Goal: Task Accomplishment & Management: Use online tool/utility

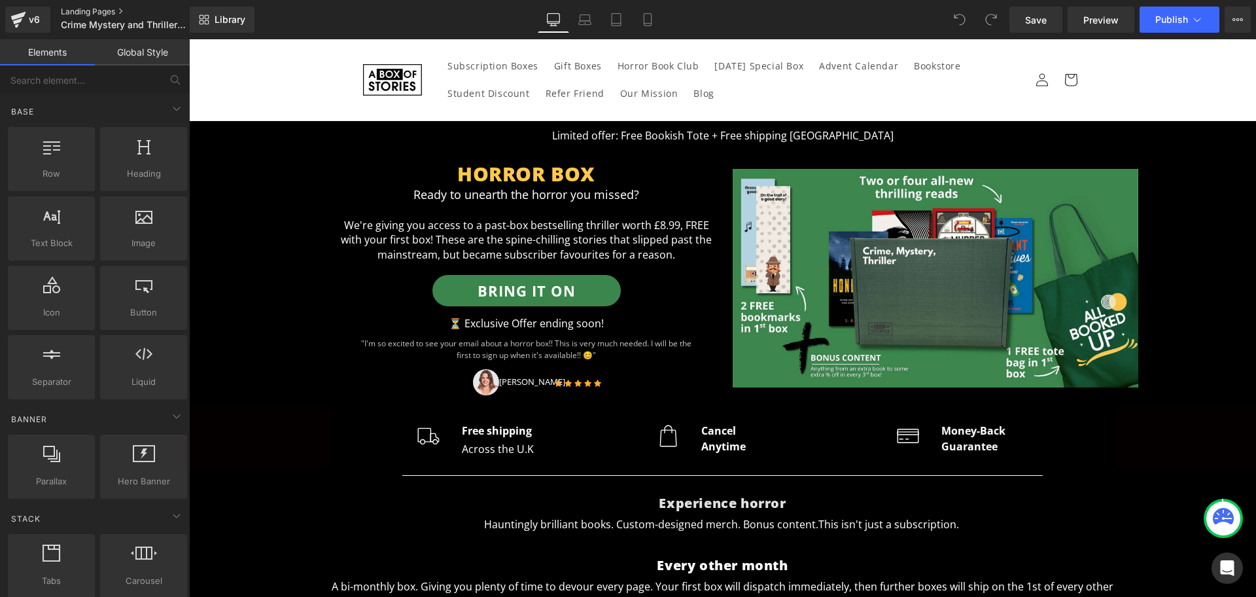
click at [80, 11] on link "Landing Pages" at bounding box center [136, 12] width 150 height 10
click at [108, 12] on link "Landing Pages" at bounding box center [136, 12] width 150 height 10
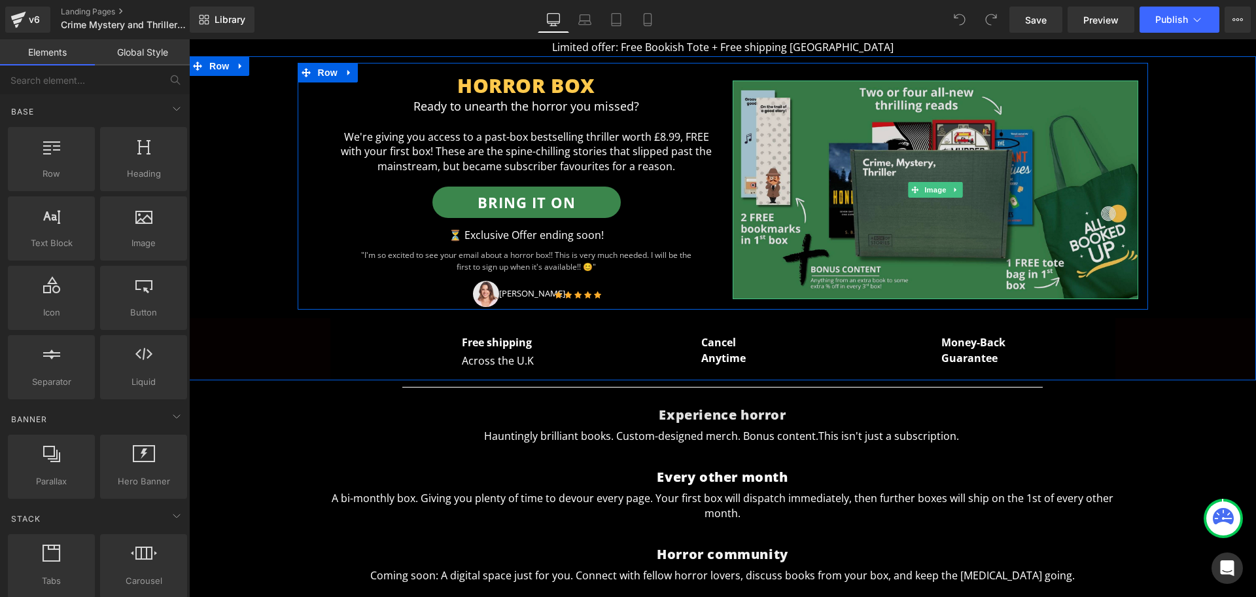
scroll to position [95, 0]
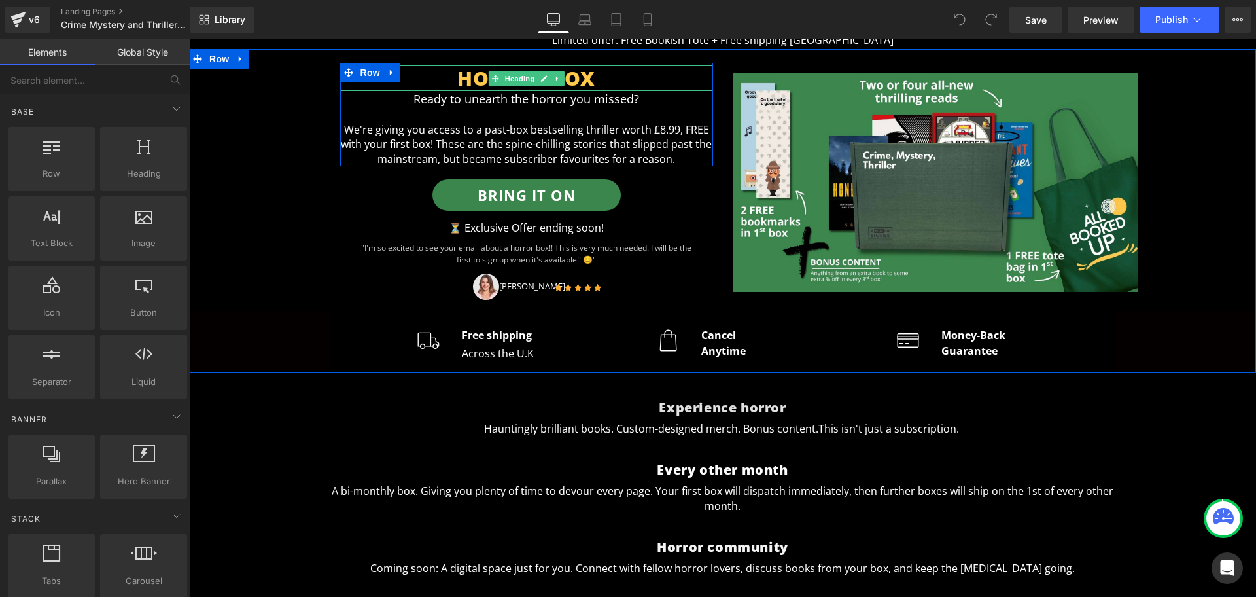
click at [586, 78] on h1 "HORROR BOX" at bounding box center [526, 78] width 373 height 26
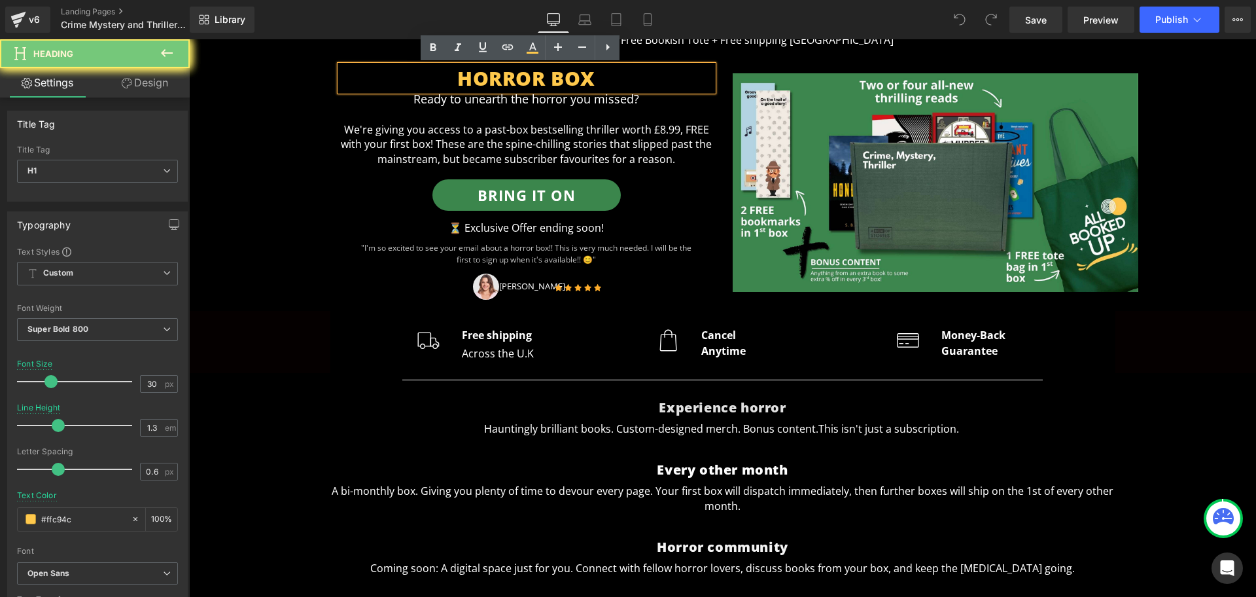
click at [586, 78] on h1 "HORROR BOX" at bounding box center [526, 78] width 373 height 26
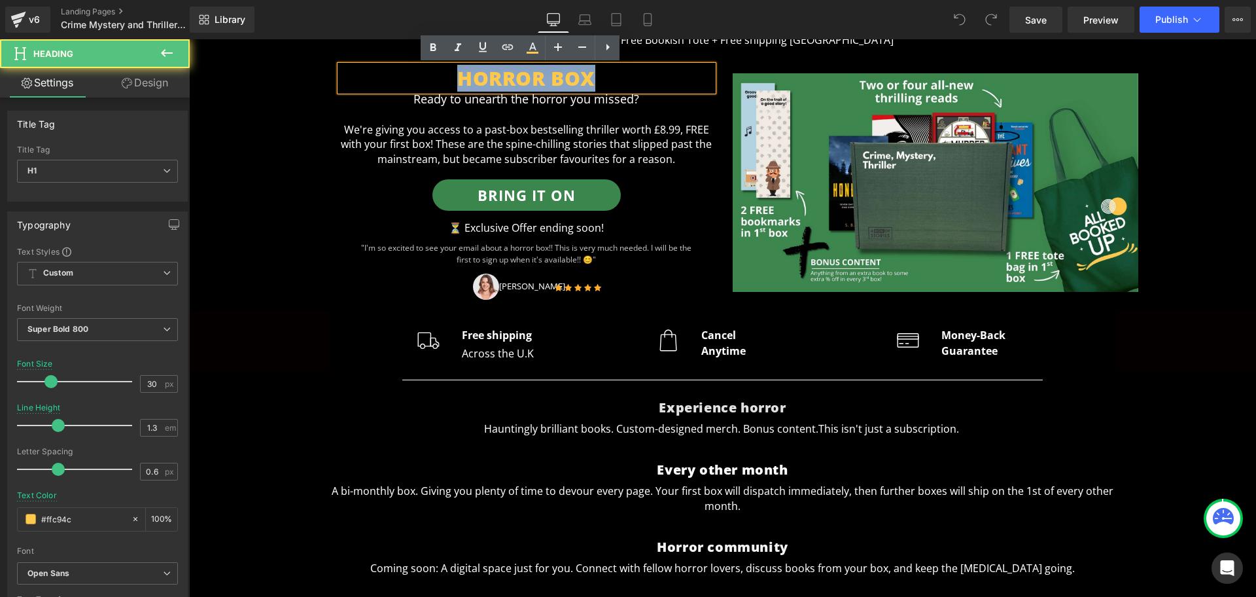
click at [586, 78] on h1 "HORROR BOX" at bounding box center [526, 78] width 373 height 26
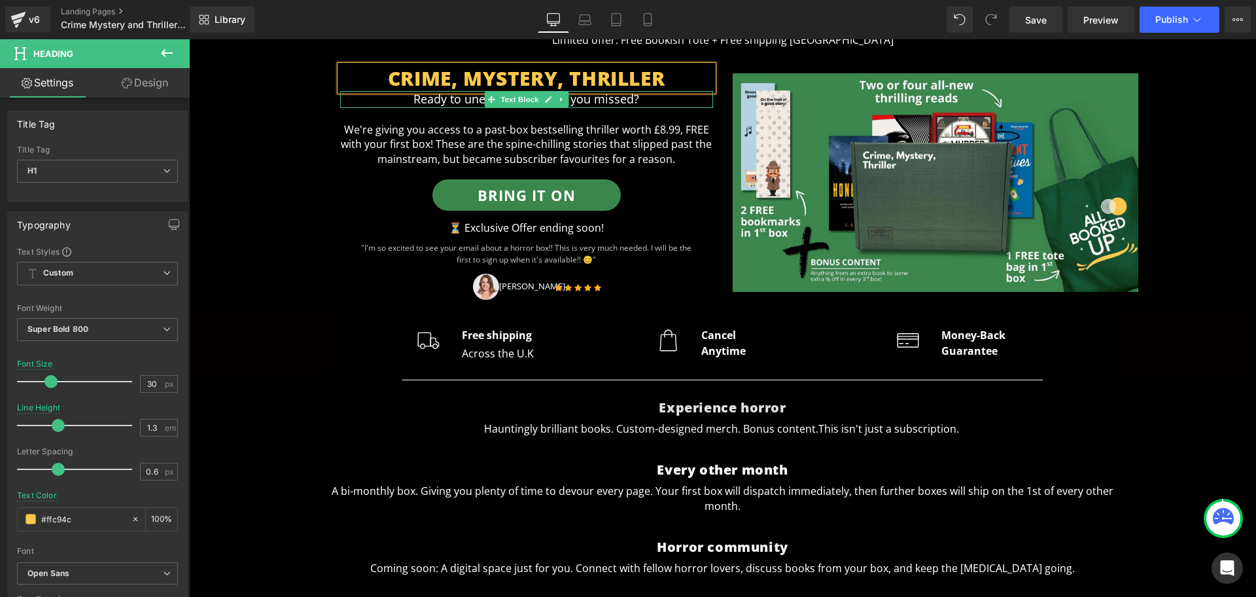
click at [620, 97] on p "Ready to unearth the horror you missed?" at bounding box center [526, 99] width 373 height 16
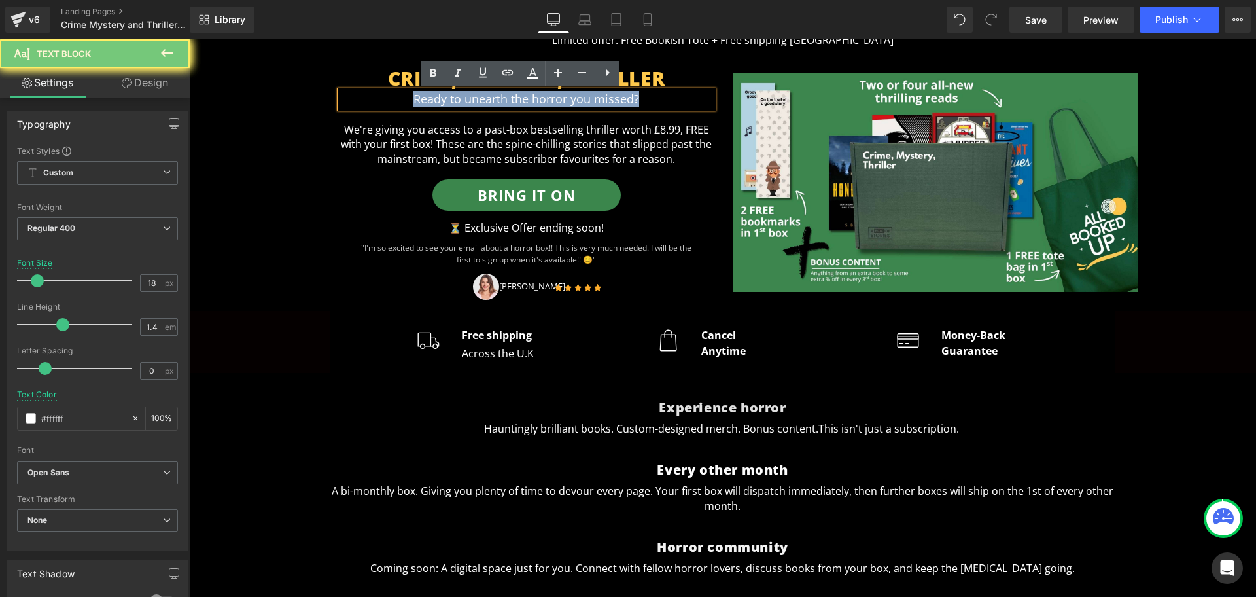
click at [620, 97] on p "Ready to unearth the horror you missed?" at bounding box center [526, 99] width 373 height 16
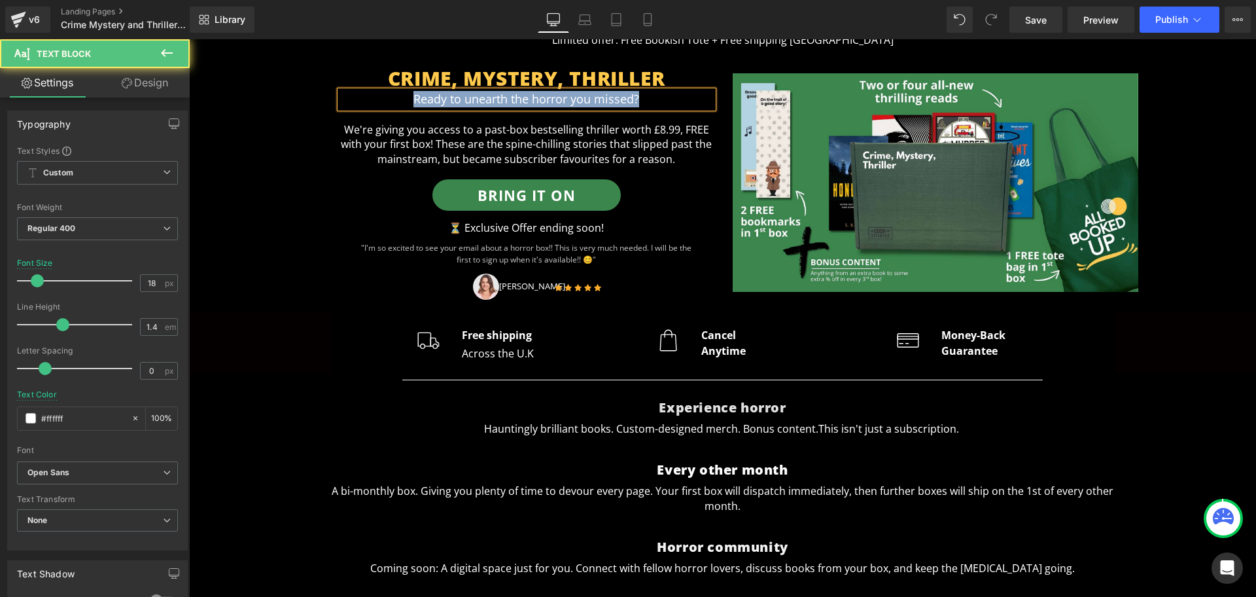
click at [638, 101] on p "Ready to unearth the horror you missed?" at bounding box center [526, 99] width 373 height 16
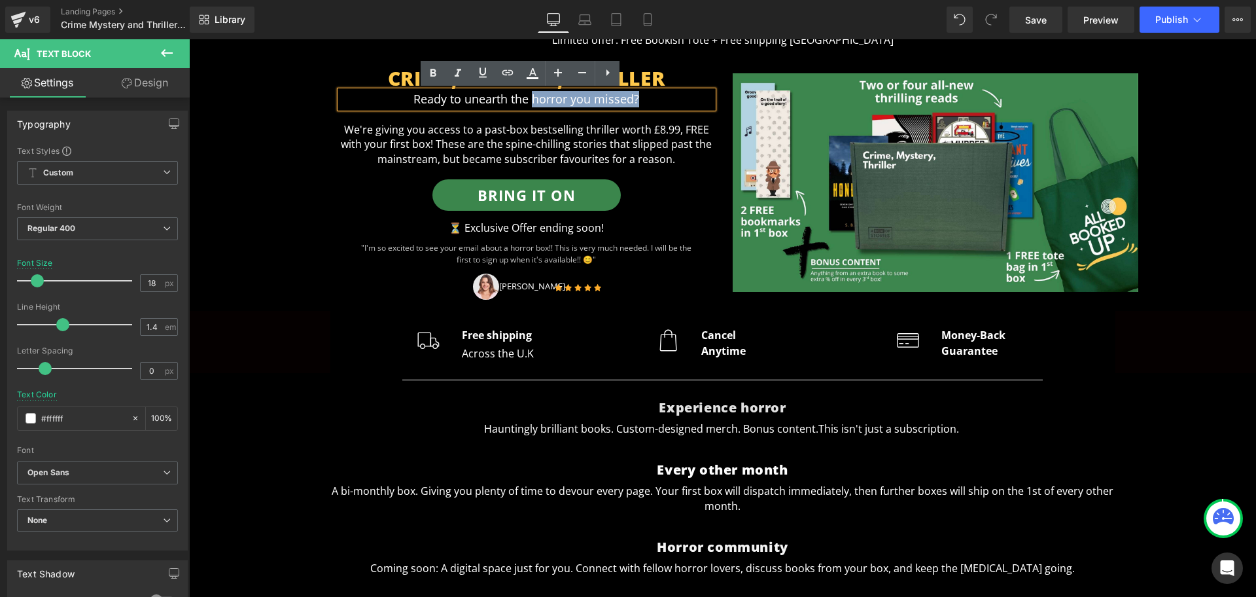
drag, startPoint x: 638, startPoint y: 101, endPoint x: 529, endPoint y: 95, distance: 109.4
click at [529, 95] on p "Ready to unearth the horror you missed?" at bounding box center [526, 99] width 373 height 16
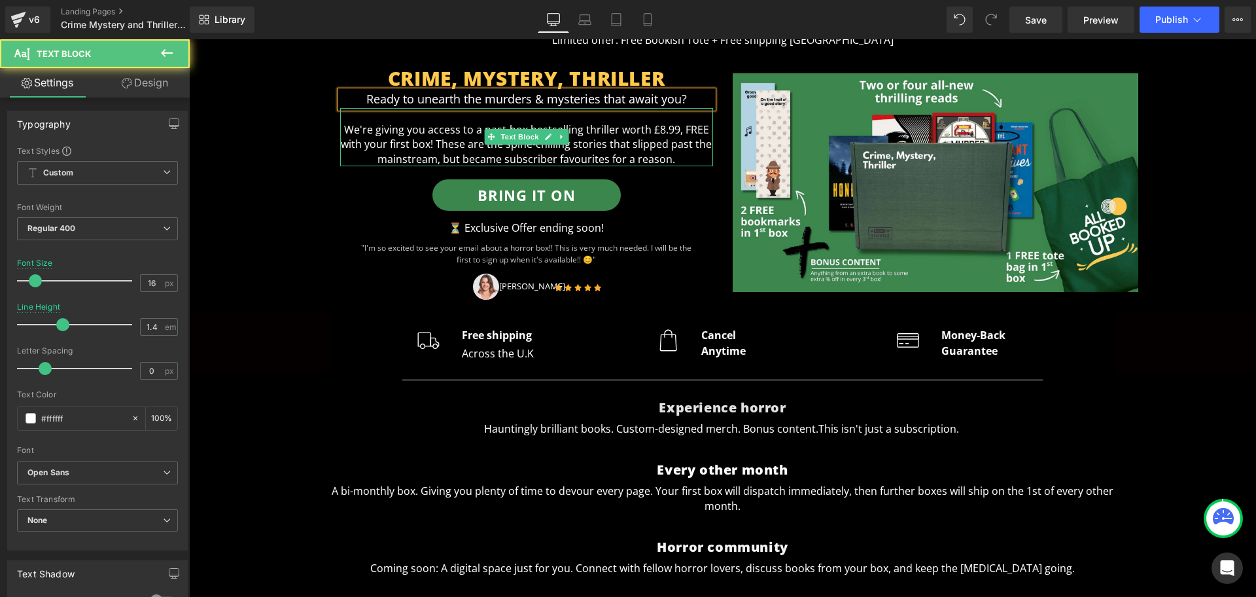
click at [550, 145] on p "We're giving you access to a past-box bestselling thriller worth £8.99, FREE wi…" at bounding box center [526, 137] width 373 height 59
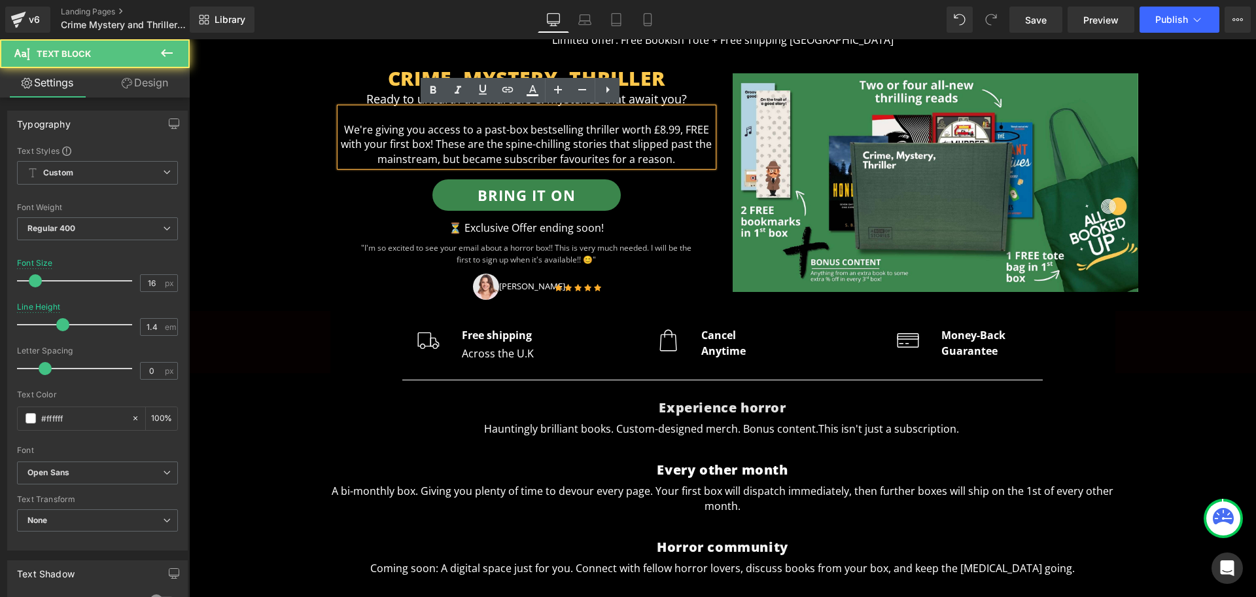
click at [619, 136] on p "We're giving you access to a past-box bestselling thriller worth £8.99, FREE wi…" at bounding box center [526, 137] width 373 height 59
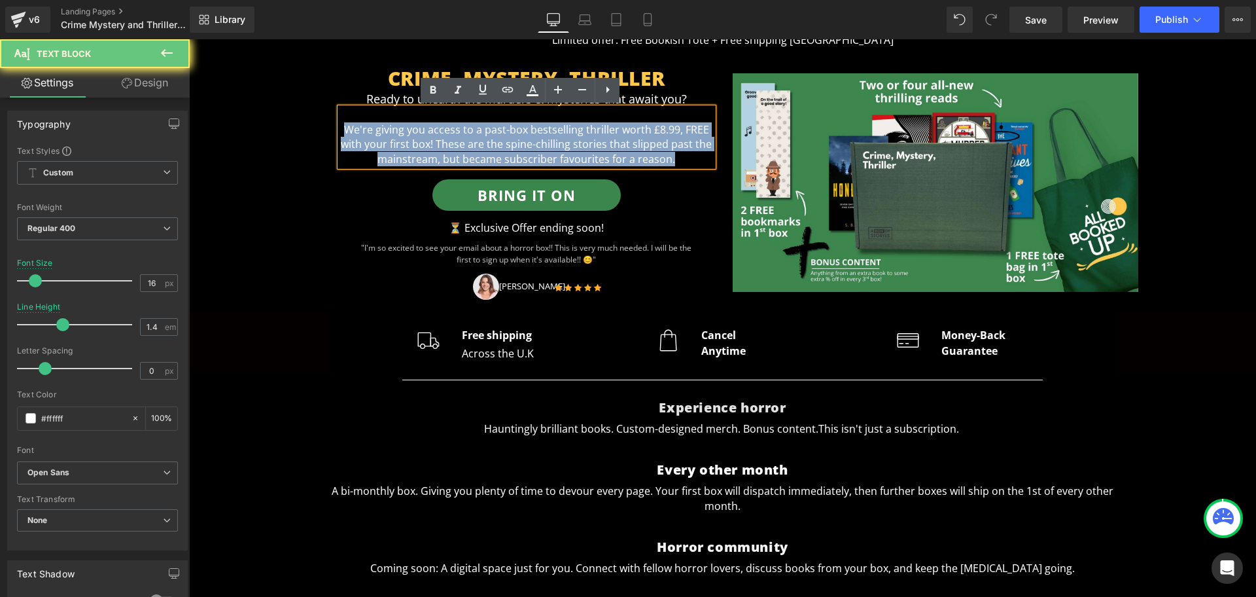
click at [619, 136] on p "We're giving you access to a past-box bestselling thriller worth £8.99, FREE wi…" at bounding box center [526, 137] width 373 height 59
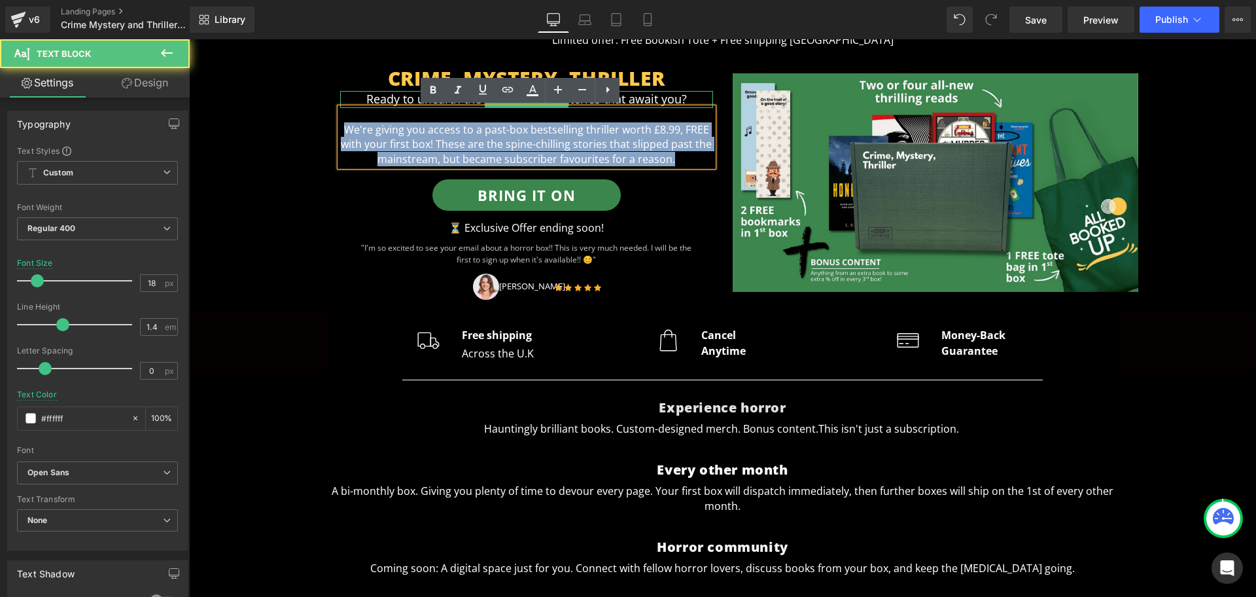
click at [382, 95] on p "Ready to unearth the murders & mysteries that await you?" at bounding box center [526, 99] width 373 height 16
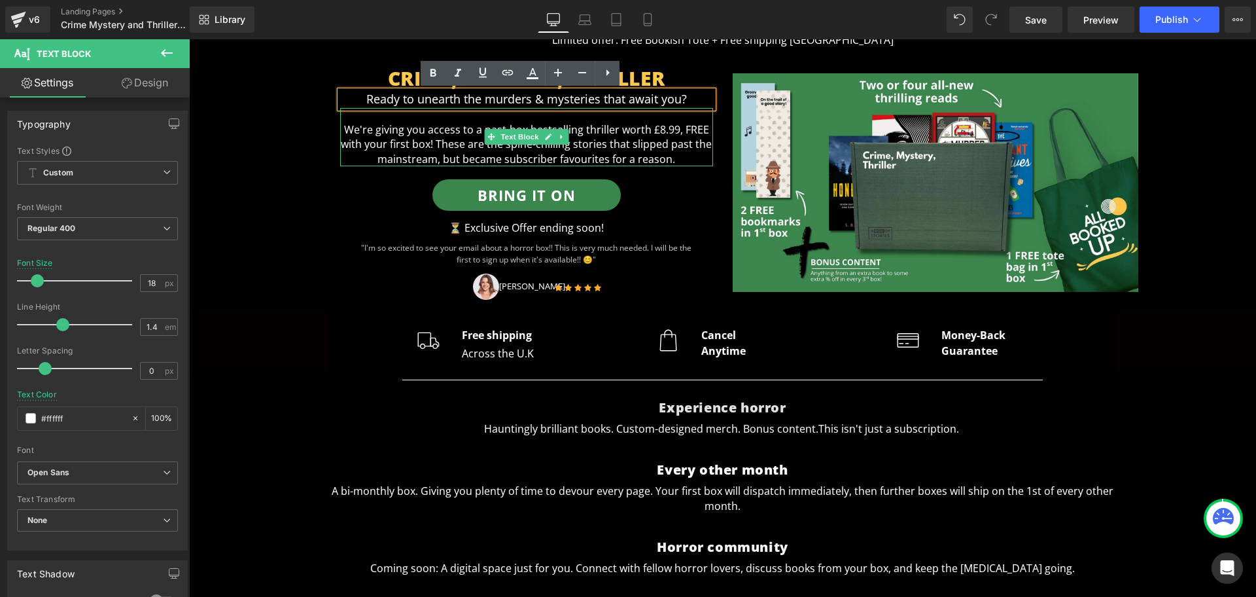
click at [393, 117] on p "We're giving you access to a past-box bestselling thriller worth £8.99, FREE wi…" at bounding box center [526, 137] width 373 height 59
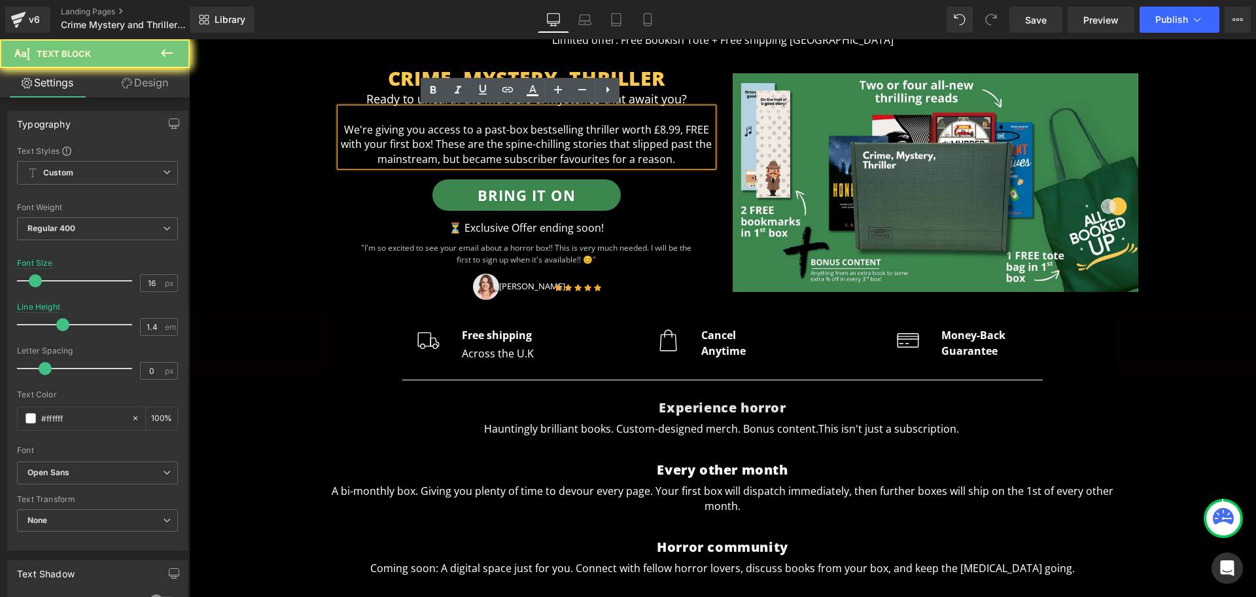
click at [393, 117] on p "We're giving you access to a past-box bestselling thriller worth £8.99, FREE wi…" at bounding box center [526, 137] width 373 height 59
click at [414, 129] on p "We're giving you access to a past-box bestselling thriller worth £8.99, FREE wi…" at bounding box center [526, 137] width 373 height 59
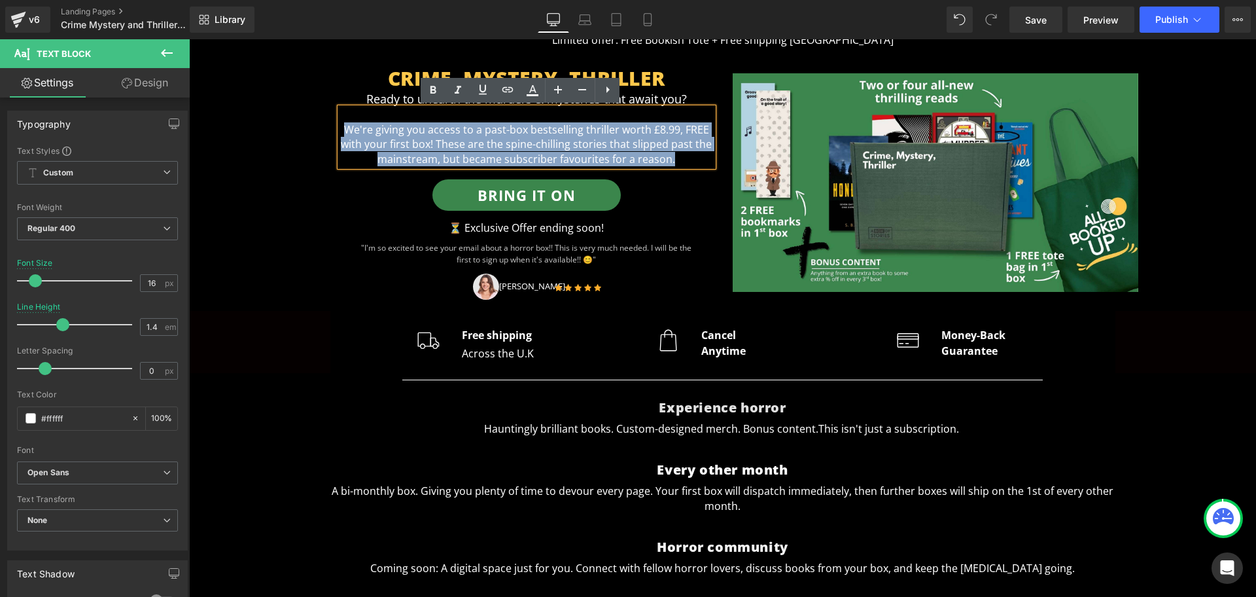
click at [414, 129] on p "We're giving you access to a past-box bestselling thriller worth £8.99, FREE wi…" at bounding box center [526, 137] width 373 height 59
click at [553, 138] on p "We're giving you access to a past-box bestselling thriller worth £8.99, FREE wi…" at bounding box center [526, 137] width 373 height 59
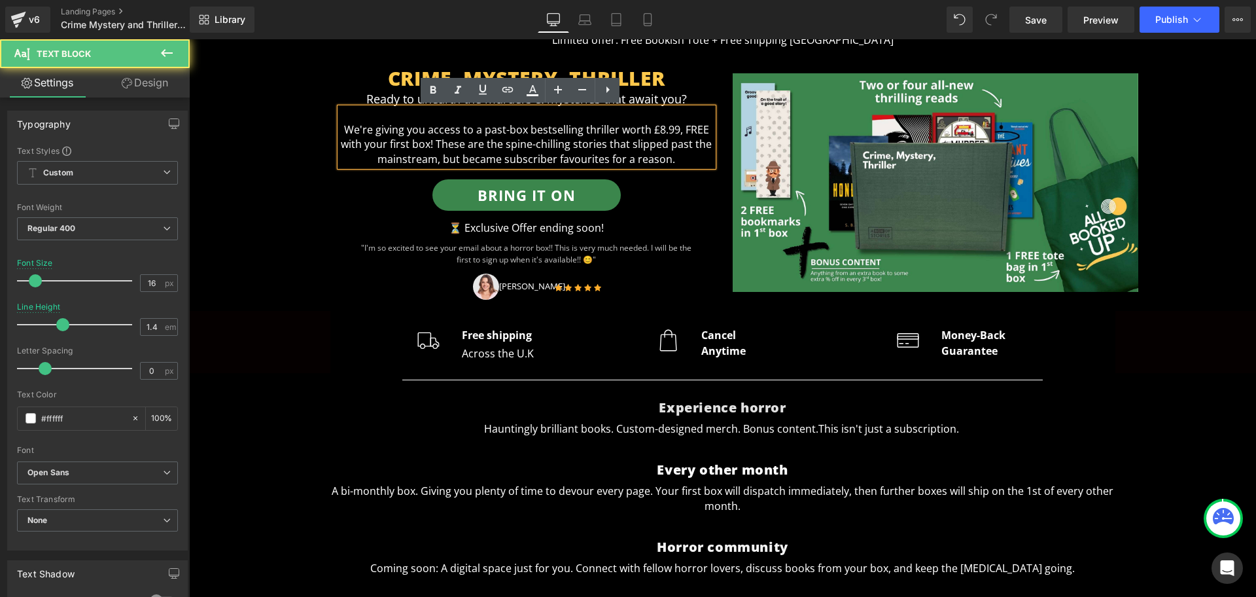
click at [612, 148] on p "We're giving you access to a past-box bestselling thriller worth £8.99, FREE wi…" at bounding box center [526, 137] width 373 height 59
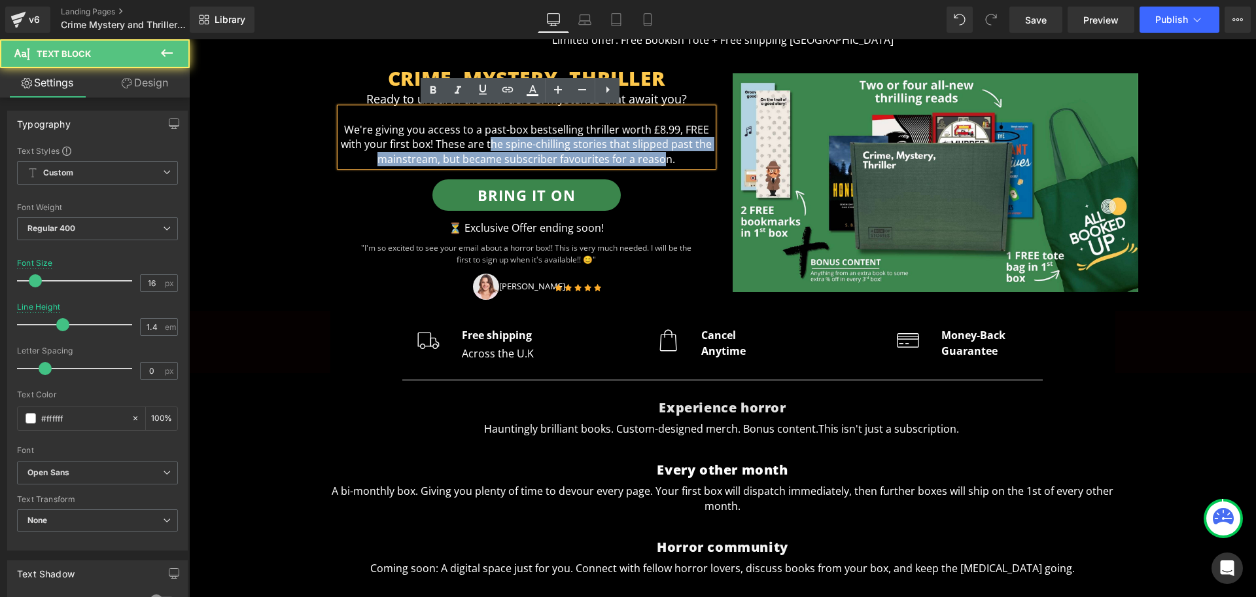
drag, startPoint x: 660, startPoint y: 158, endPoint x: 483, endPoint y: 137, distance: 177.9
click at [483, 137] on p "We're giving you access to a past-box bestselling thriller worth £8.99, FREE wi…" at bounding box center [526, 137] width 373 height 59
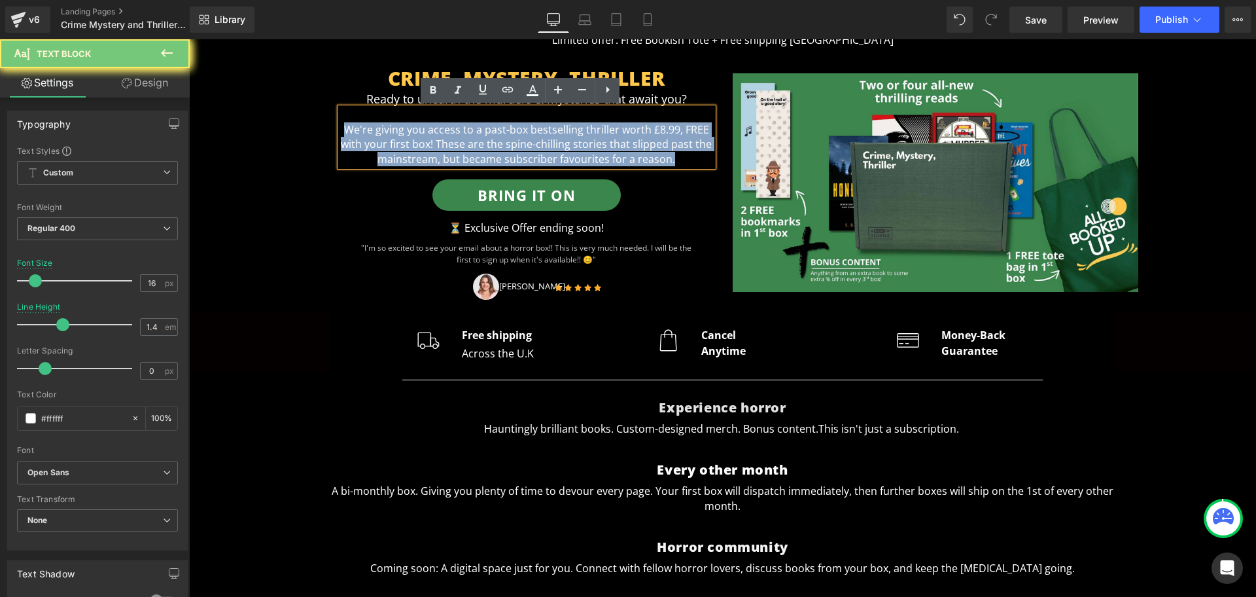
click at [483, 137] on p "We're giving you access to a past-box bestselling thriller worth £8.99, FREE wi…" at bounding box center [526, 137] width 373 height 59
click at [639, 142] on p "We're giving you access to a past-box bestselling thriller worth £8.99, FREE wi…" at bounding box center [526, 137] width 373 height 59
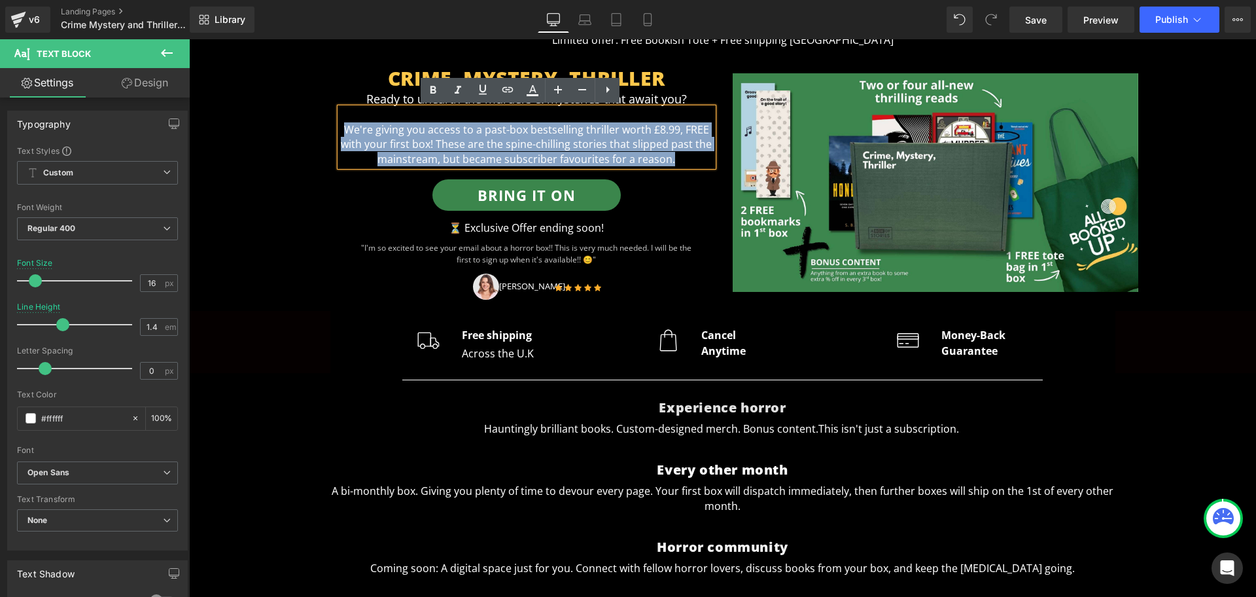
paste div
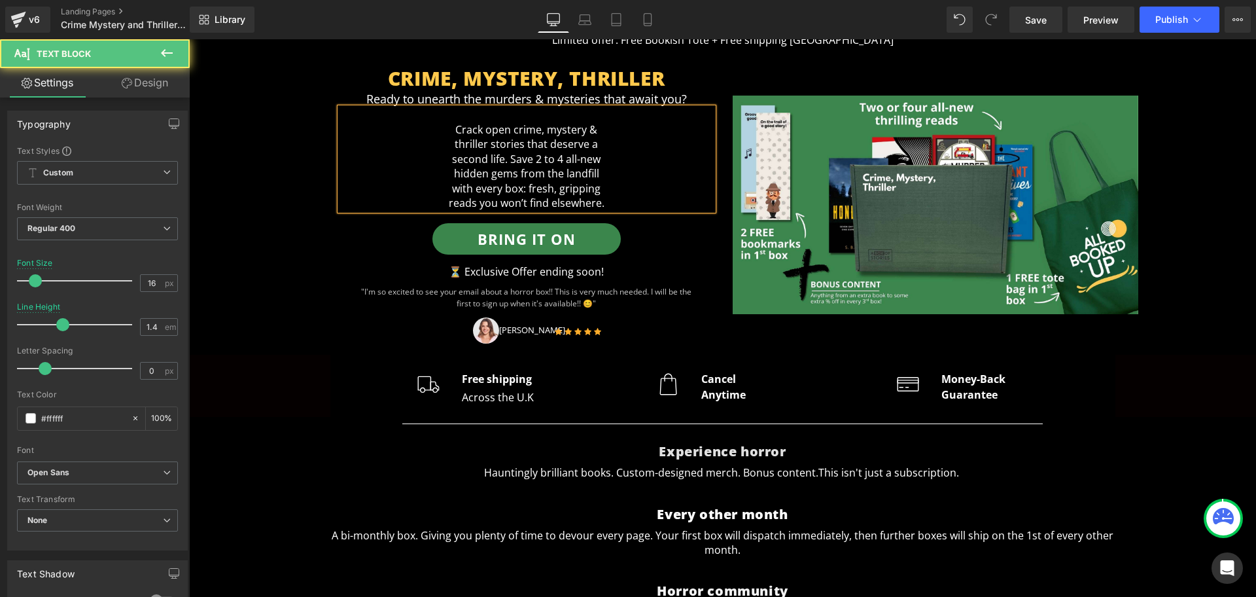
click at [442, 144] on p "thriller stories that deserve a" at bounding box center [526, 144] width 373 height 14
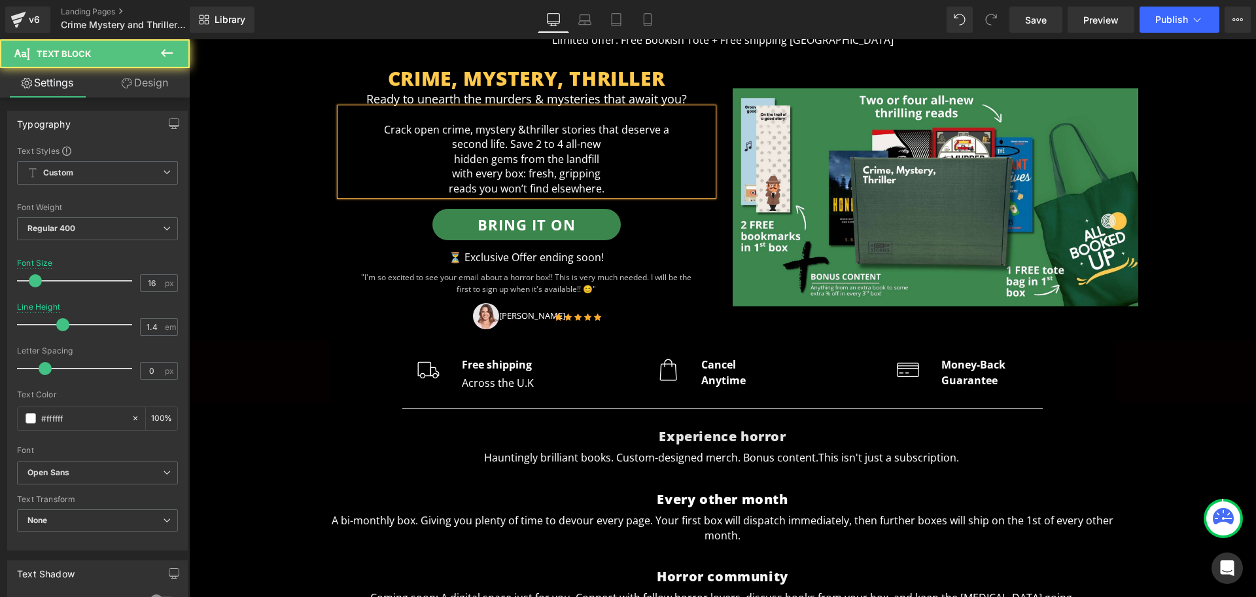
click at [442, 146] on p "second life. Save 2 to 4 all-new" at bounding box center [526, 144] width 373 height 14
click at [442, 162] on p "hidden gems from the landfill" at bounding box center [526, 159] width 373 height 14
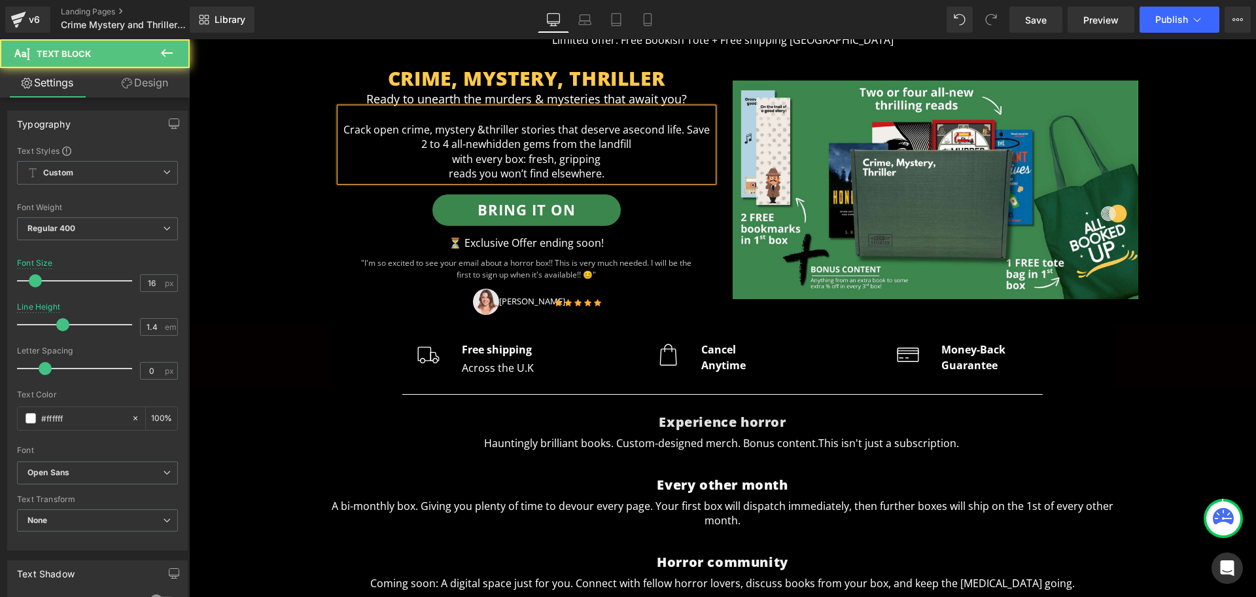
click at [409, 152] on p "with every box: fresh, gripping" at bounding box center [526, 159] width 373 height 14
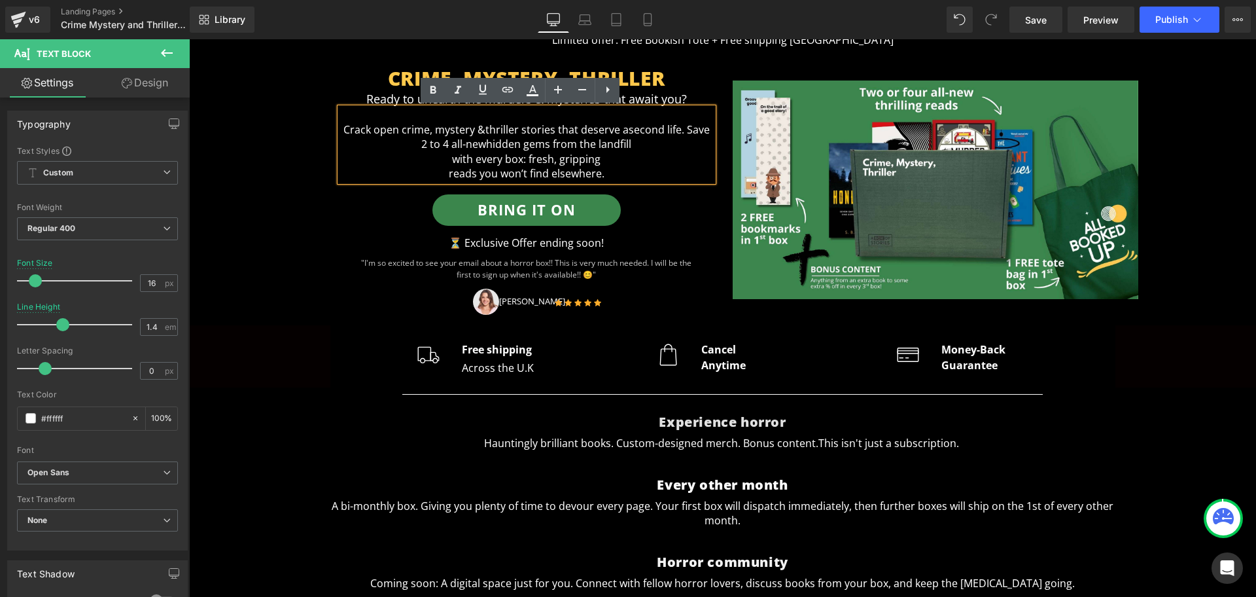
click at [409, 137] on p "Crack open crime, mystery & thriller stories that deserve a second life. Save 2…" at bounding box center [526, 130] width 373 height 44
click at [413, 143] on p "Crack open crime, mystery & thriller stories that deserve a second life. Save 2…" at bounding box center [526, 130] width 373 height 44
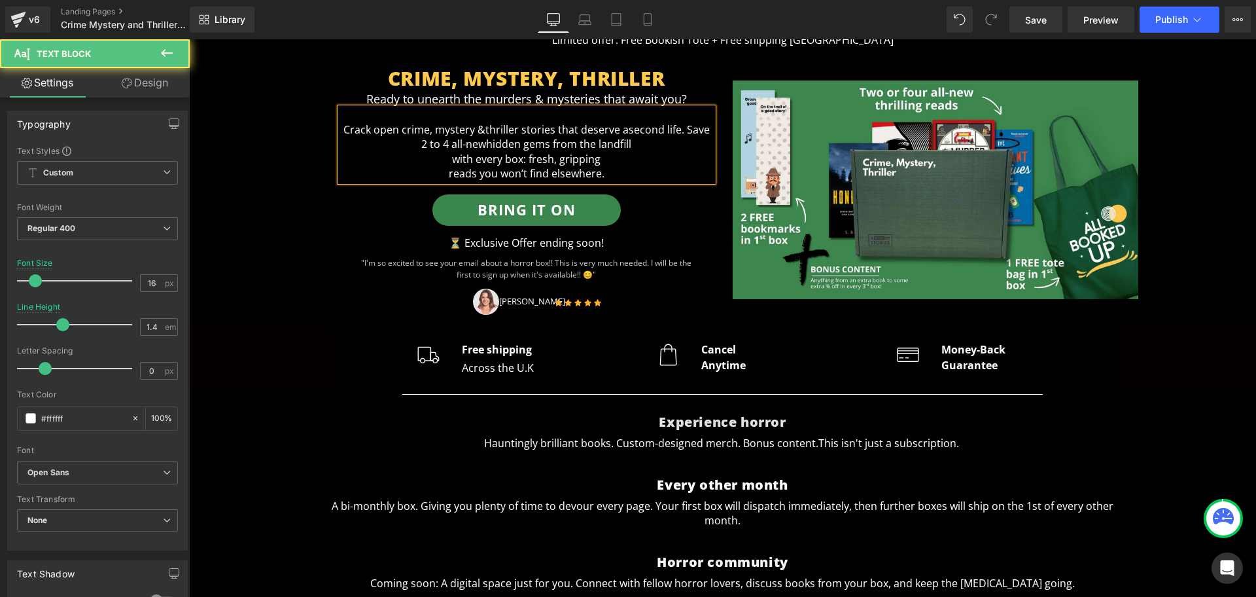
click at [442, 161] on p "with every box: fresh, gripping" at bounding box center [526, 159] width 373 height 14
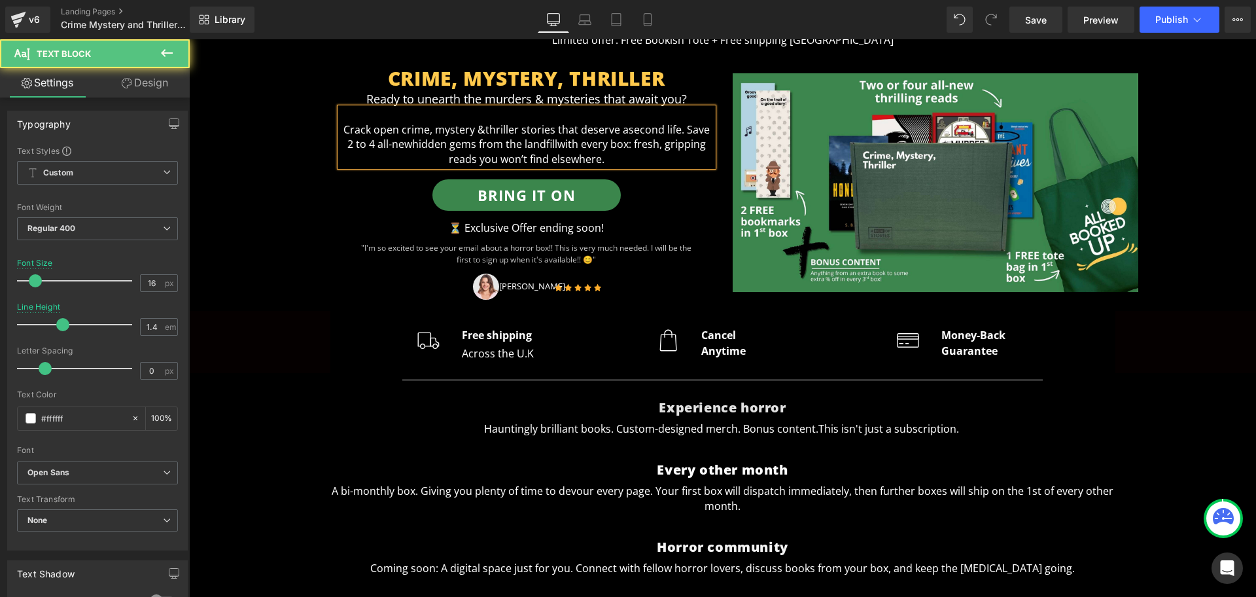
click at [436, 161] on p "reads you won’t find elsewhere." at bounding box center [526, 159] width 373 height 14
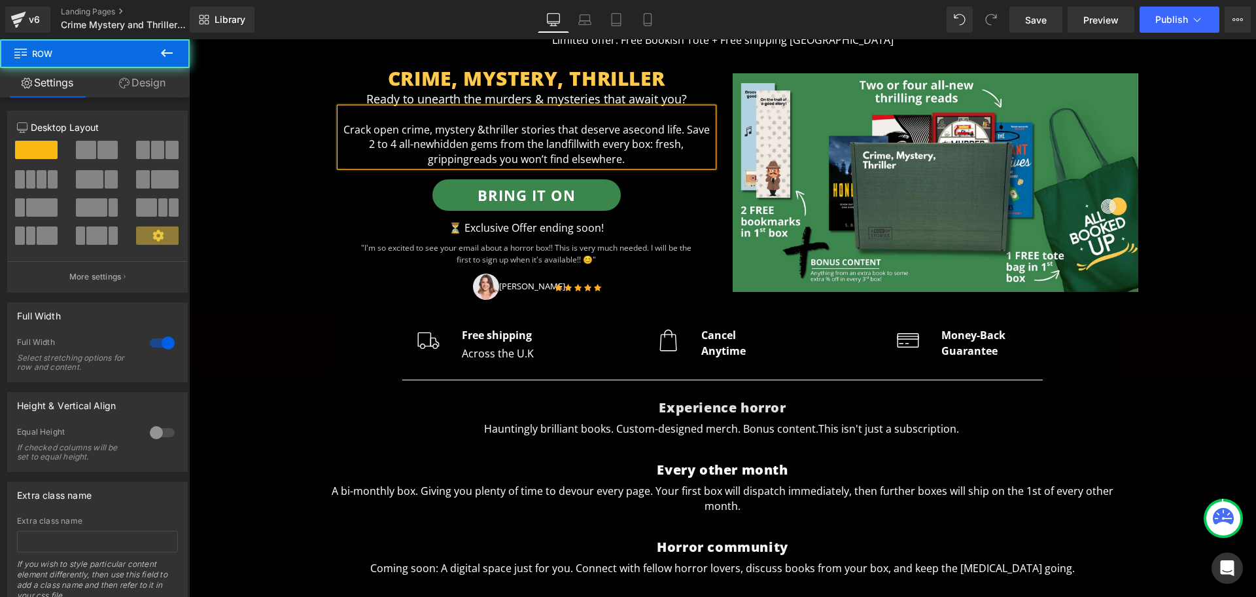
click at [290, 196] on div "CRIME, MYSTERY, THRILLER Heading Ready to unearth the murders & mysteries that …" at bounding box center [722, 175] width 1067 height 252
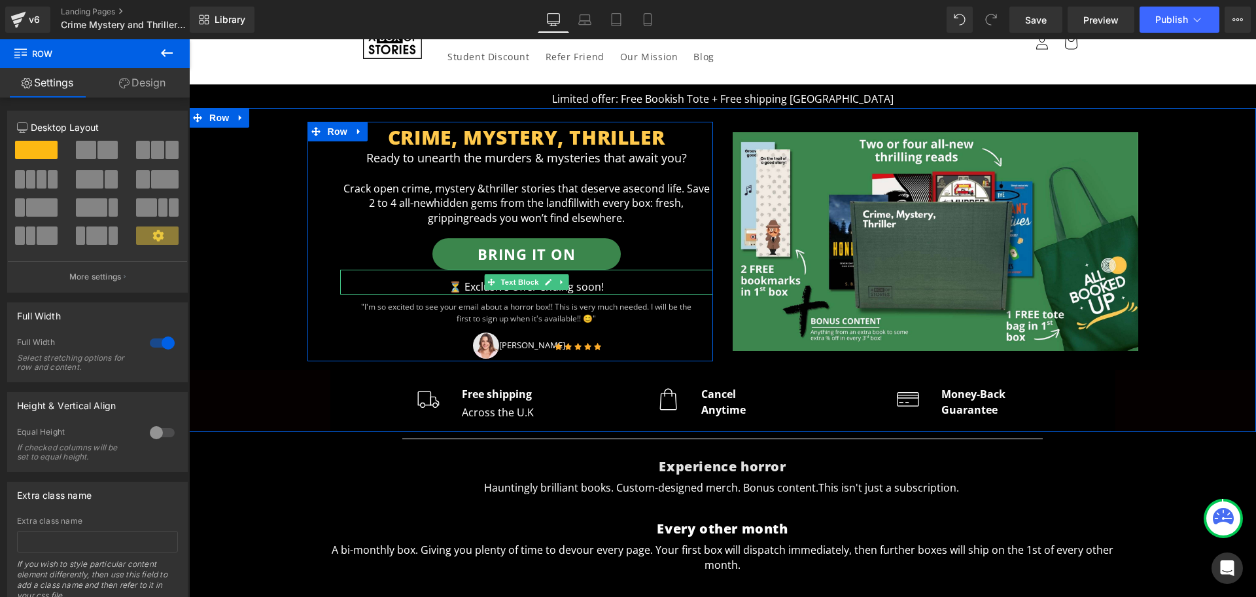
scroll to position [0, 0]
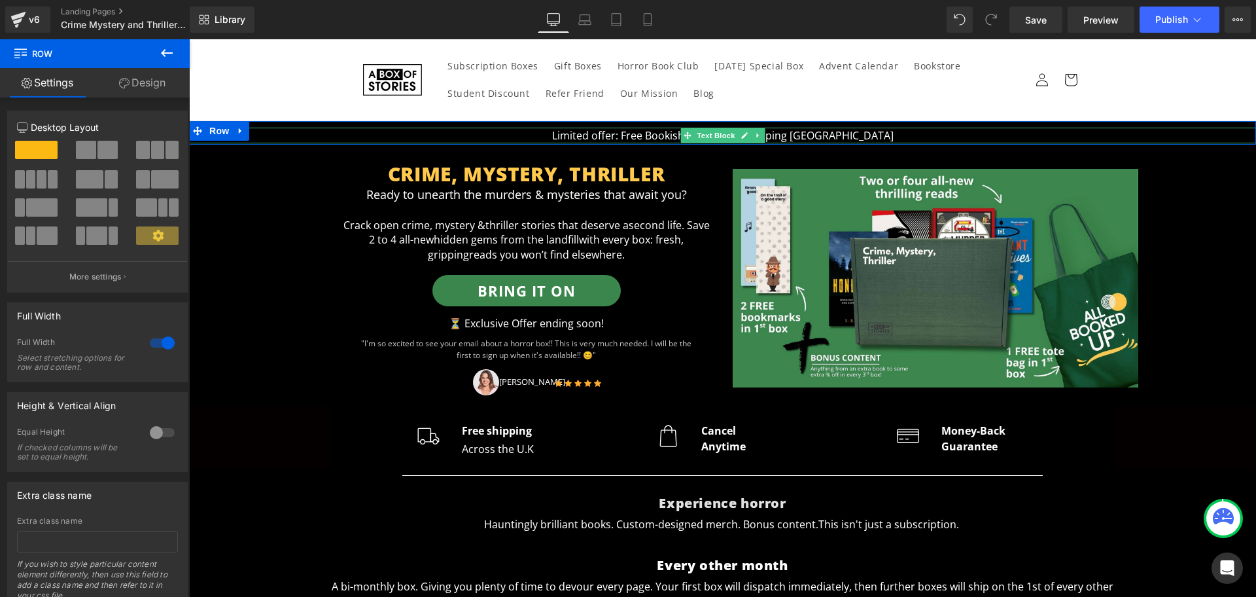
click at [806, 138] on p "Limited offer: Free Bookish Tote + Free shipping UK" at bounding box center [722, 136] width 1067 height 16
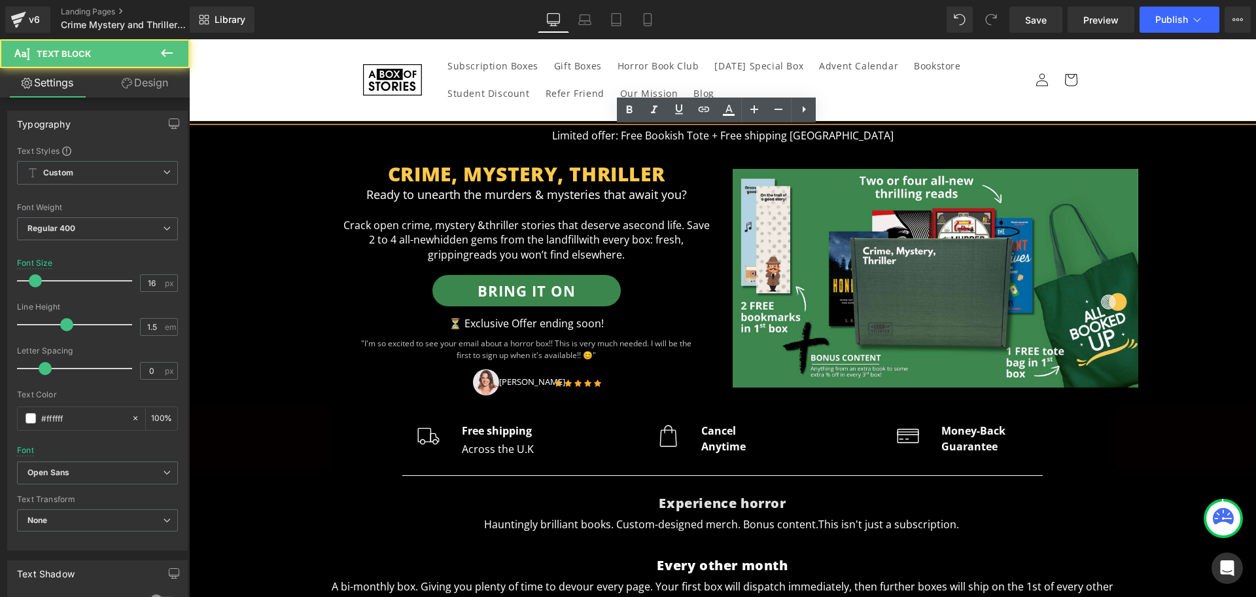
click at [755, 137] on p "Limited offer: Free Bookish Tote + Free shipping UK" at bounding box center [722, 136] width 1067 height 16
click at [782, 134] on p "Limited offer: Free Bookish Tote + Free bookmars + Free shipping UK" at bounding box center [722, 136] width 1067 height 16
click at [911, 138] on p "Limited offer: Free Bookish Tote + Free bookmarks + Free shipping UK" at bounding box center [722, 136] width 1067 height 16
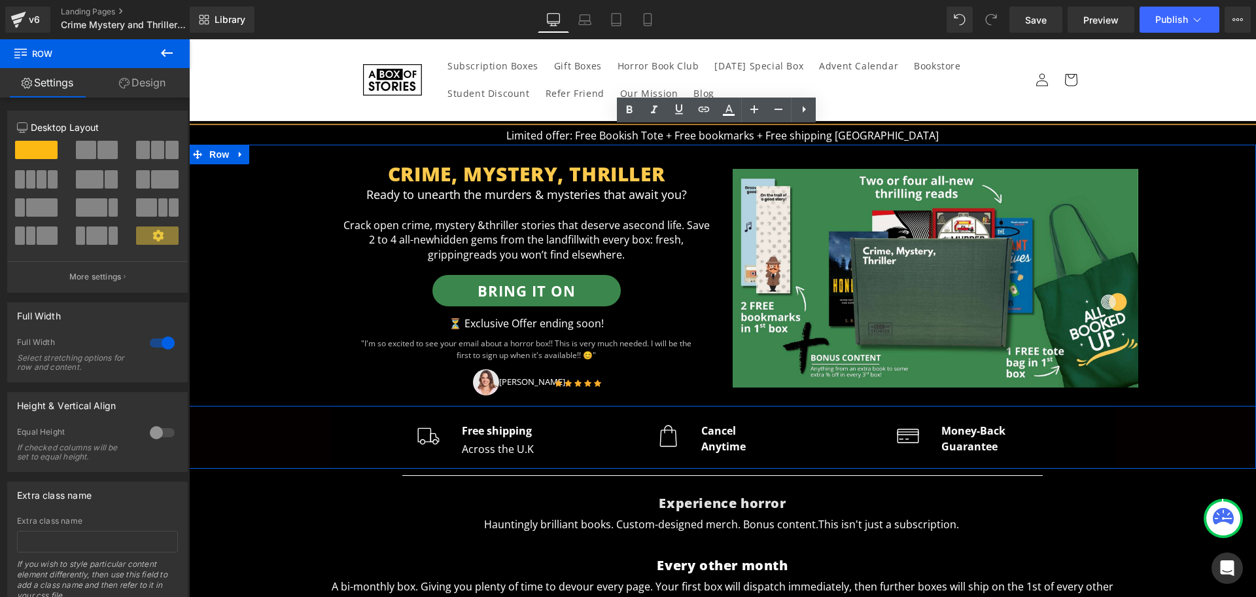
click at [219, 331] on div "CRIME, MYSTERY, THRILLER Heading Ready to unearth the murders & mysteries that …" at bounding box center [722, 271] width 1067 height 252
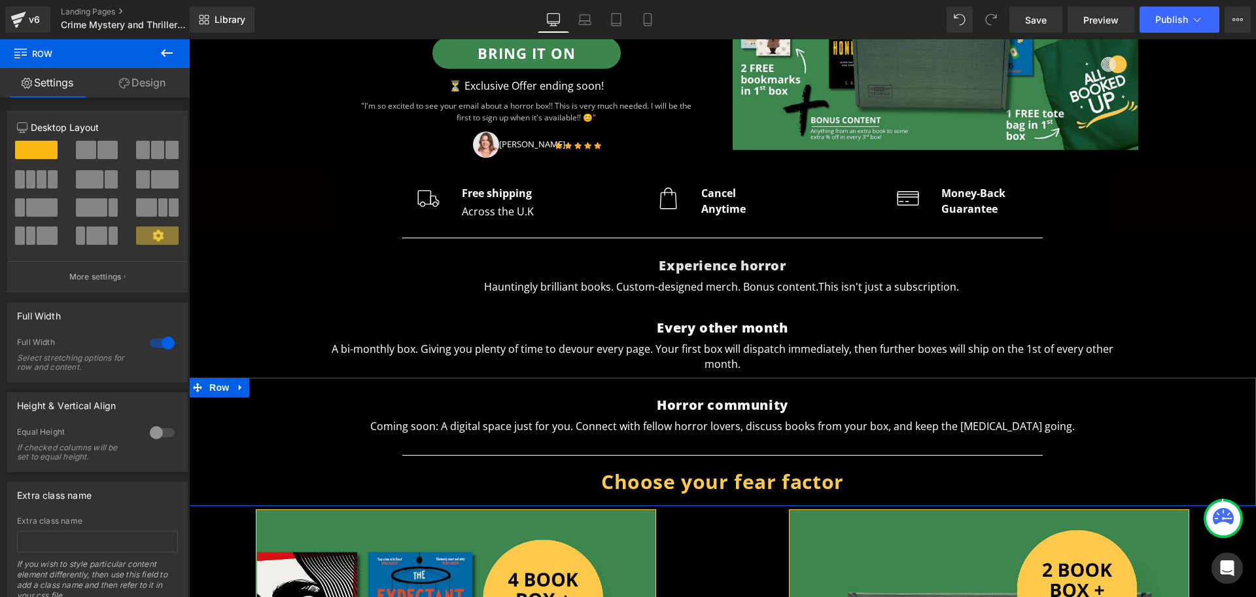
scroll to position [240, 0]
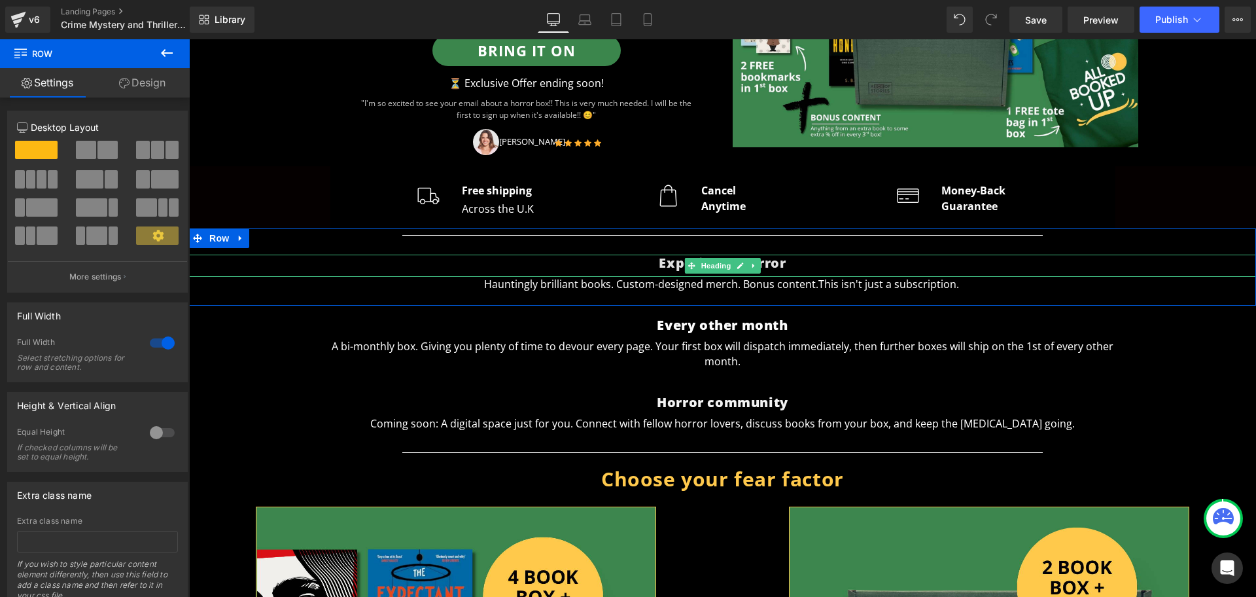
click at [757, 265] on span "Experience horror" at bounding box center [722, 263] width 127 height 18
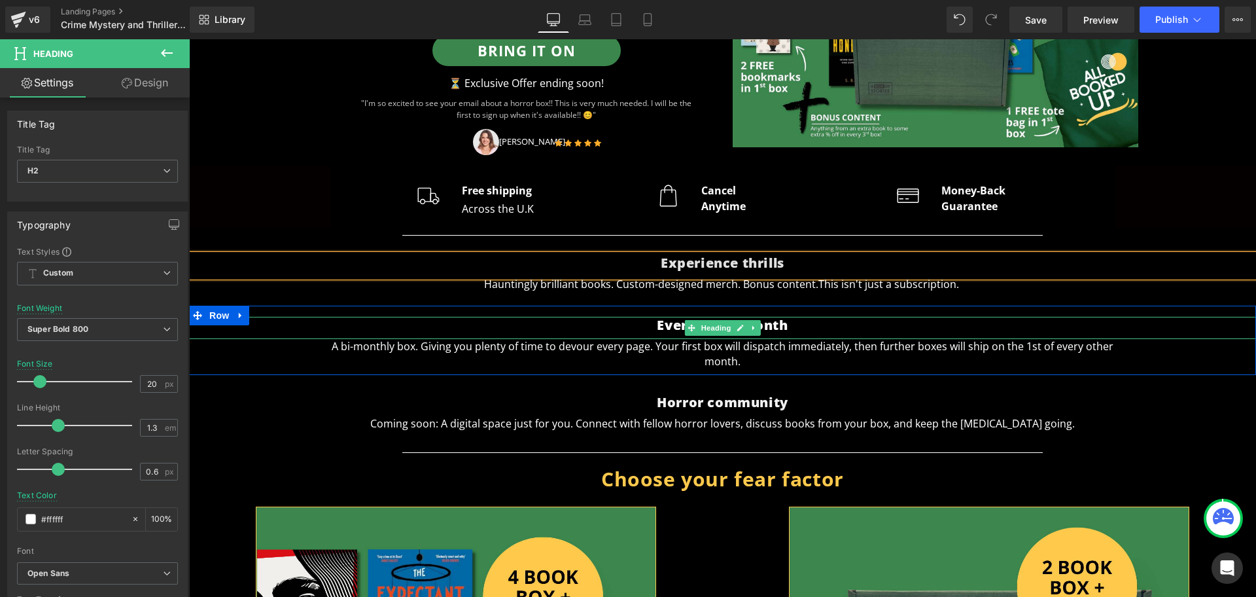
click at [767, 325] on span "Every other month" at bounding box center [722, 325] width 131 height 18
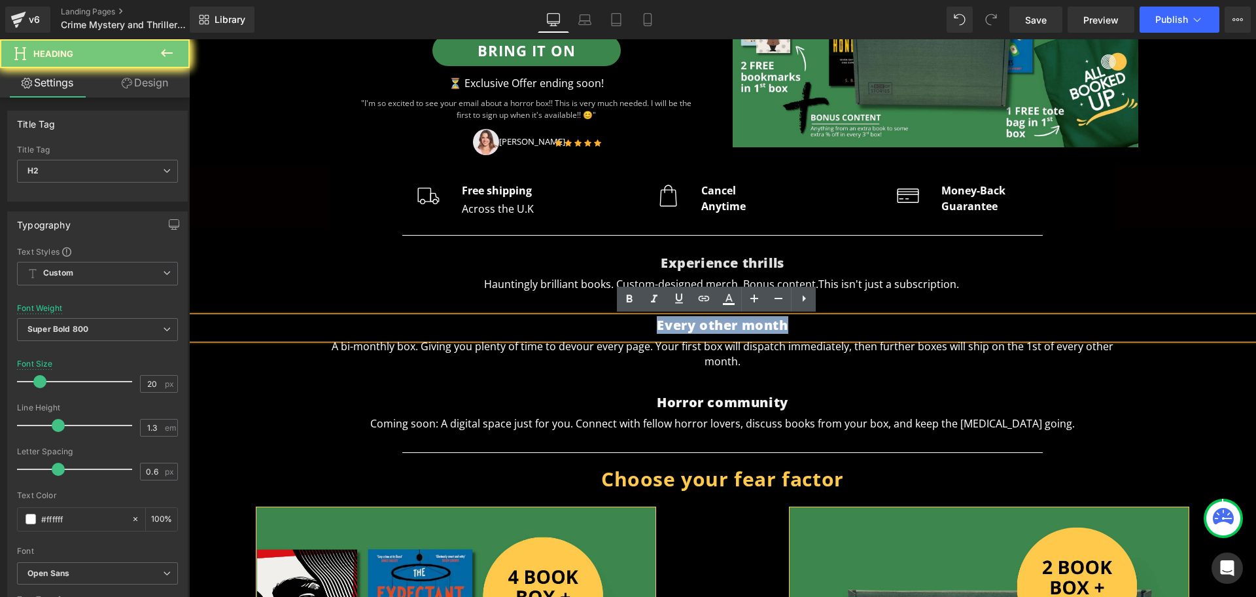
click at [767, 325] on span "Every other month" at bounding box center [722, 325] width 131 height 18
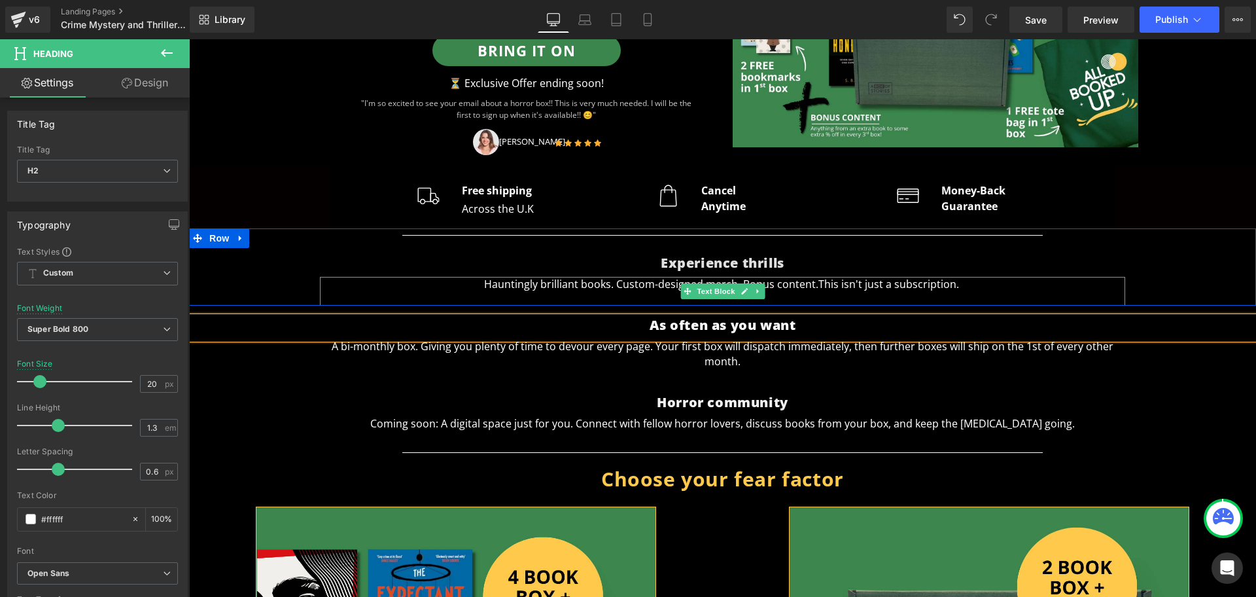
click at [800, 285] on p "Hauntingly brilliant books. Custom-designed merch. Bonus content. This isn't ju…" at bounding box center [722, 284] width 805 height 14
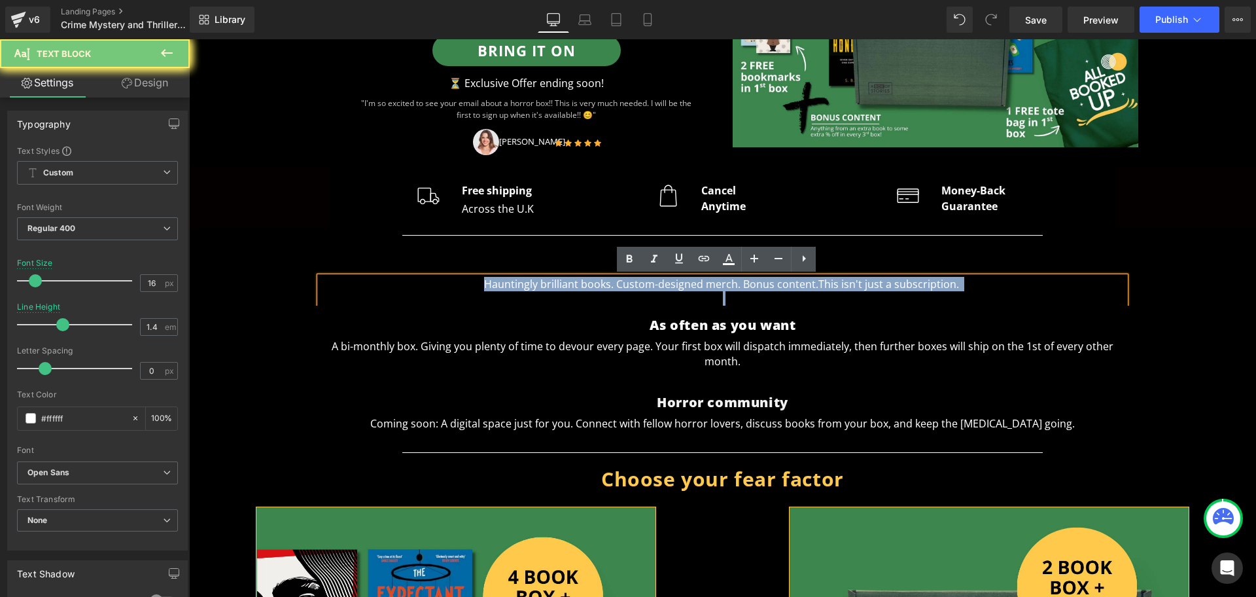
click at [800, 285] on p "Hauntingly brilliant books. Custom-designed merch. Bonus content. This isn't ju…" at bounding box center [722, 284] width 805 height 14
click at [859, 294] on p at bounding box center [722, 298] width 805 height 14
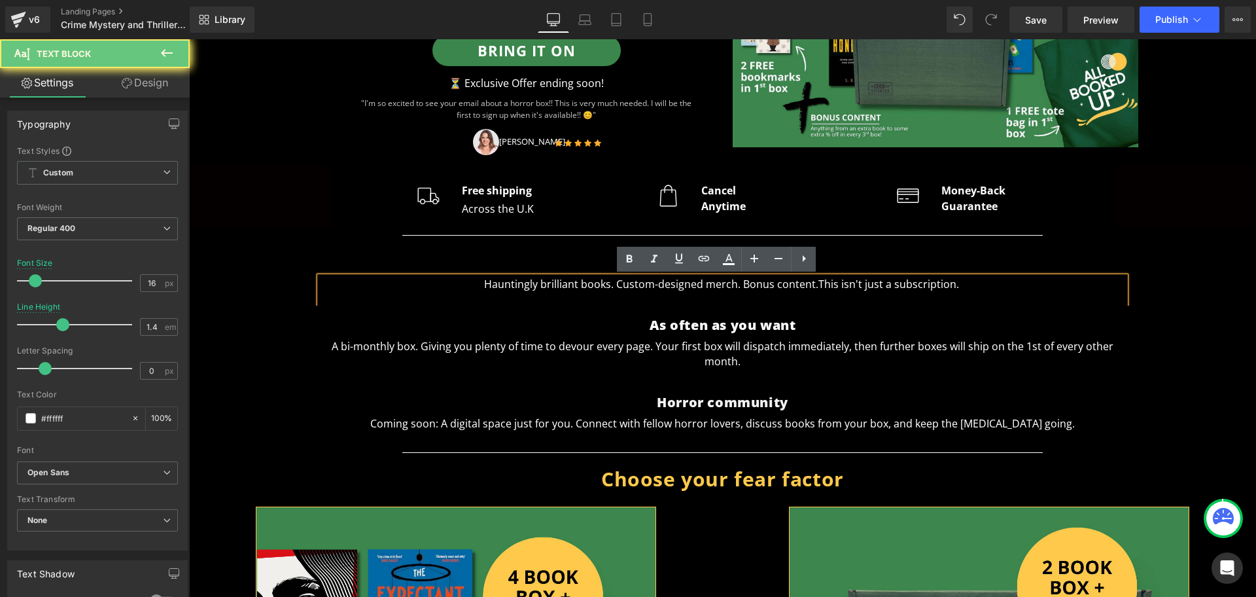
click at [859, 294] on p at bounding box center [722, 298] width 805 height 14
click at [880, 282] on span "This isn't just a subscription." at bounding box center [888, 284] width 141 height 14
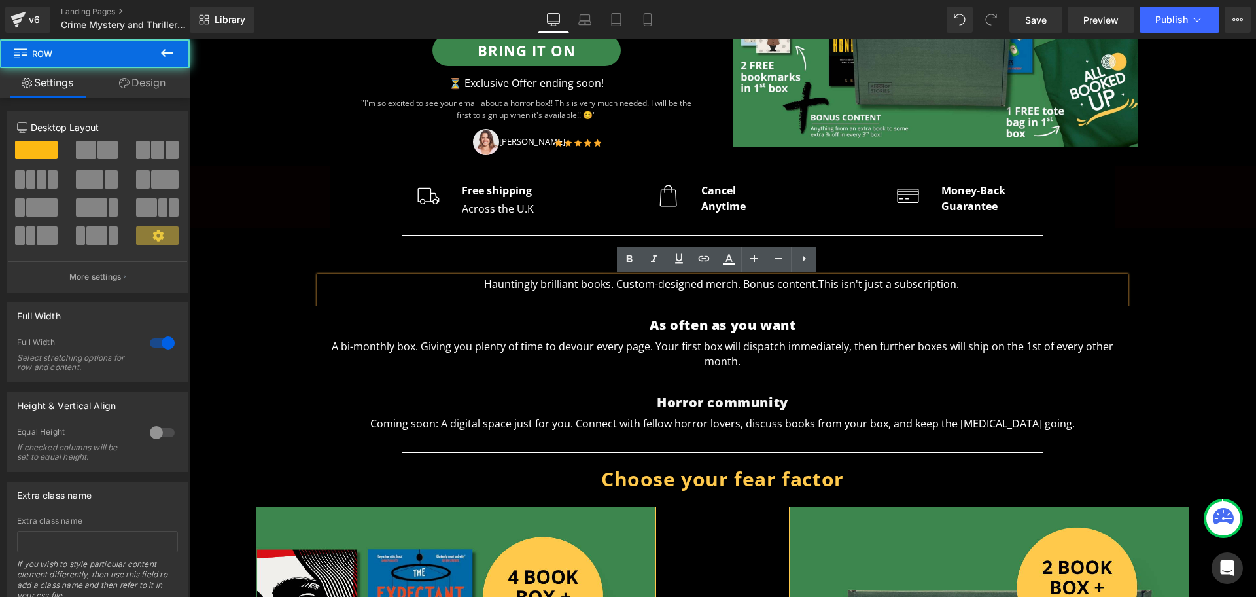
click at [241, 287] on div "Separator Experience thrills Heading Hauntingly brilliant books. Custom-designe…" at bounding box center [722, 267] width 1067 height 78
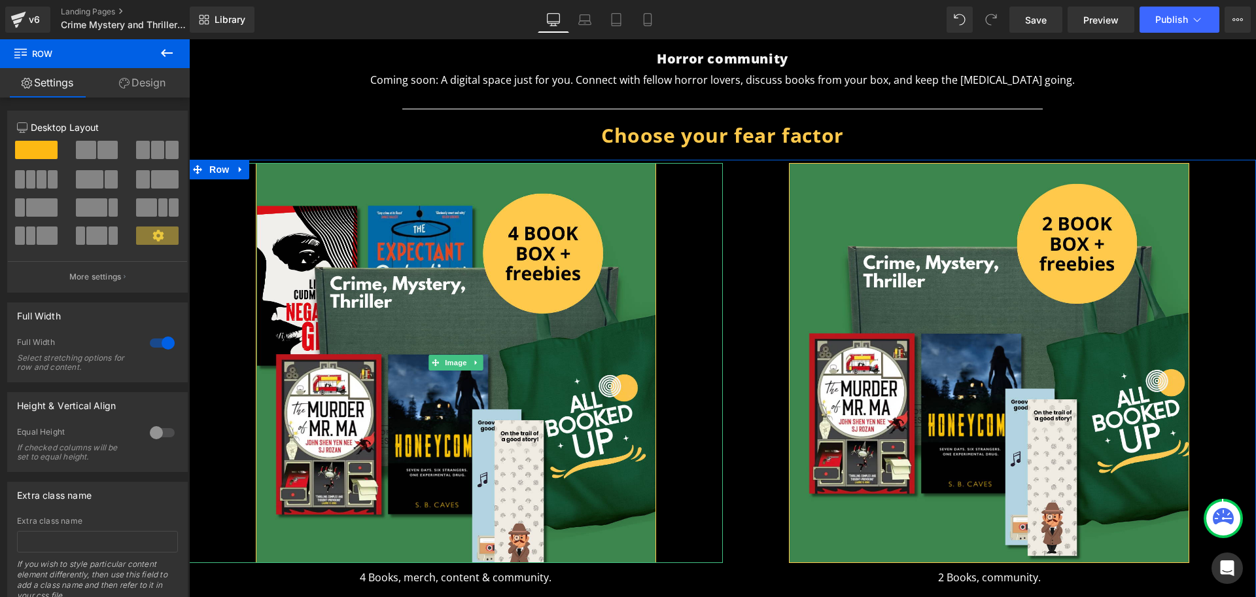
scroll to position [572, 0]
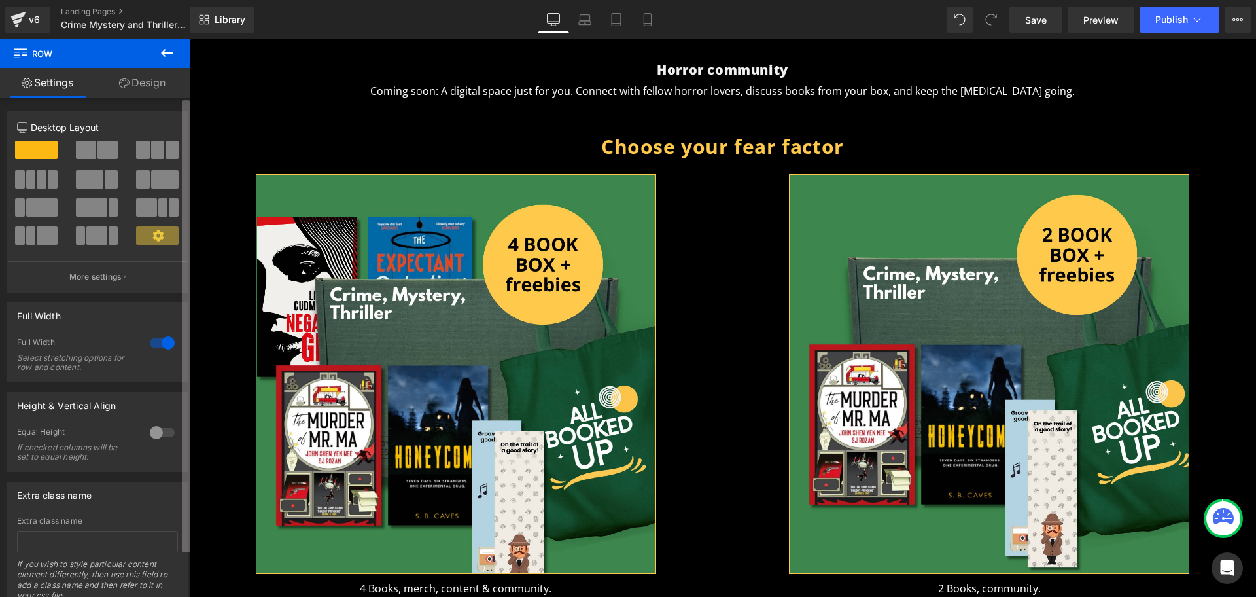
click at [188, 445] on b at bounding box center [186, 326] width 8 height 452
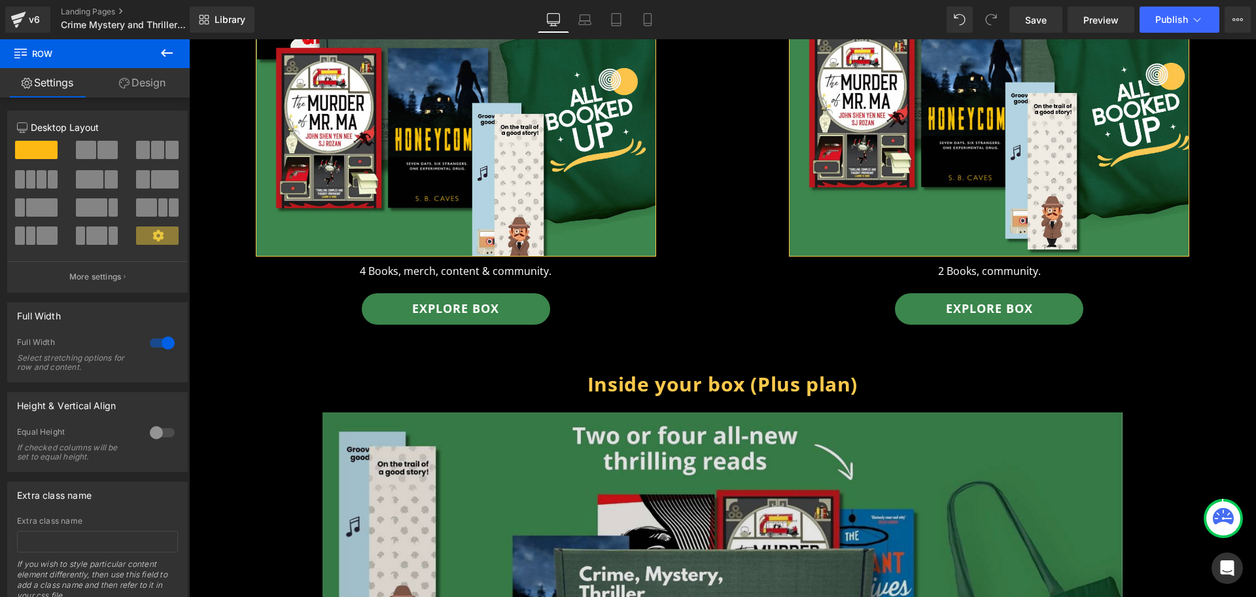
scroll to position [884, 0]
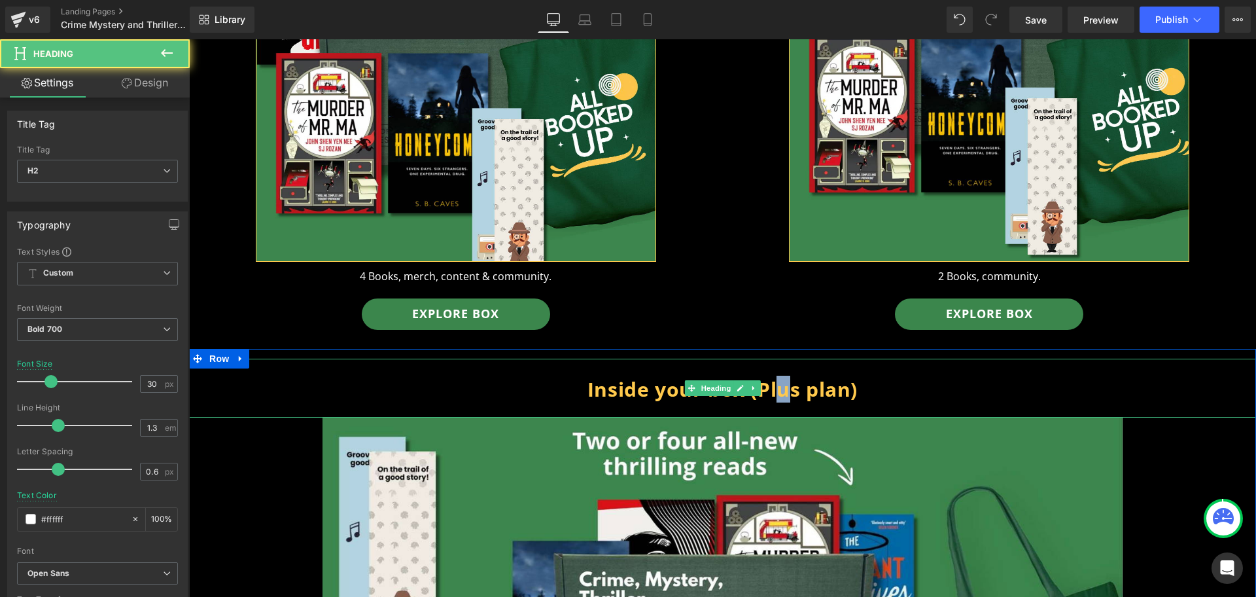
drag, startPoint x: 768, startPoint y: 403, endPoint x: 790, endPoint y: 391, distance: 25.2
click at [790, 391] on div "Inside your box (Plus plan)" at bounding box center [722, 387] width 1067 height 59
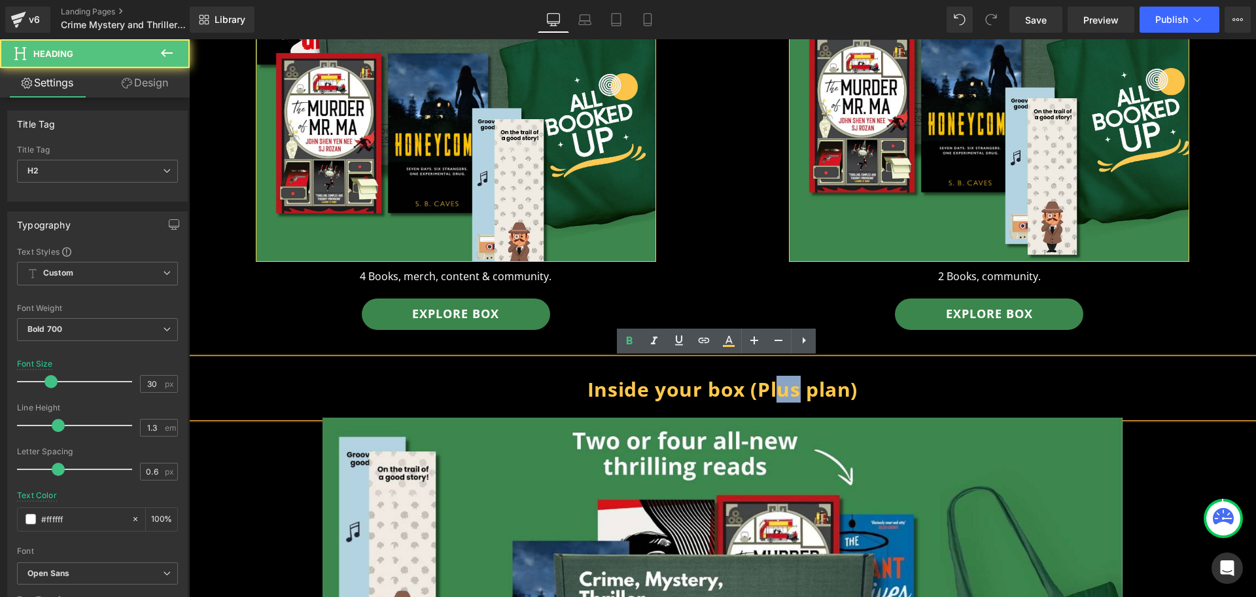
click at [790, 391] on span "Inside your box (Plus plan)" at bounding box center [722, 388] width 270 height 27
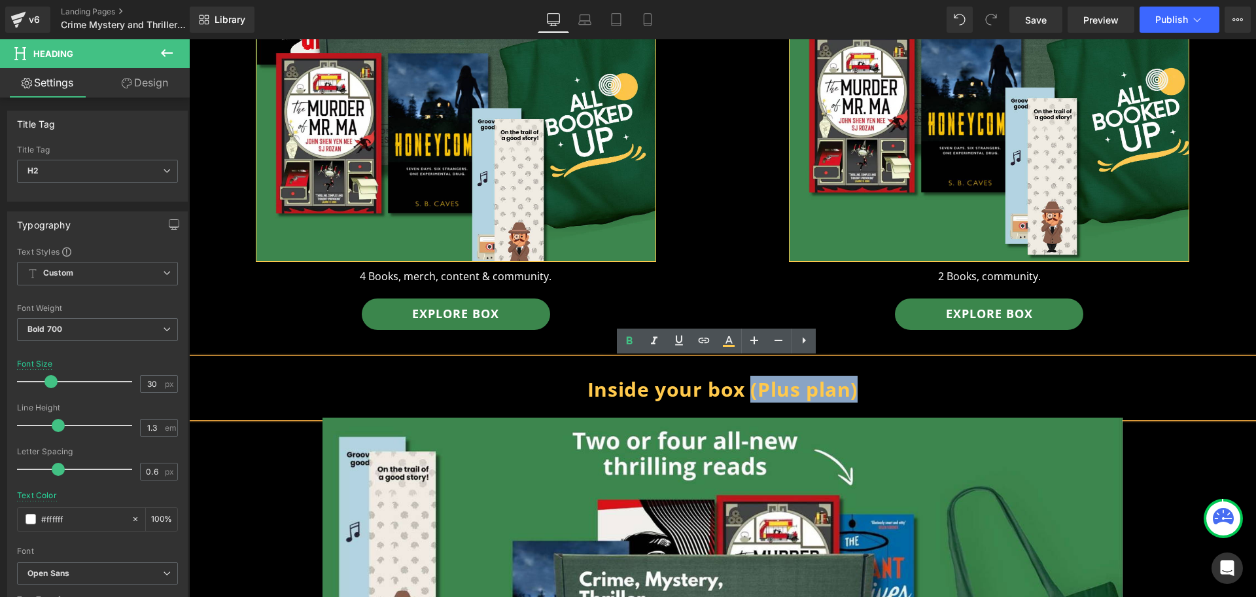
drag, startPoint x: 867, startPoint y: 392, endPoint x: 745, endPoint y: 405, distance: 122.3
click at [745, 405] on div "Inside your box (Plus plan)" at bounding box center [722, 387] width 1067 height 59
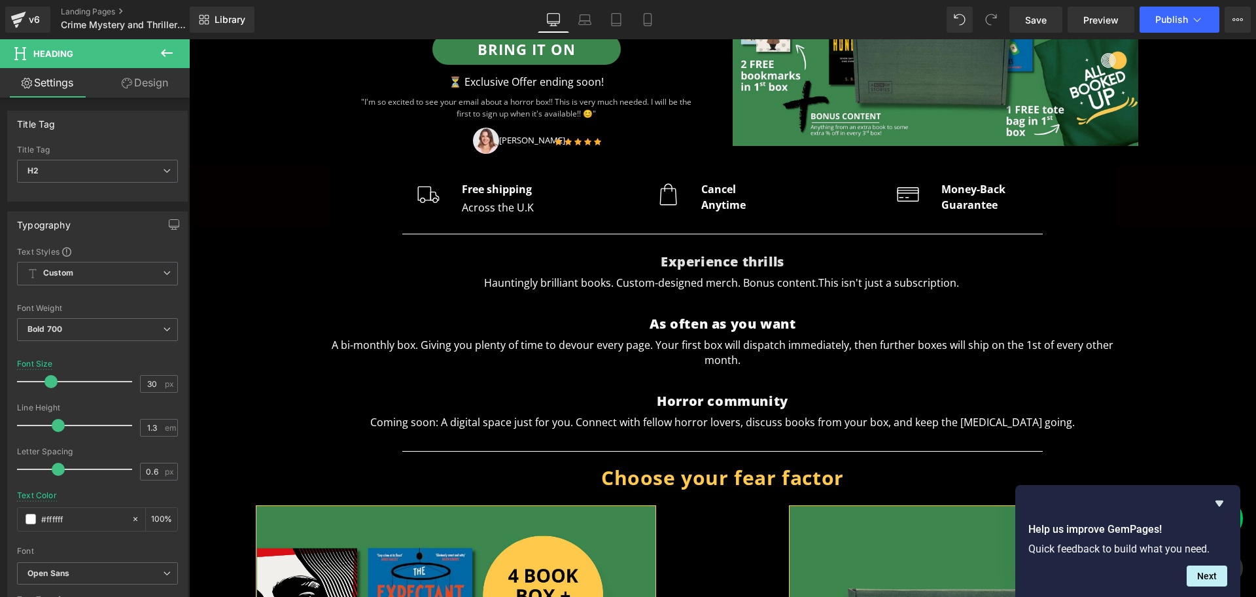
scroll to position [281, 0]
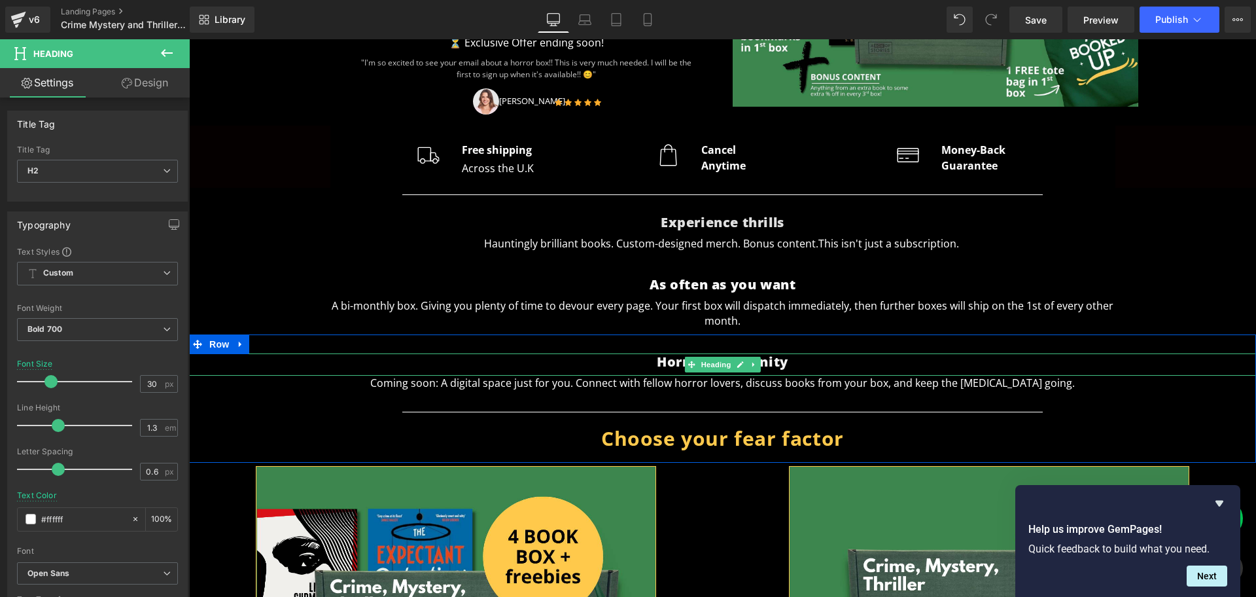
click at [787, 365] on h2 "Horror community" at bounding box center [722, 361] width 1067 height 17
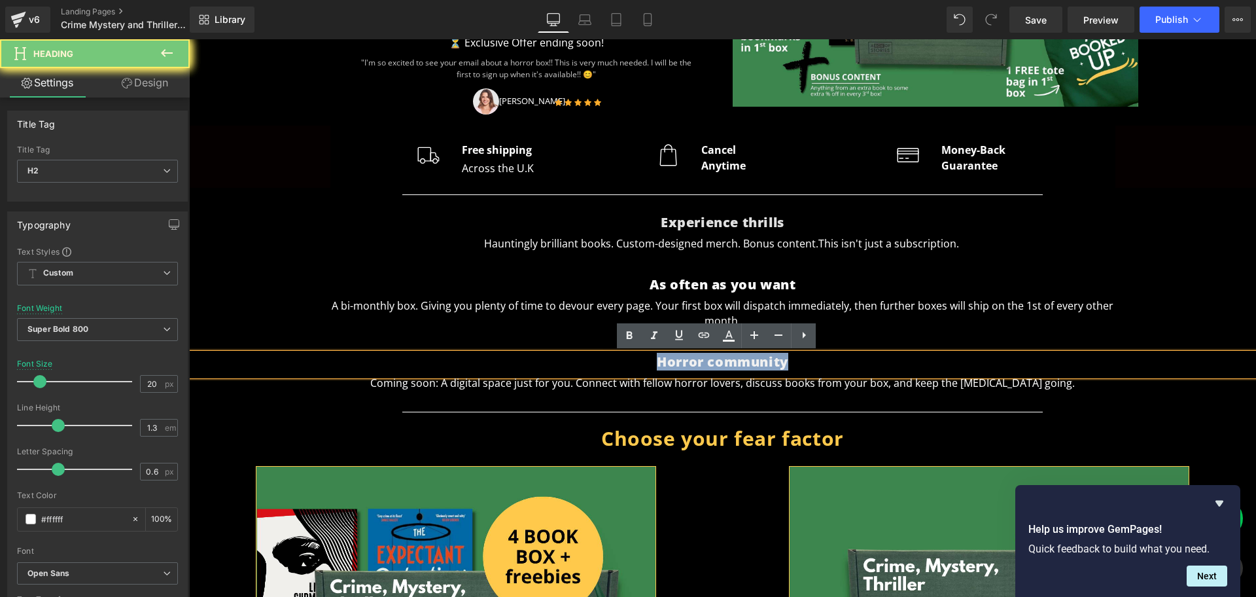
click at [787, 365] on h2 "Horror community" at bounding box center [722, 361] width 1067 height 17
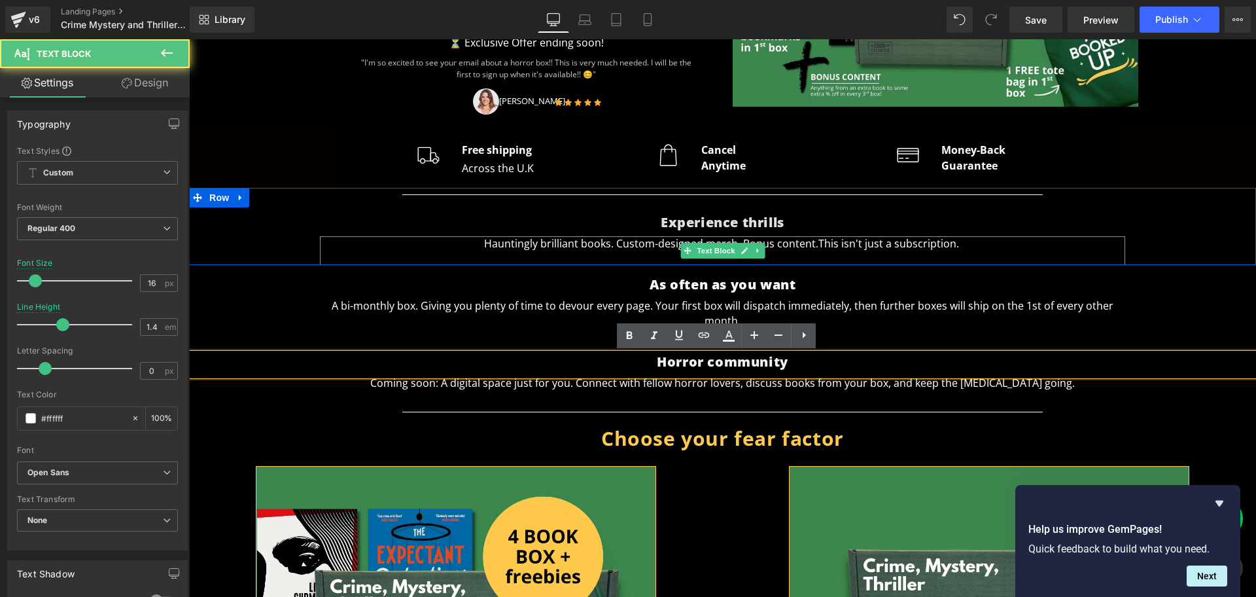
click at [734, 239] on p "Hauntingly brilliant books. Custom-designed merch. Bonus content. This isn't ju…" at bounding box center [722, 243] width 805 height 14
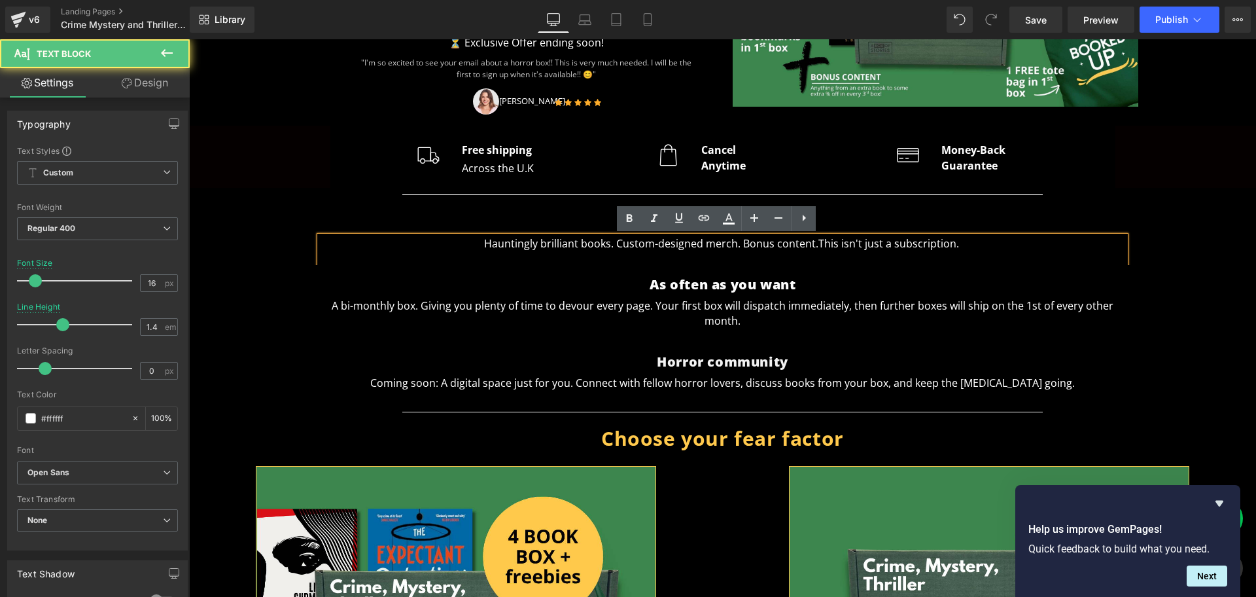
click at [788, 238] on p "Hauntingly brilliant books. Custom-designed merch. Bonus content. This isn't ju…" at bounding box center [722, 243] width 805 height 14
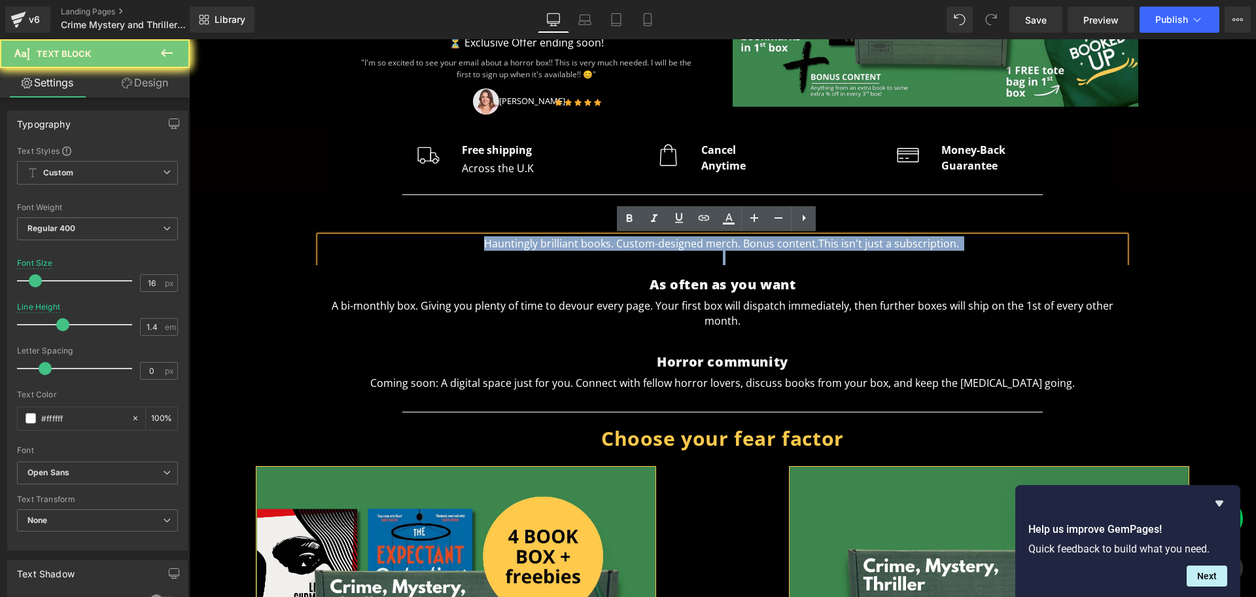
click at [788, 238] on p "Hauntingly brilliant books. Custom-designed merch. Bonus content. This isn't ju…" at bounding box center [722, 243] width 805 height 14
paste div
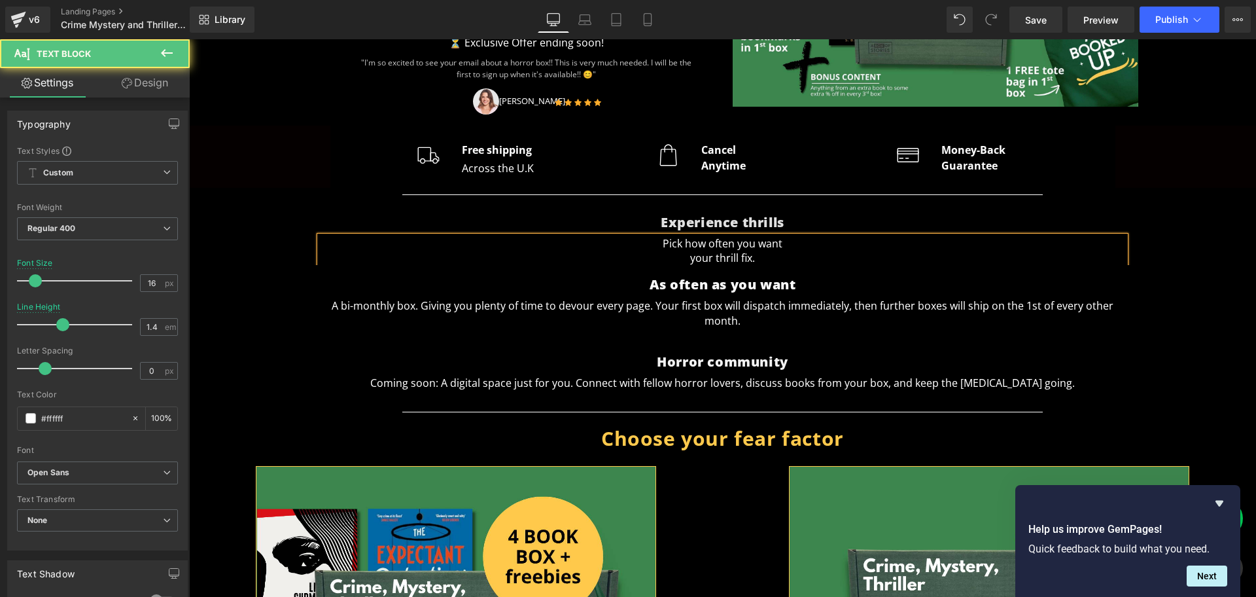
click at [682, 262] on p "your thrill fix." at bounding box center [722, 258] width 805 height 14
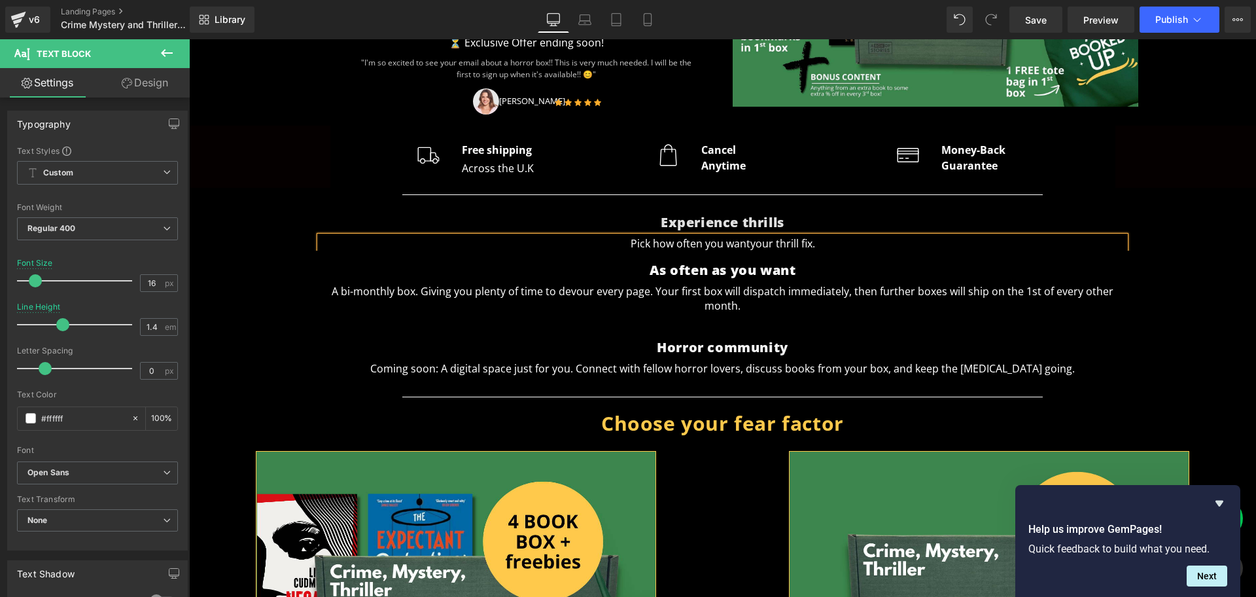
click at [799, 241] on span "your thrill fix." at bounding box center [782, 243] width 65 height 14
click at [800, 244] on span "your thrill fix." at bounding box center [782, 243] width 65 height 14
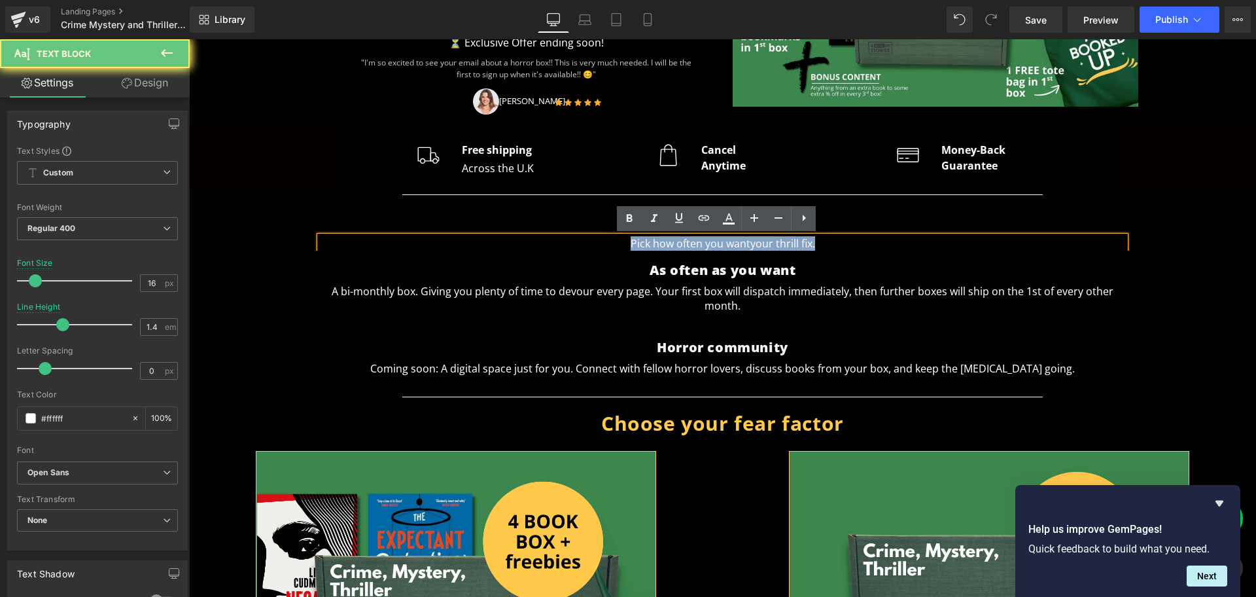
click at [800, 244] on span "your thrill fix." at bounding box center [782, 243] width 65 height 14
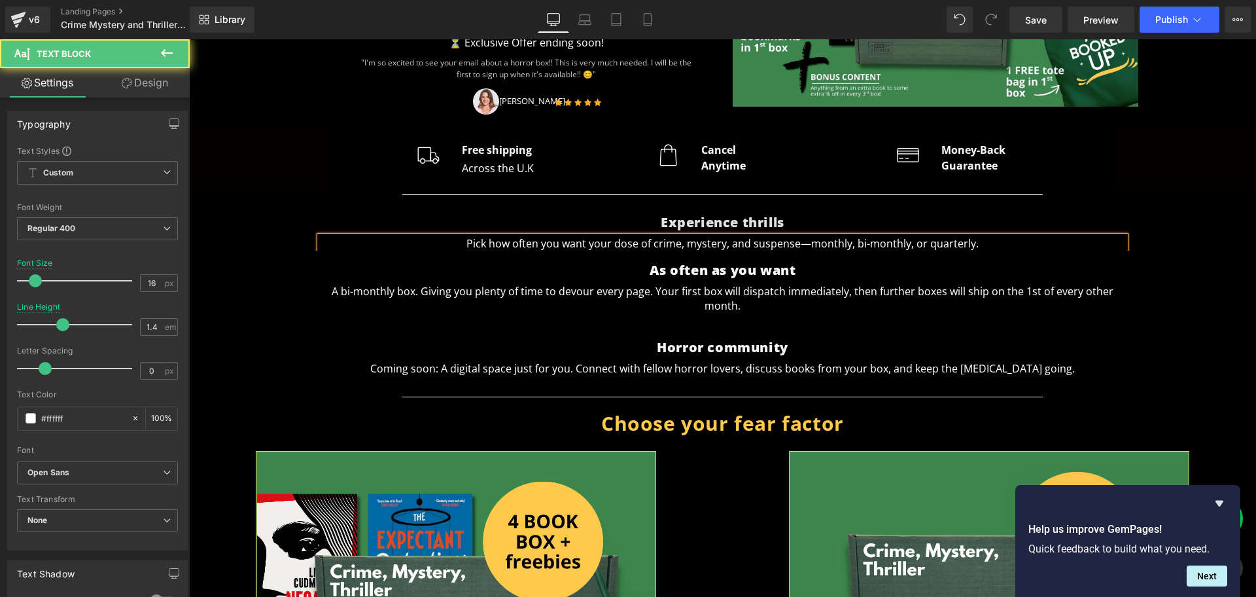
click at [806, 237] on p "Pick how often you want your dose of crime, mystery, and suspense—monthly, bi-m…" at bounding box center [722, 243] width 805 height 14
click at [983, 239] on p "Pick how often you want your dose of crime, mystery, and suspense. Monthly, bi-…" at bounding box center [722, 243] width 805 height 14
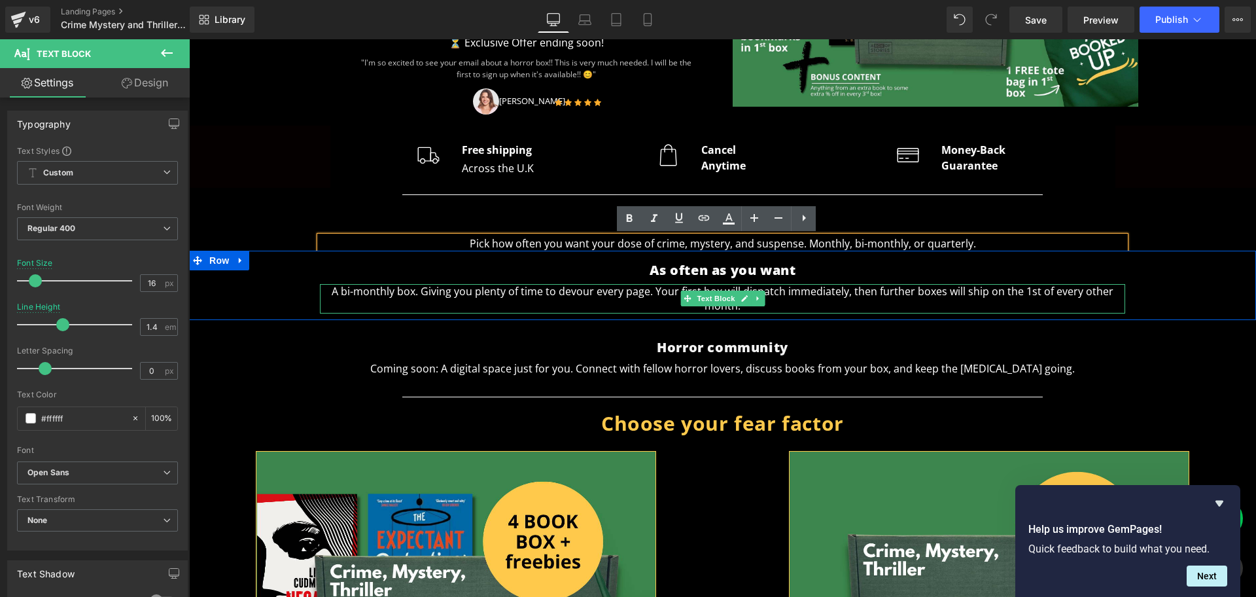
click at [825, 299] on p "A bi-monthly box. Giving you plenty of time to devour every page. Your first bo…" at bounding box center [722, 298] width 805 height 29
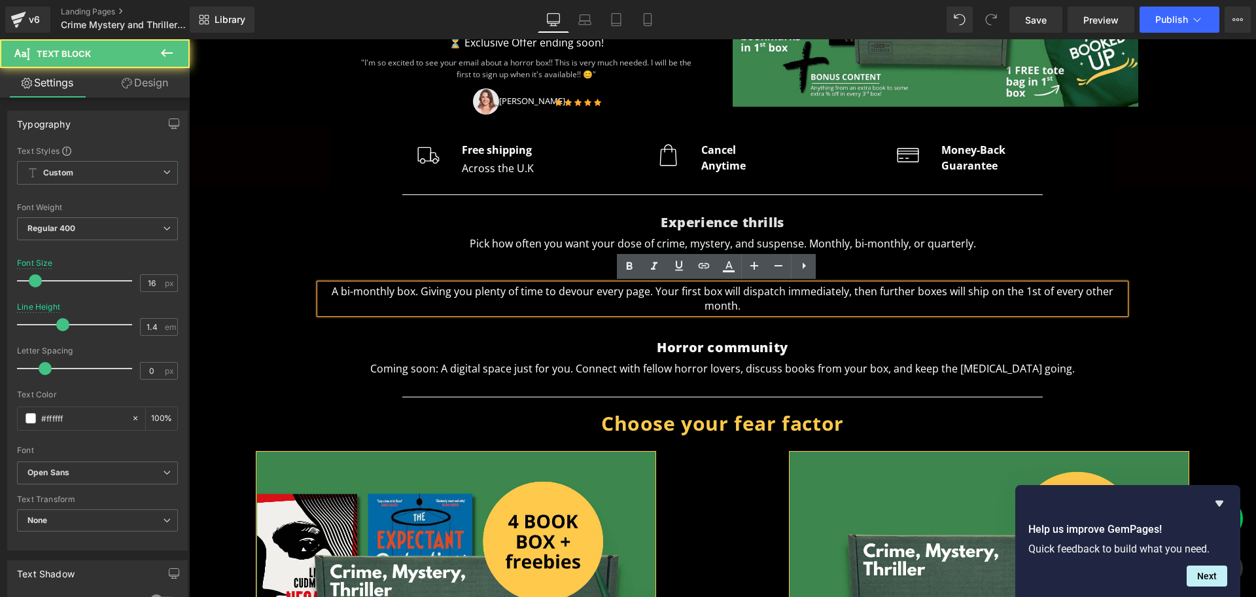
click at [536, 292] on p "A bi-monthly box. Giving you plenty of time to devour every page. Your first bo…" at bounding box center [722, 298] width 805 height 29
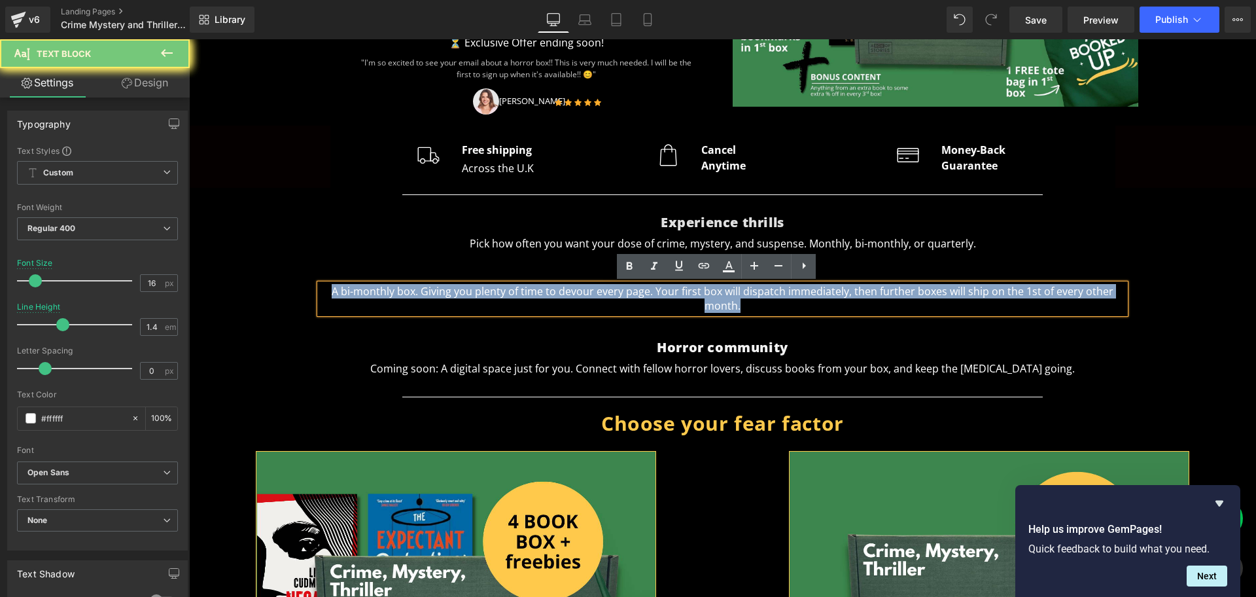
click at [536, 292] on p "A bi-monthly box. Giving you plenty of time to devour every page. Your first bo…" at bounding box center [722, 298] width 805 height 29
paste div
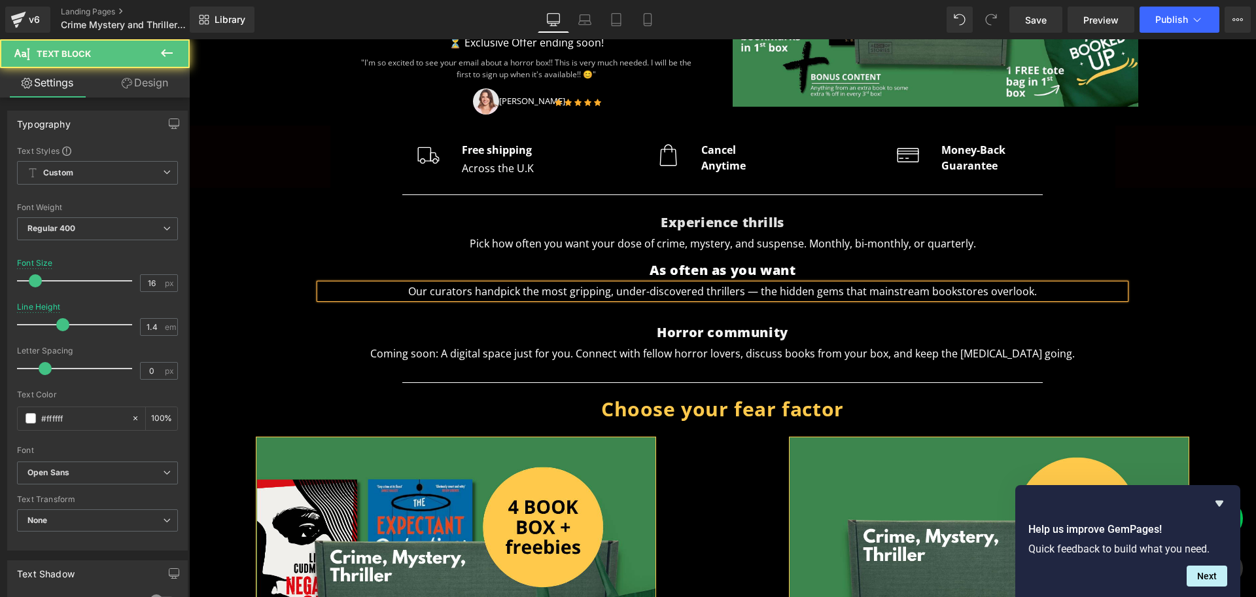
click at [430, 287] on p "Our curators handpick the most gripping, under-discovered thrillers — the hidde…" at bounding box center [722, 291] width 805 height 14
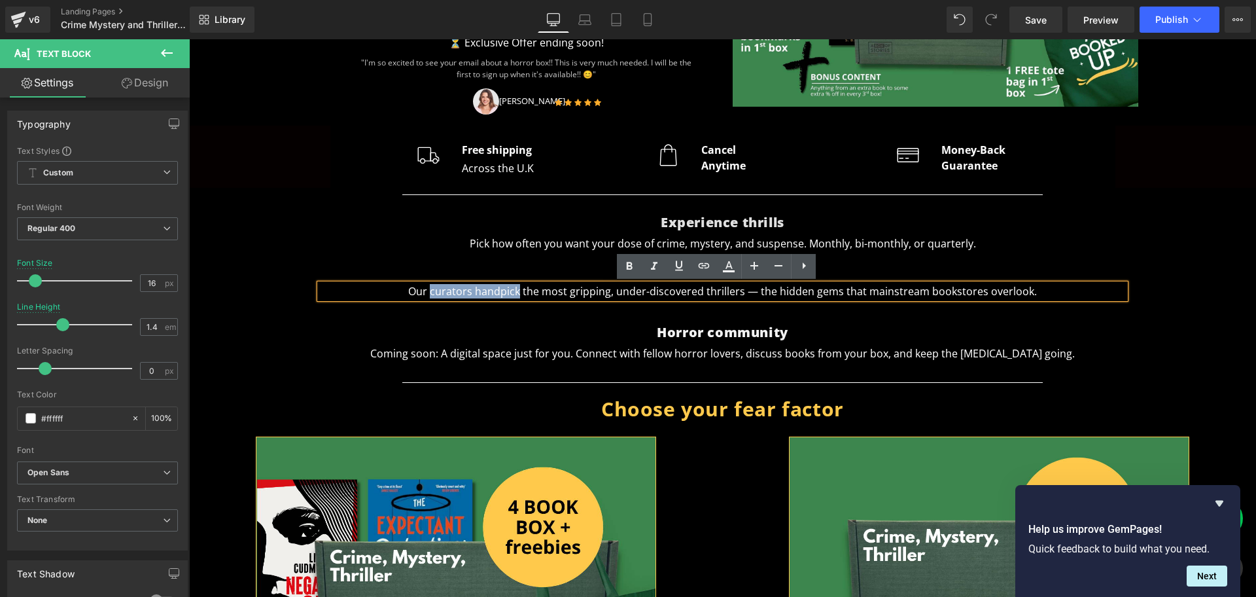
drag, startPoint x: 430, startPoint y: 287, endPoint x: 479, endPoint y: 293, distance: 49.4
click at [479, 293] on p "Our curators handpick the most gripping, under-discovered thrillers — the hidde…" at bounding box center [722, 291] width 805 height 14
click at [468, 292] on p "Our curators handpick the most gripping, under-discovered thrillers — the hidde…" at bounding box center [722, 291] width 805 height 14
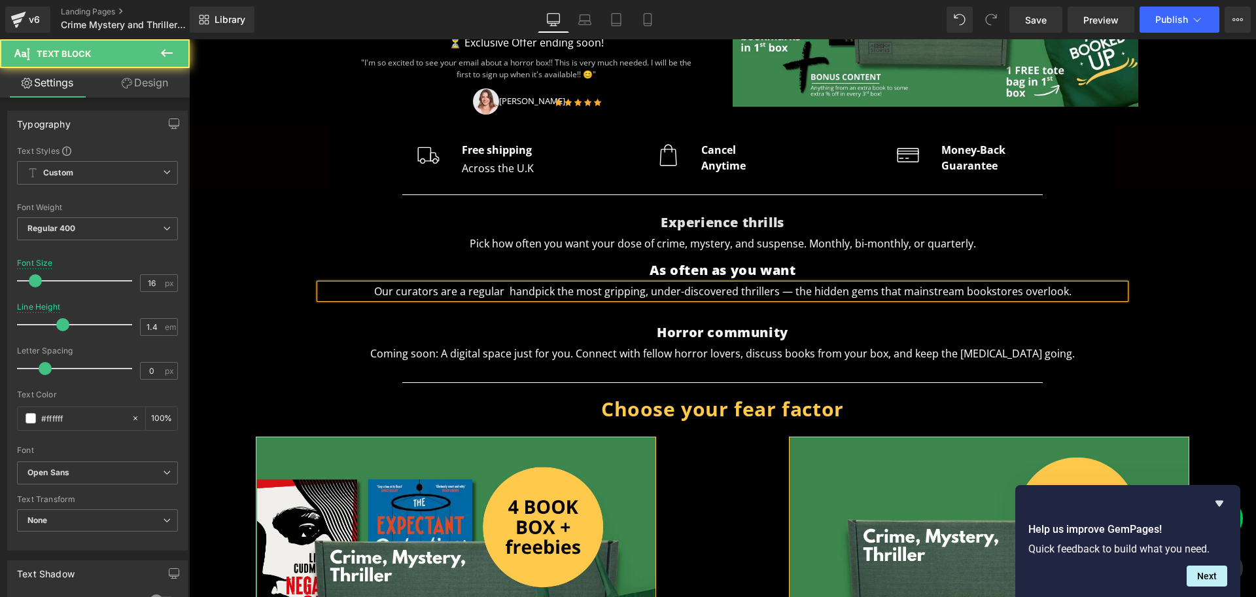
click at [463, 290] on p "Our curators are a regular handpick the most gripping, under-discovered thrille…" at bounding box center [722, 291] width 805 height 14
click at [501, 292] on p "Our curators are regular handpick the most gripping, under-discovered thrillers…" at bounding box center [722, 291] width 805 height 14
click at [829, 292] on p "Our curators are regular Nancy Drews, and handpick the most gripping, under-dis…" at bounding box center [722, 291] width 805 height 14
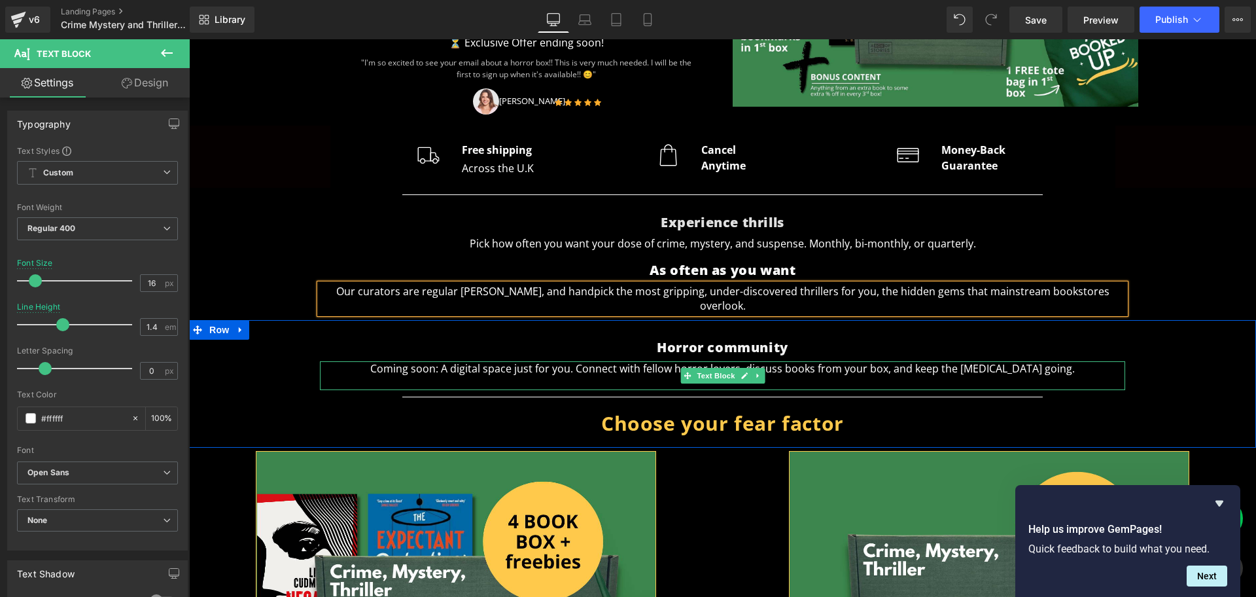
click at [919, 361] on p "Coming soon: A digital space just for you. Connect with fellow horror lovers, d…" at bounding box center [722, 368] width 805 height 14
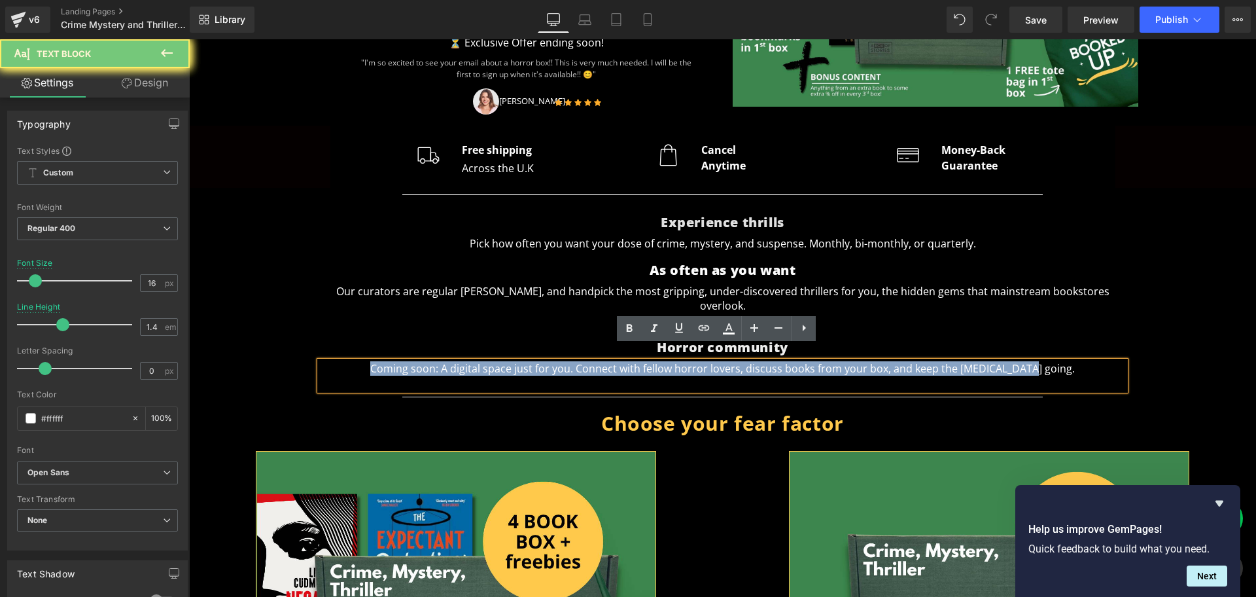
click at [919, 361] on p "Coming soon: A digital space just for you. Connect with fellow horror lovers, d…" at bounding box center [722, 368] width 805 height 14
paste div
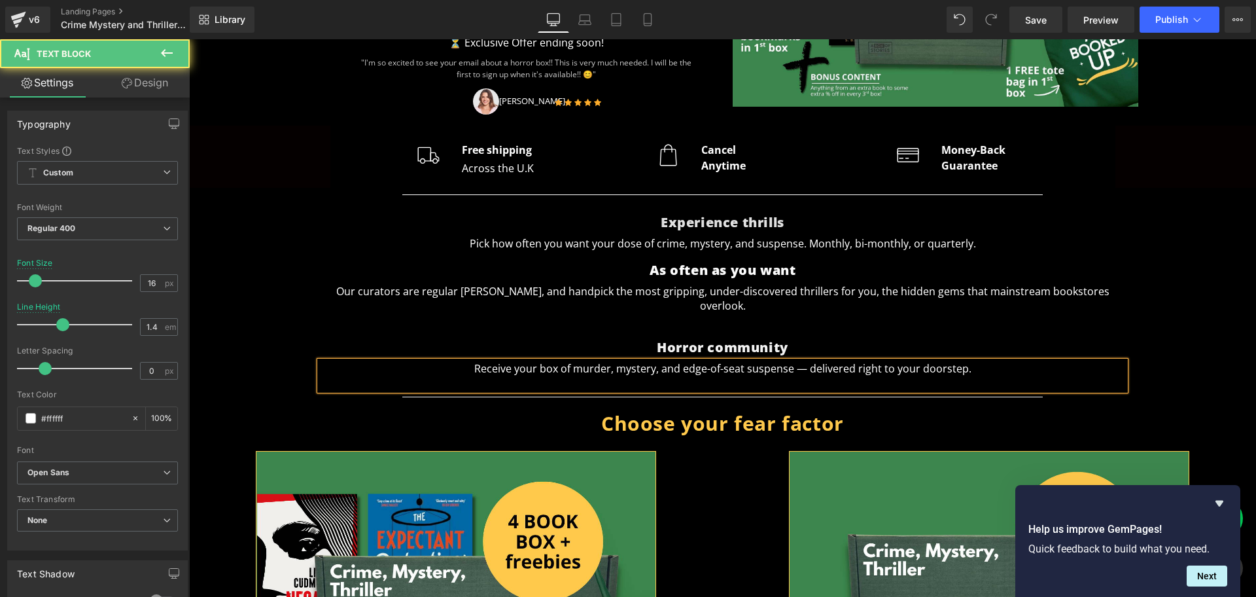
click at [803, 361] on p "Receive your box of murder, mystery, and edge-of-seat suspense — delivered righ…" at bounding box center [722, 368] width 805 height 14
click at [856, 362] on div "Receive your box of murder, mystery, and edge-of-seat suspense, delivered right…" at bounding box center [722, 375] width 805 height 29
click at [971, 361] on p "Receive your box of murder, mystery, and edge-of-seat suspense, delivered strai…" at bounding box center [722, 368] width 805 height 14
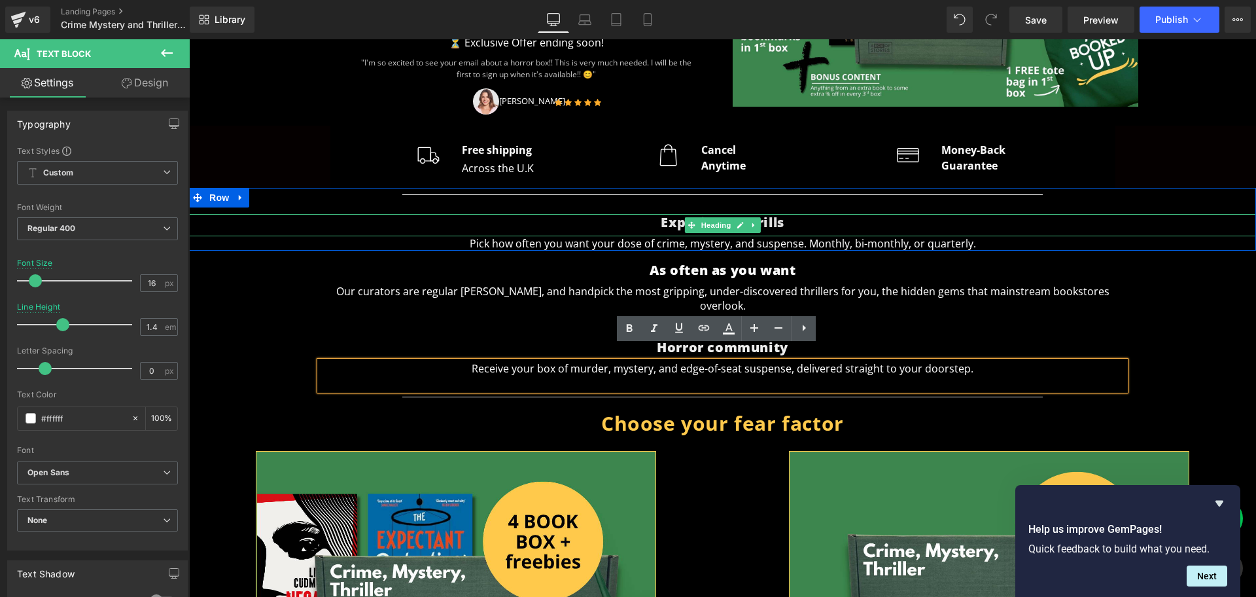
click at [808, 219] on h2 "Experience thrills" at bounding box center [722, 222] width 1067 height 17
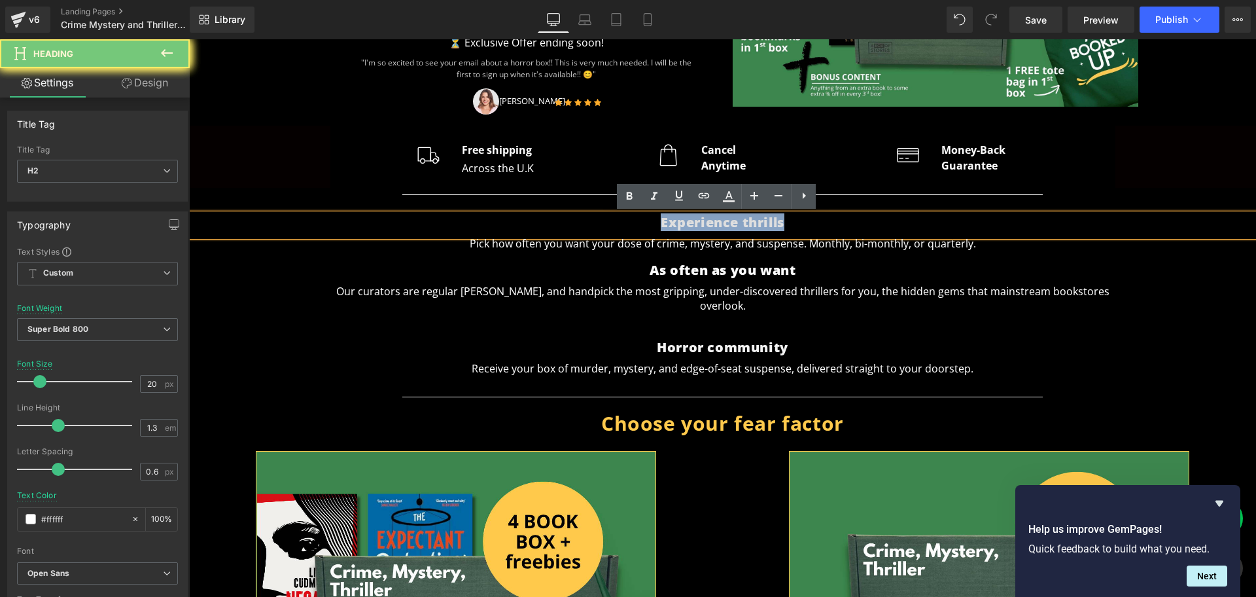
click at [808, 219] on h2 "Experience thrills" at bounding box center [722, 222] width 1067 height 17
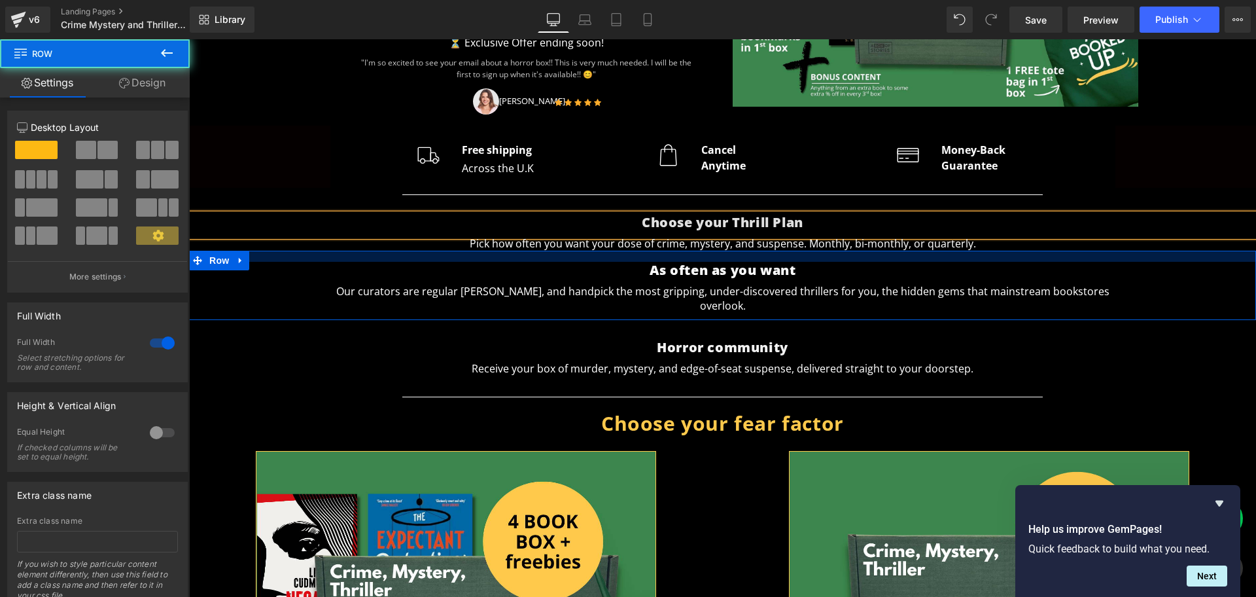
click at [808, 260] on div at bounding box center [722, 256] width 1067 height 11
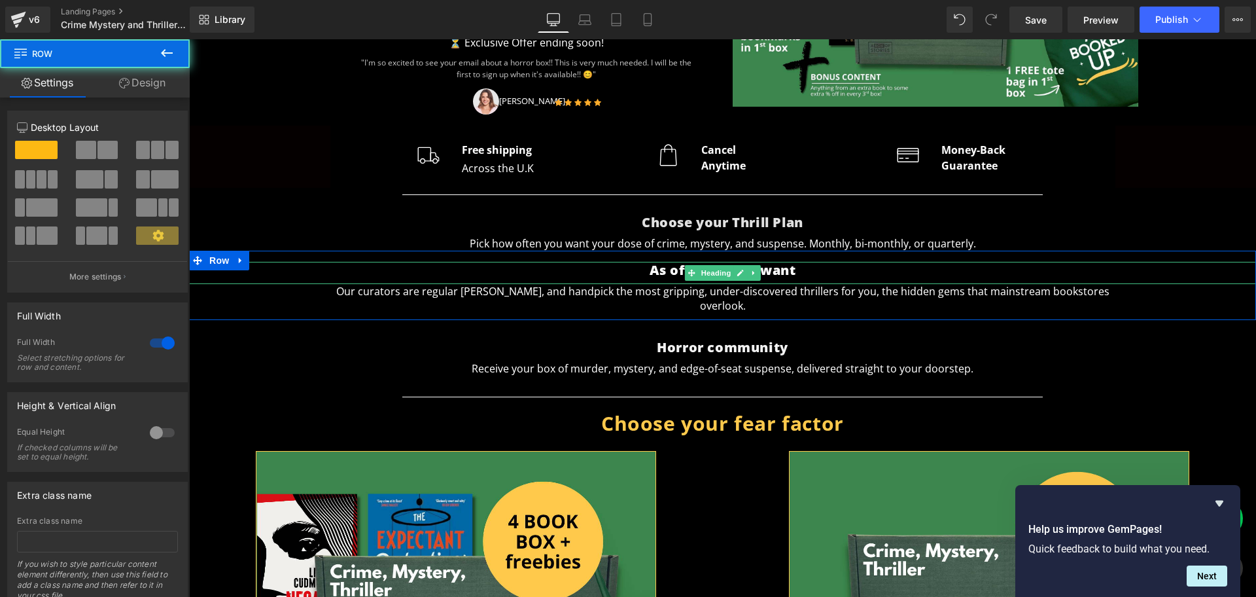
click at [808, 265] on h2 "As often as you want" at bounding box center [722, 270] width 1067 height 17
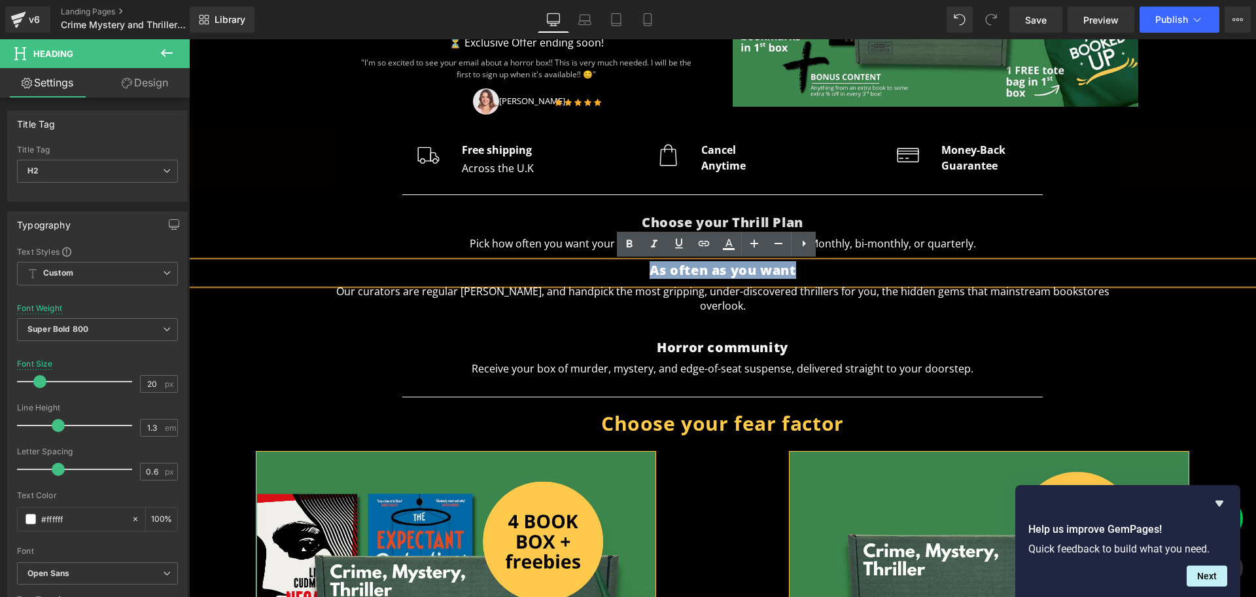
click at [808, 265] on h2 "As often as you want" at bounding box center [722, 270] width 1067 height 17
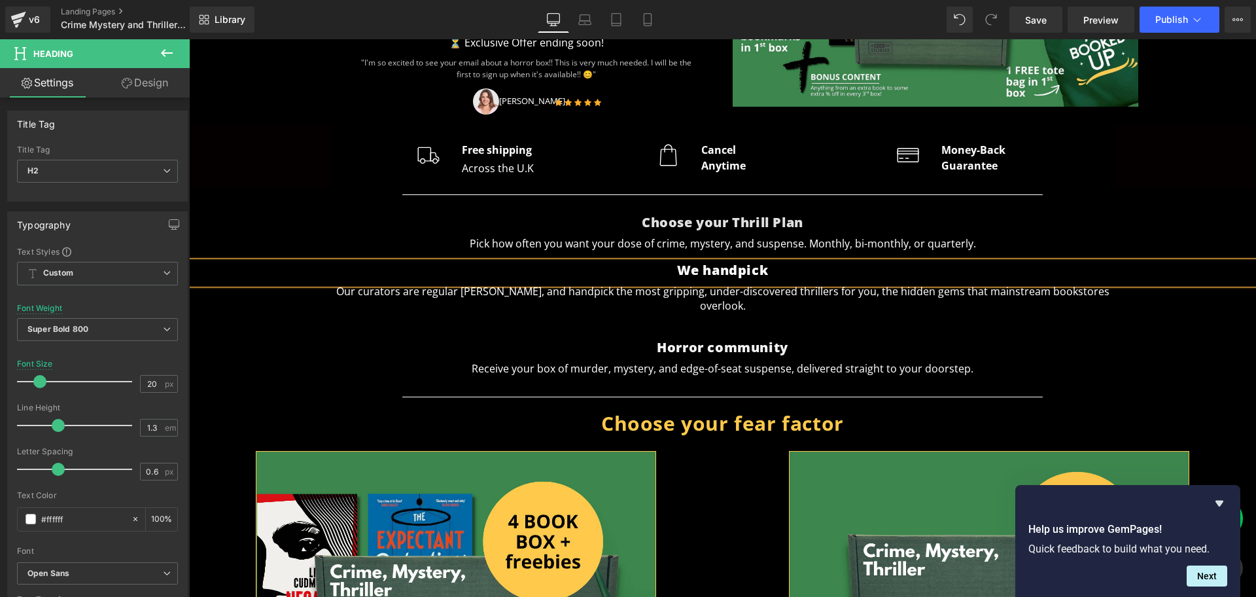
click at [734, 262] on div "We handpick" at bounding box center [722, 273] width 1067 height 22
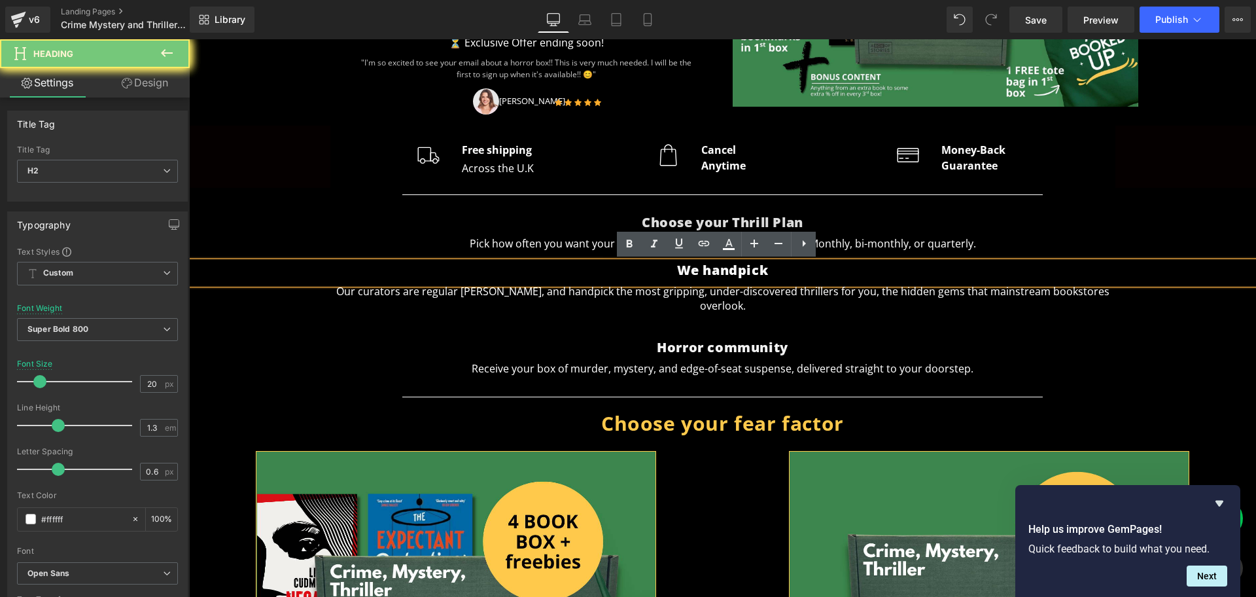
click at [734, 262] on div "We handpick" at bounding box center [722, 273] width 1067 height 22
click at [745, 266] on span "We handpick" at bounding box center [723, 270] width 92 height 18
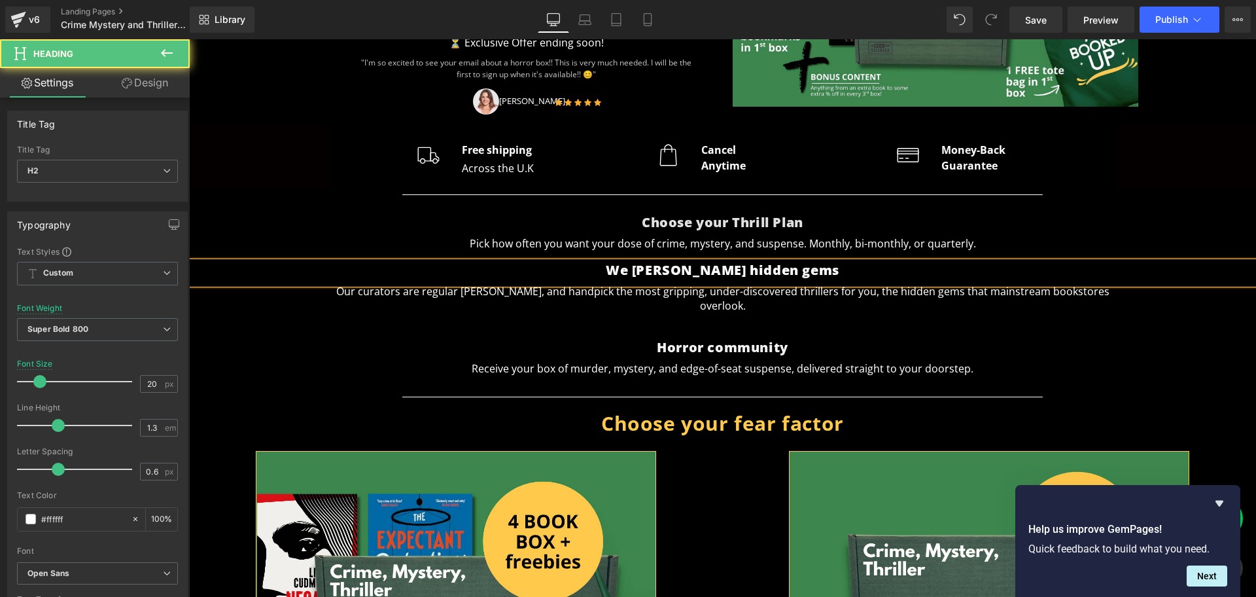
click at [751, 273] on span "We hunt hidden gems" at bounding box center [723, 270] width 234 height 18
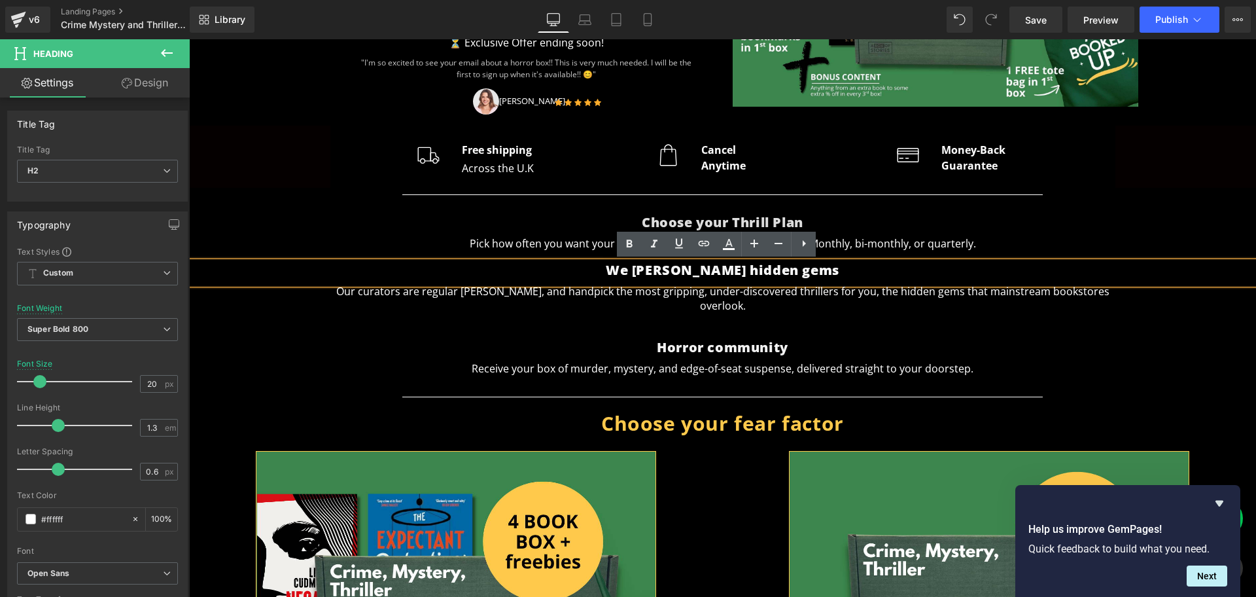
click at [696, 269] on span "We hunt hidden gems" at bounding box center [723, 270] width 234 height 18
click at [714, 273] on span "We hunt hidden gems" at bounding box center [723, 270] width 234 height 18
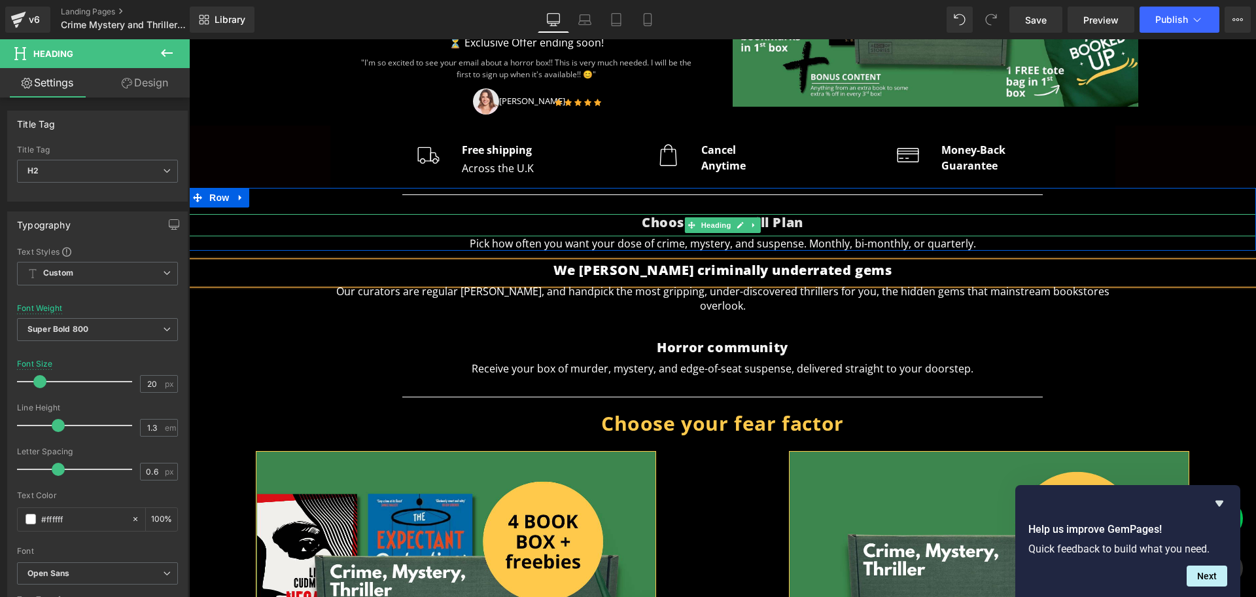
click at [801, 226] on h2 "Choose your Thrill Plan" at bounding box center [722, 222] width 1067 height 17
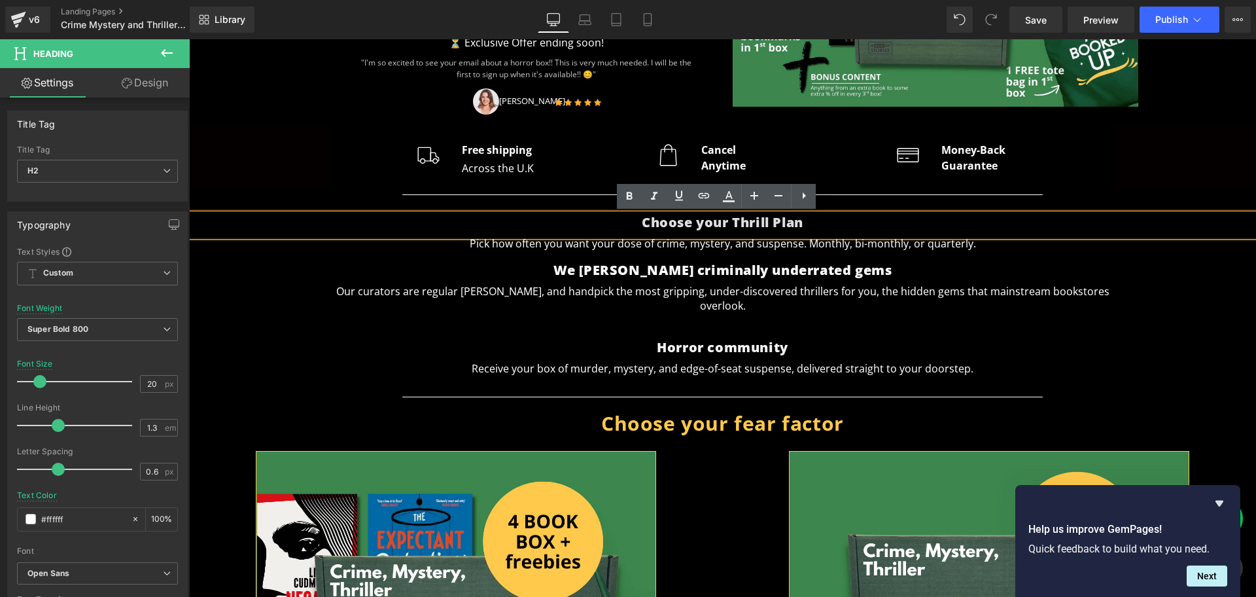
click at [734, 222] on span "Choose your Thrill Plan" at bounding box center [723, 222] width 162 height 18
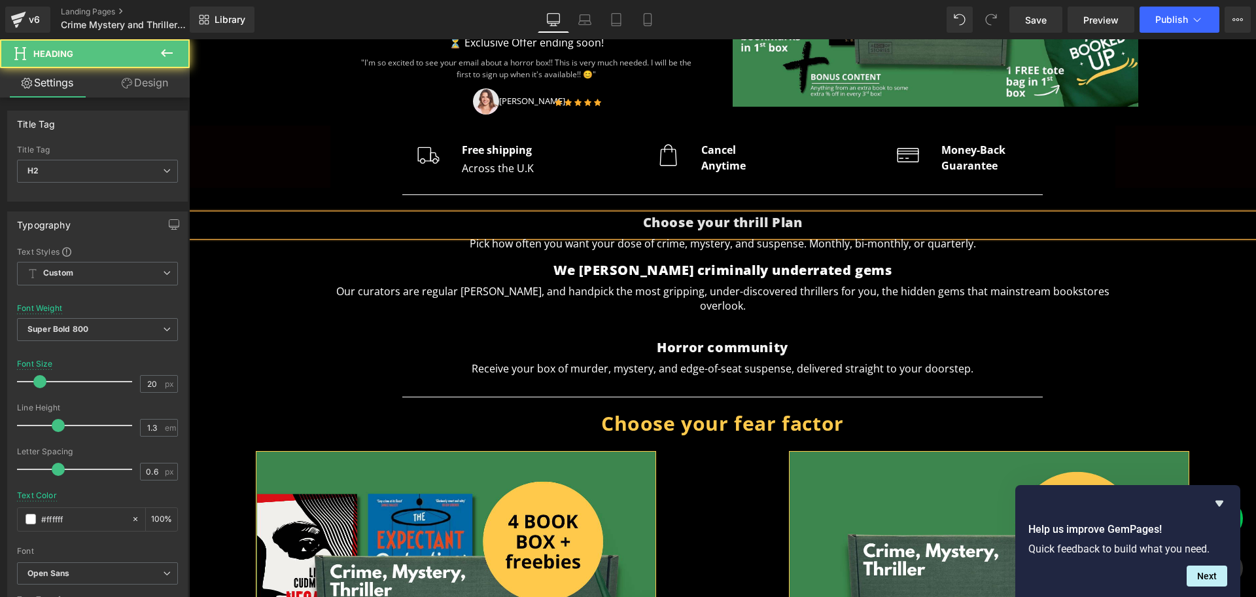
click at [774, 222] on span "Choose your thrill Plan" at bounding box center [723, 222] width 160 height 18
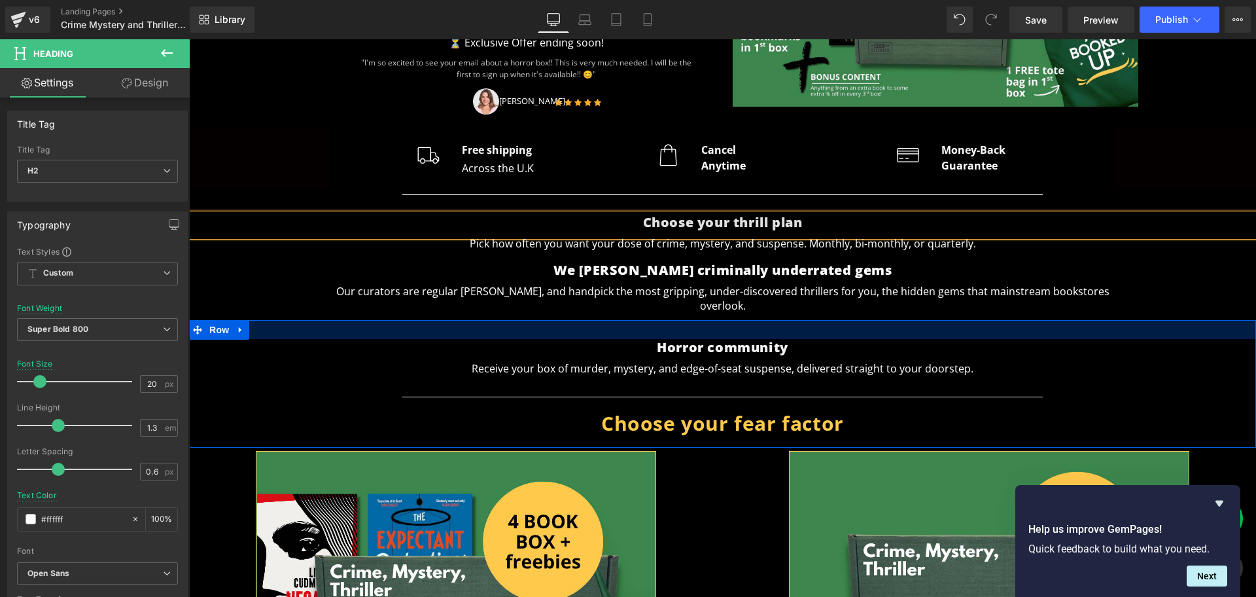
click at [800, 320] on div at bounding box center [722, 329] width 1067 height 19
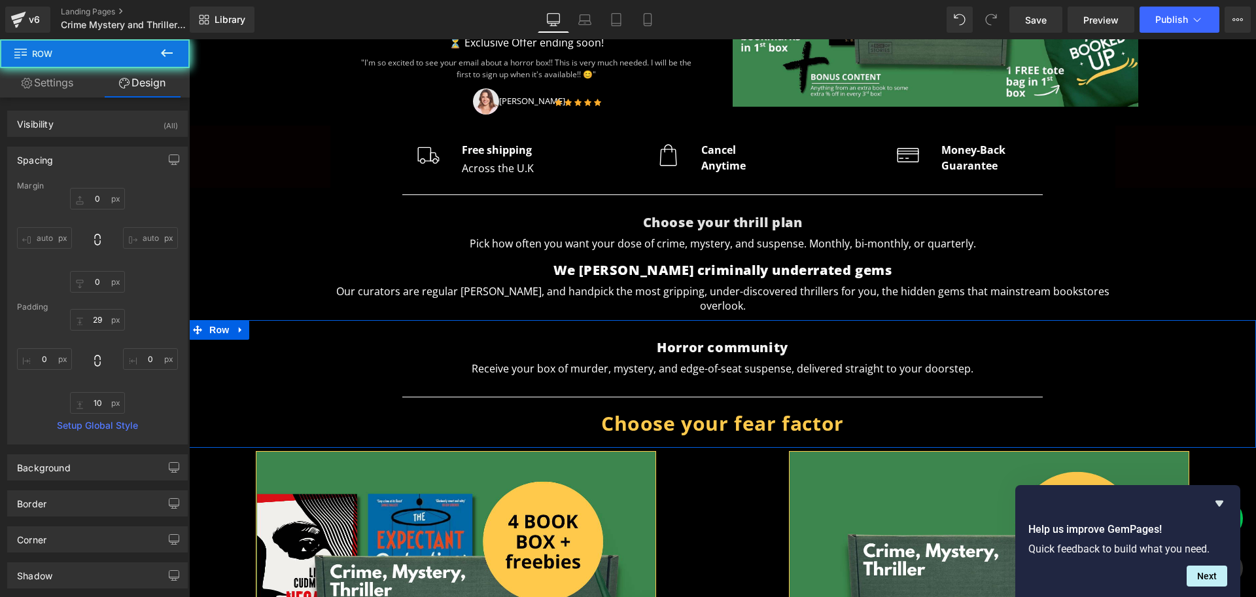
click at [807, 339] on h2 "Horror community" at bounding box center [722, 347] width 1067 height 17
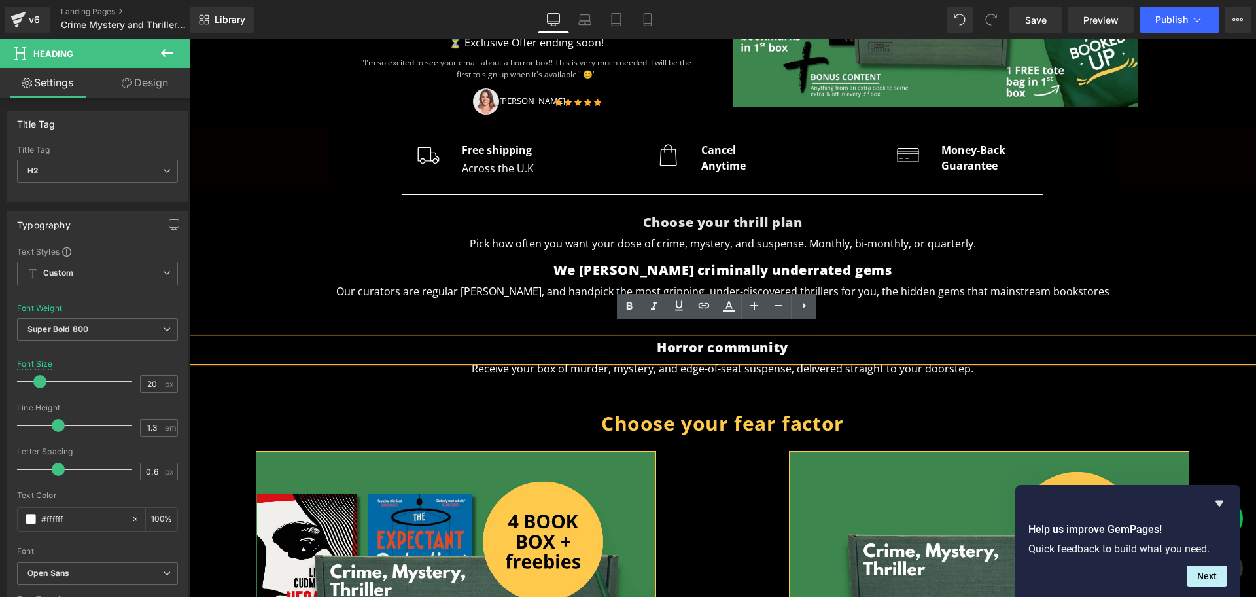
click at [778, 339] on span "Horror community" at bounding box center [722, 347] width 131 height 18
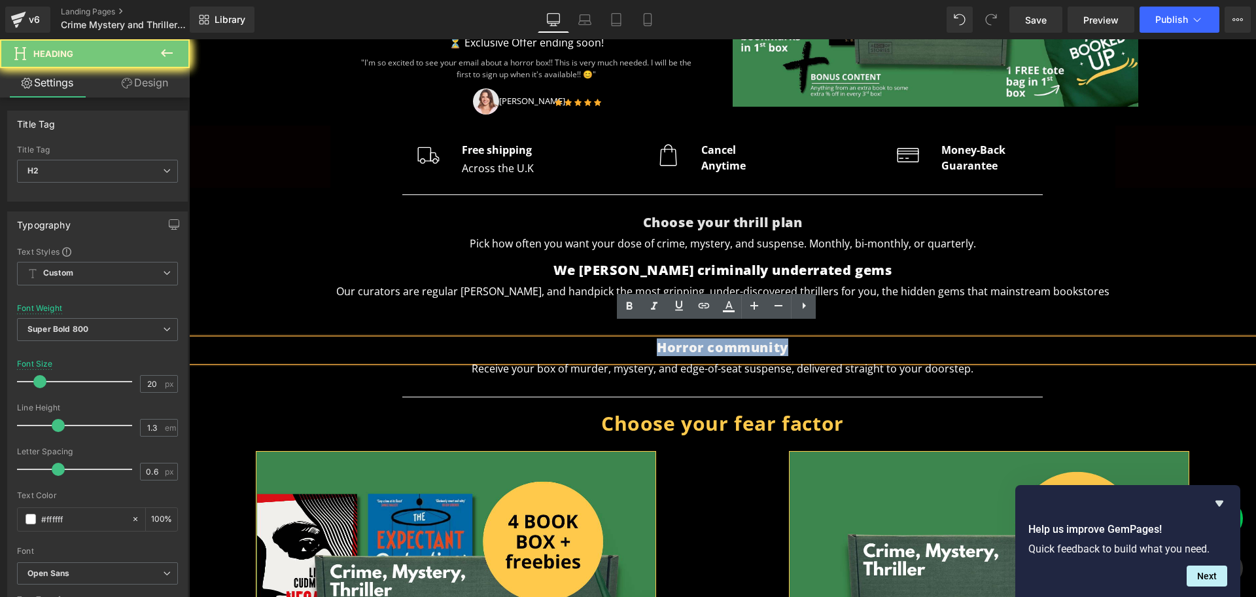
click at [778, 339] on span "Horror community" at bounding box center [722, 347] width 131 height 18
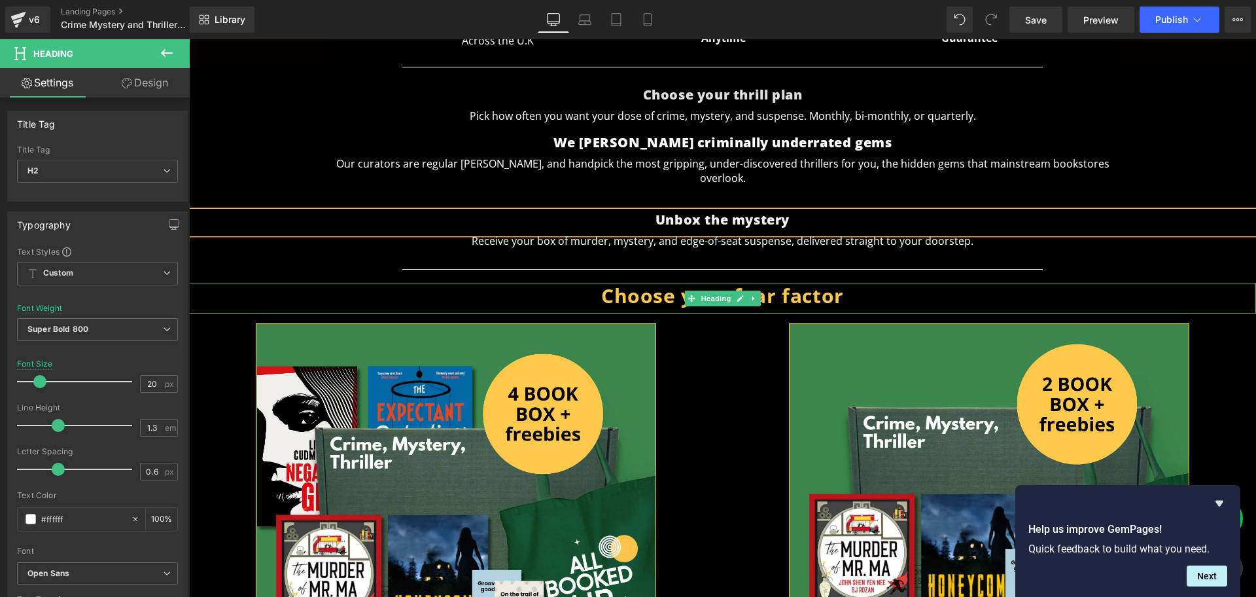
scroll to position [460, 0]
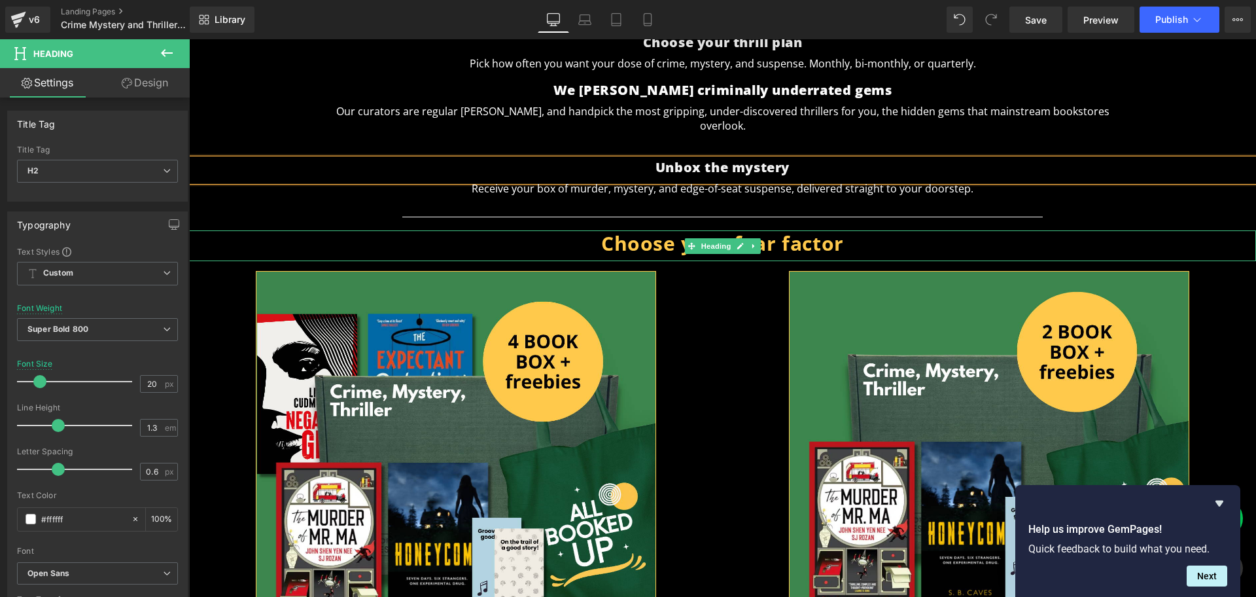
click at [763, 232] on span "Choose your fear factor" at bounding box center [722, 243] width 243 height 27
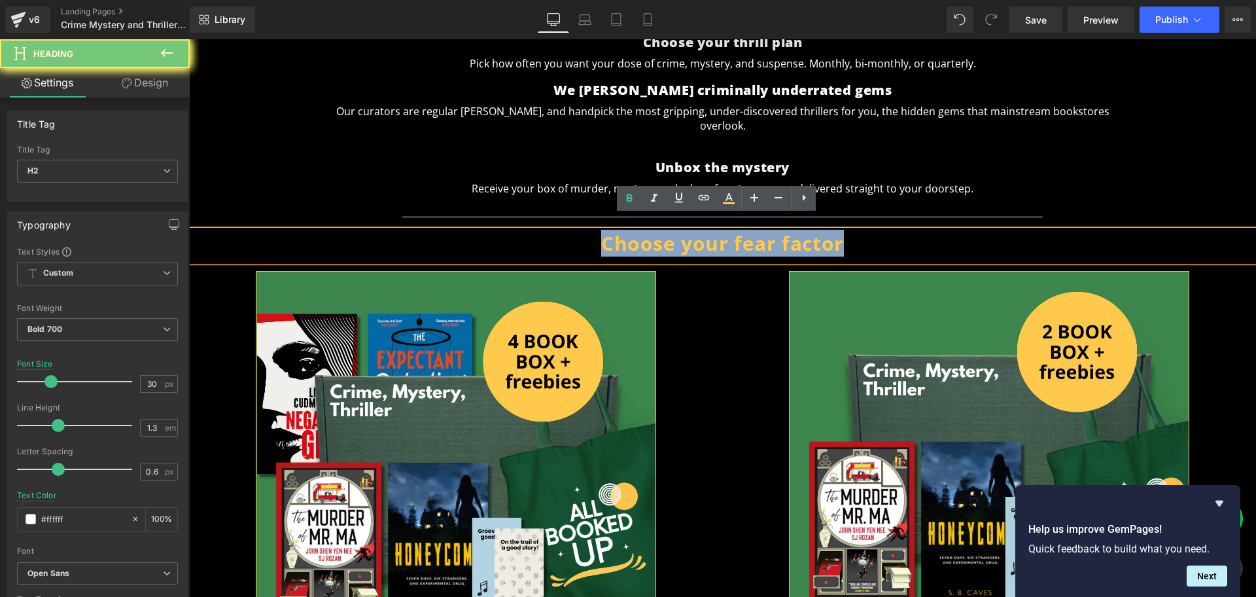
click at [763, 232] on span "Choose your fear factor" at bounding box center [722, 243] width 243 height 27
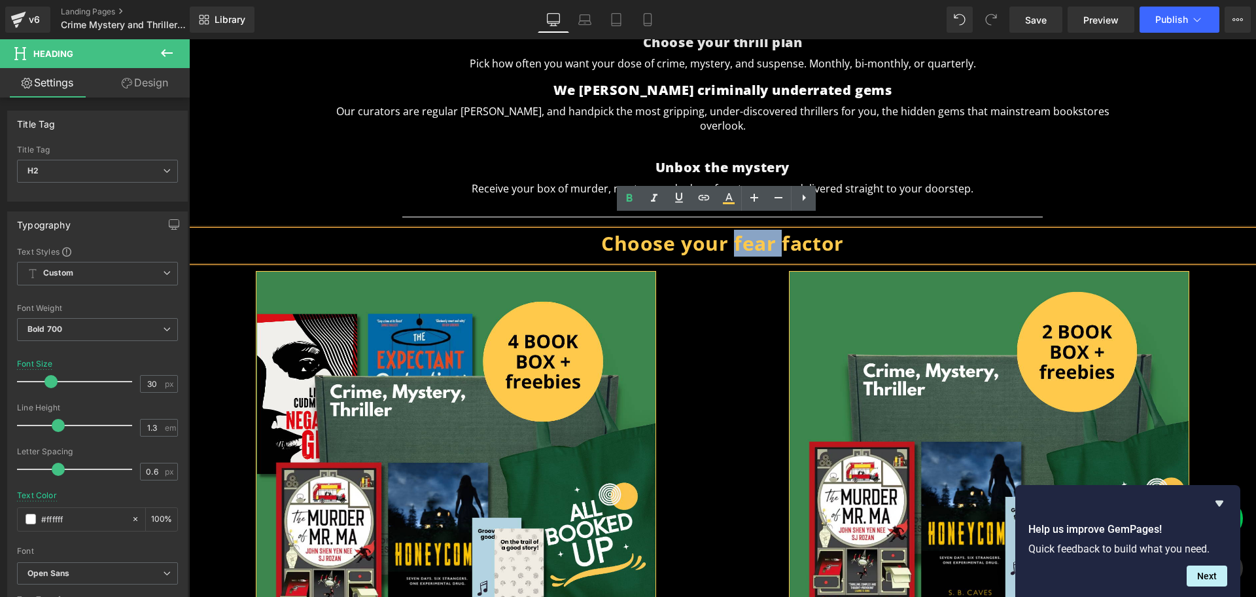
click at [763, 232] on span "Choose your fear factor" at bounding box center [722, 243] width 243 height 27
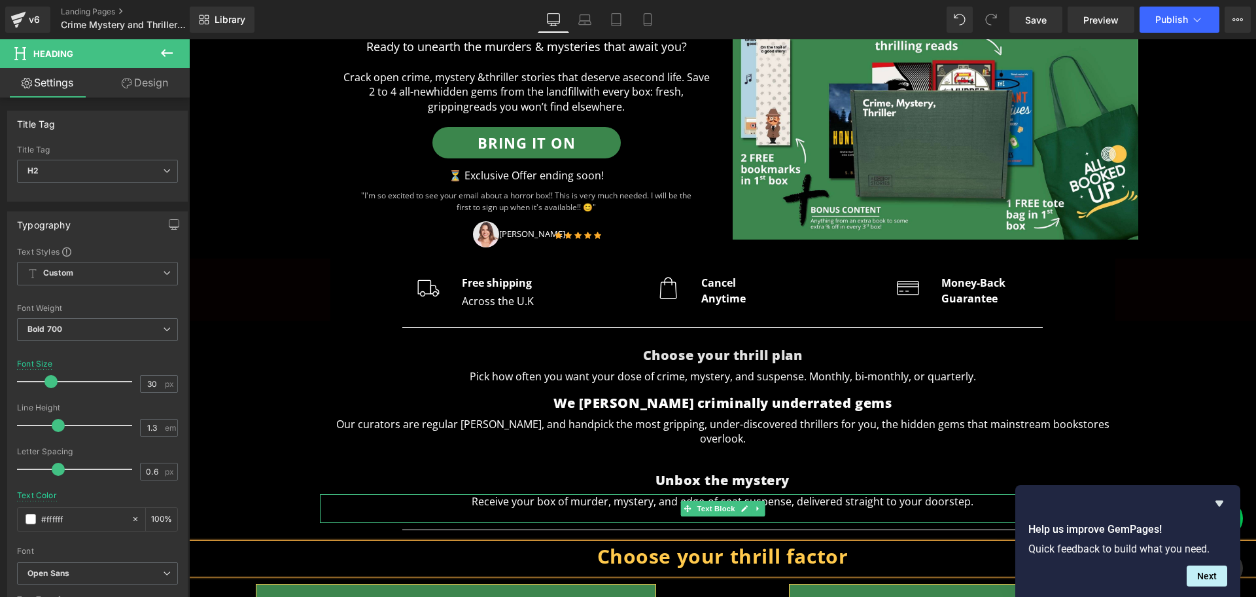
scroll to position [133, 0]
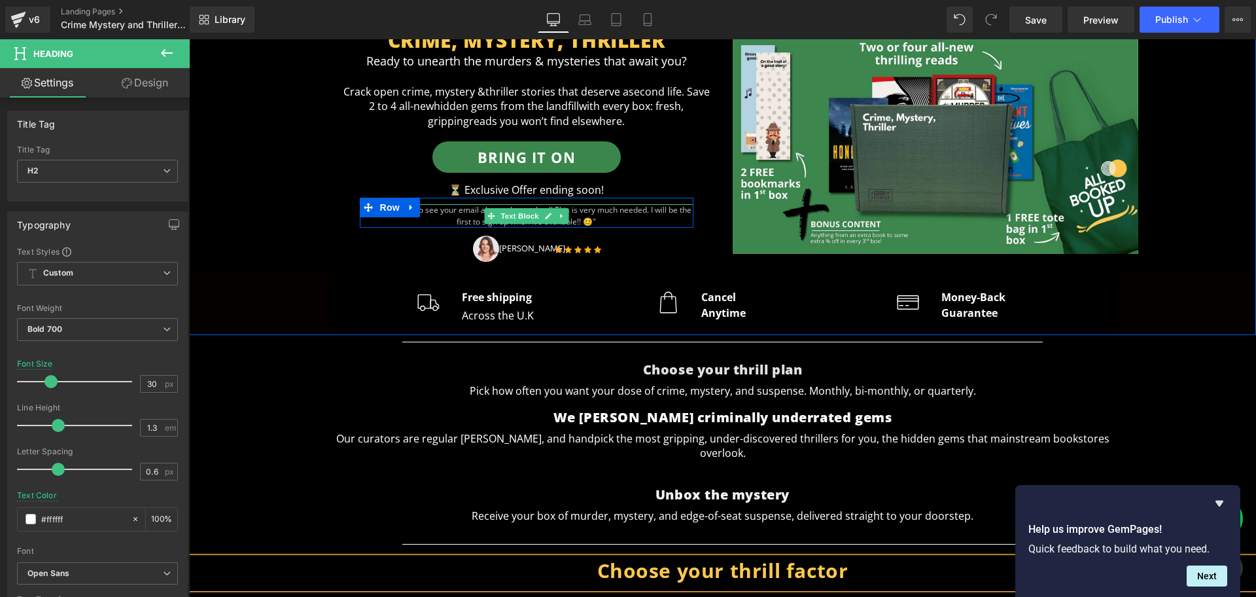
click at [596, 212] on p ""I'm so excited to see your email about a horror box!! This is very much needed…" at bounding box center [527, 216] width 334 height 24
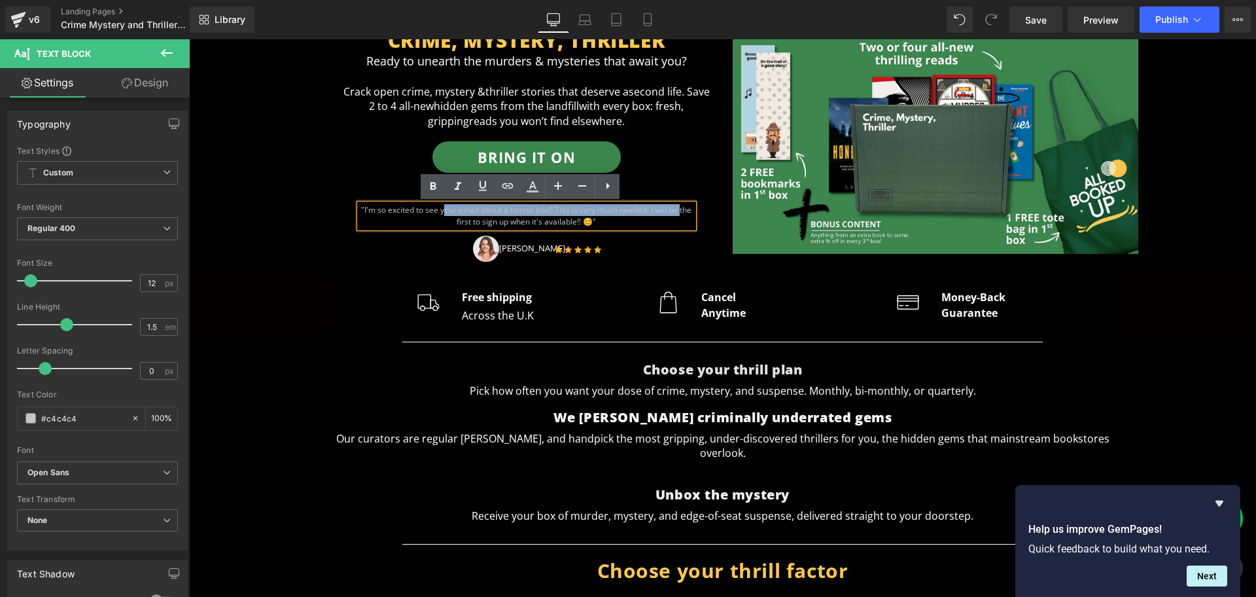
drag, startPoint x: 602, startPoint y: 222, endPoint x: 426, endPoint y: 218, distance: 176.0
click at [426, 218] on p ""I'm so excited to see your email about a horror box!! This is very much needed…" at bounding box center [527, 216] width 334 height 24
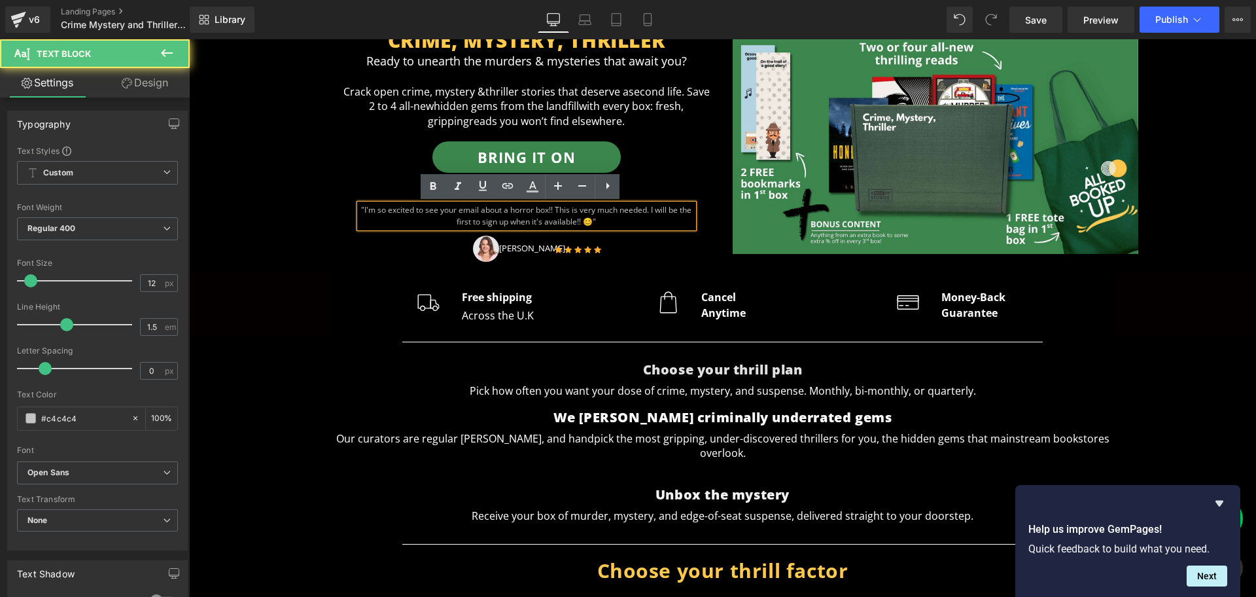
click at [617, 222] on p ""I'm so excited to see your email about a horror box!! This is very much needed…" at bounding box center [527, 216] width 334 height 24
paste div
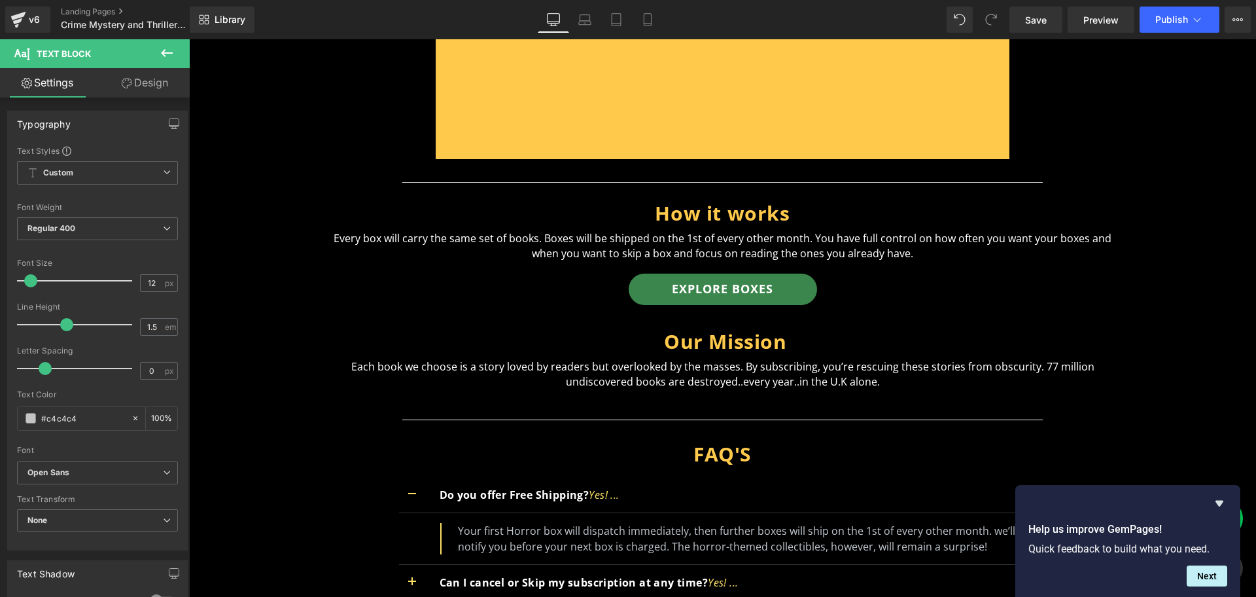
scroll to position [4401, 0]
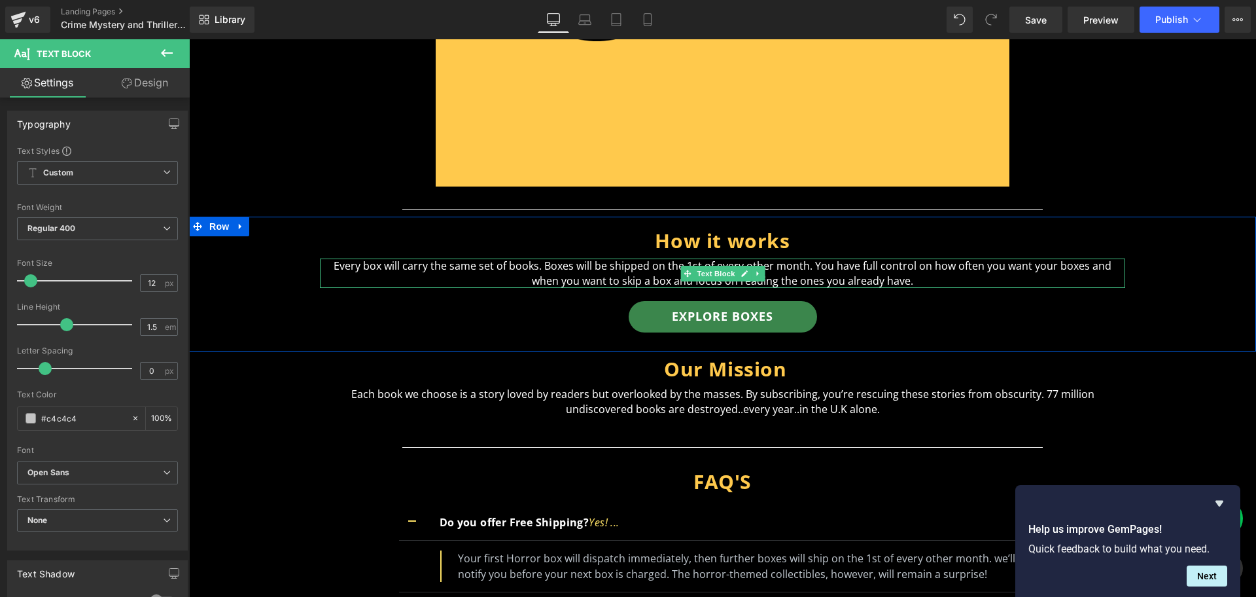
click at [512, 258] on p "Every box will carry the same set of books. Boxes will be shipped on the 1st of…" at bounding box center [722, 272] width 805 height 29
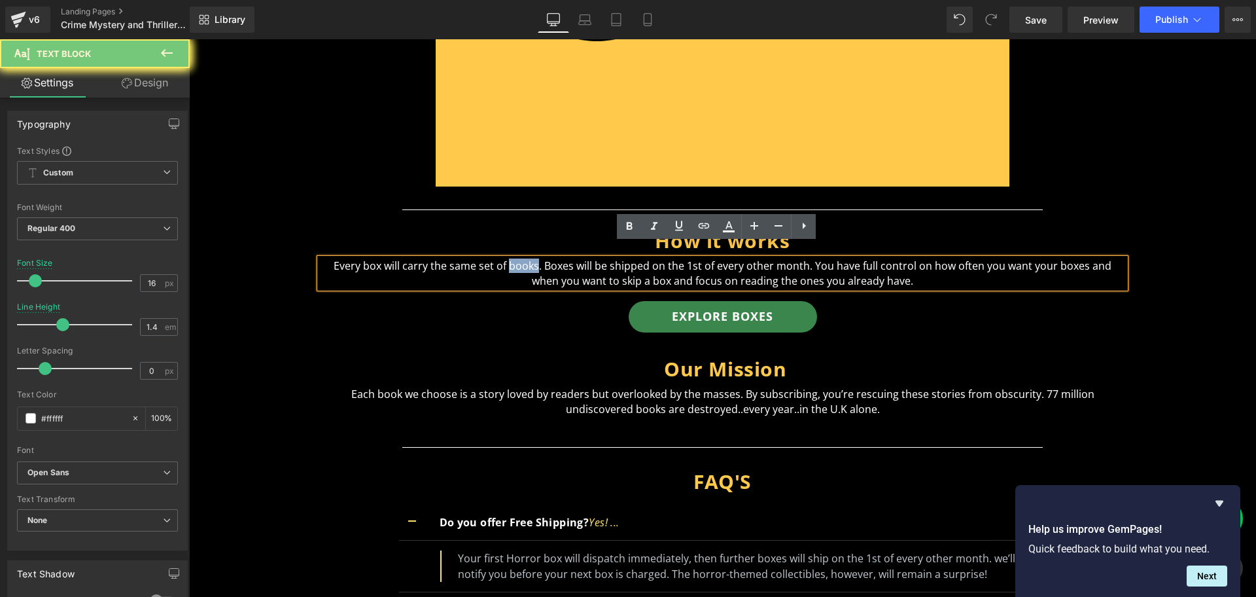
click at [512, 258] on p "Every box will carry the same set of books. Boxes will be shipped on the 1st of…" at bounding box center [722, 272] width 805 height 29
click at [881, 264] on p "Every box will carry the same set of books. Boxes will be shipped on the 1st of…" at bounding box center [722, 272] width 805 height 29
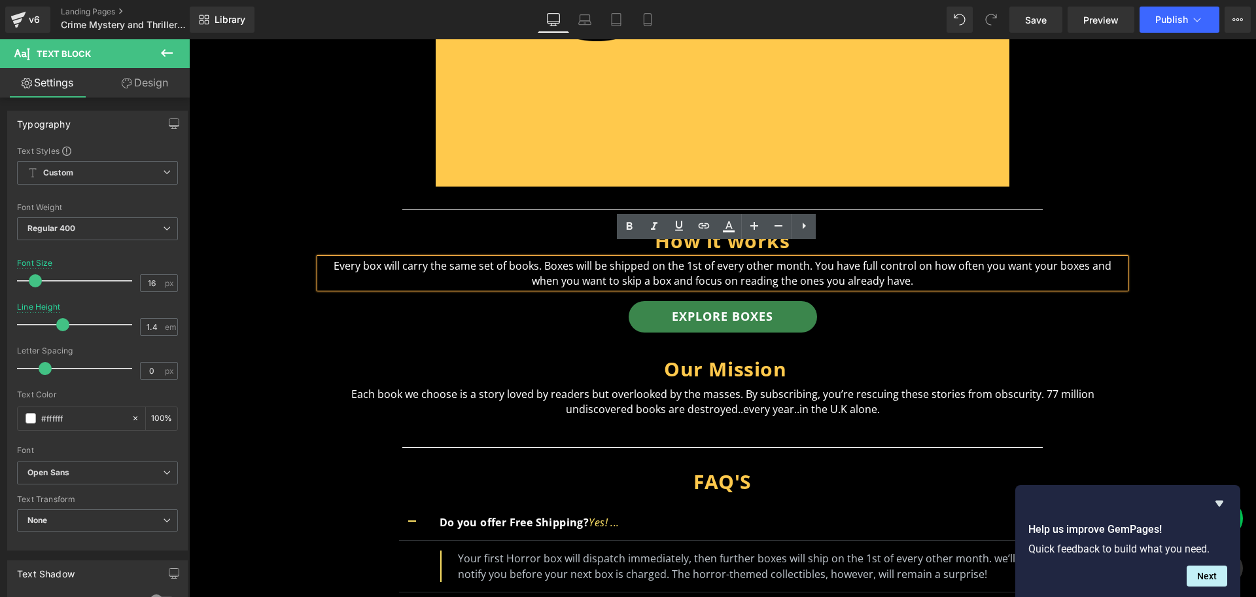
click at [938, 258] on p "Every box will carry the same set of books. Boxes will be shipped on the 1st of…" at bounding box center [722, 272] width 805 height 29
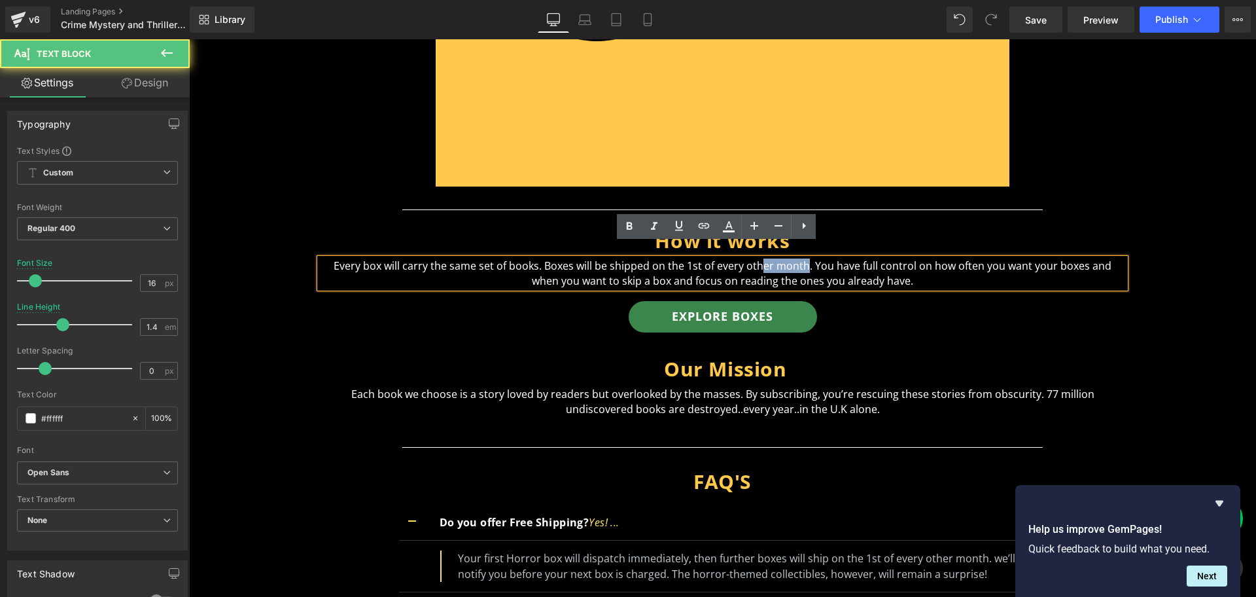
drag, startPoint x: 786, startPoint y: 252, endPoint x: 741, endPoint y: 252, distance: 44.5
click at [741, 258] on p "Every box will carry the same set of books. Boxes will be shipped on the 1st of…" at bounding box center [722, 272] width 805 height 29
click at [793, 258] on p "Every box will carry the same set of books. Boxes will be shipped on the 1st of…" at bounding box center [722, 272] width 805 height 29
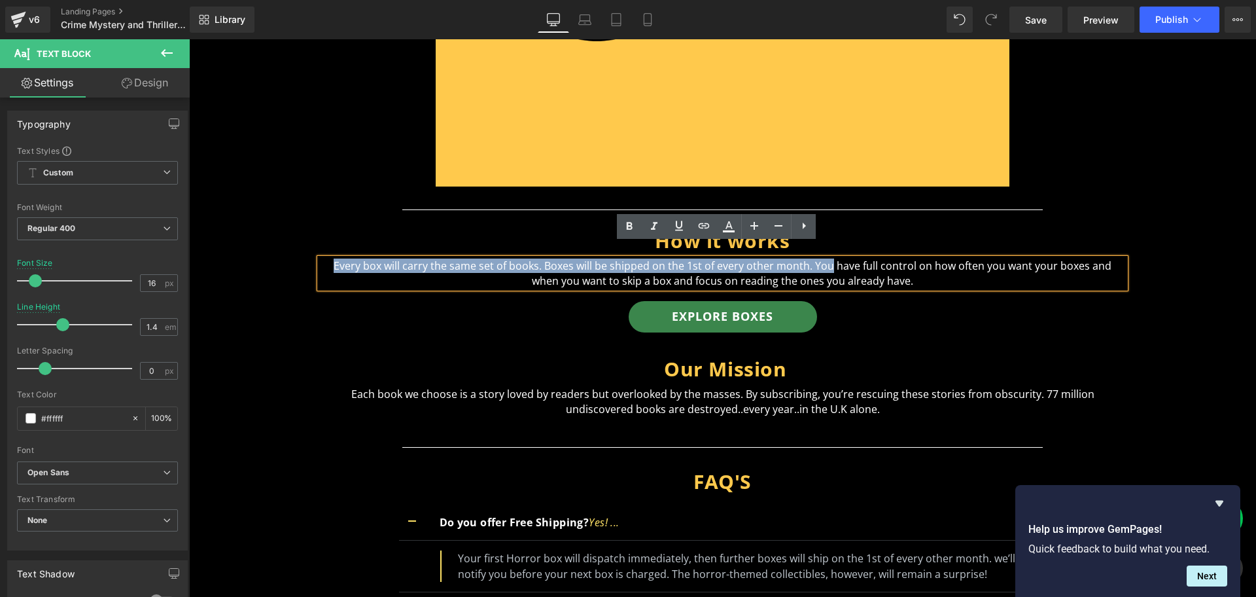
drag, startPoint x: 793, startPoint y: 252, endPoint x: 336, endPoint y: 254, distance: 457.2
click at [336, 258] on p "Every box will carry the same set of books. Boxes will be shipped on the 1st of…" at bounding box center [722, 272] width 805 height 29
click at [791, 258] on p "Every box will carry the same set of books. Boxes will be shipped on the 1st of…" at bounding box center [722, 272] width 805 height 29
drag, startPoint x: 791, startPoint y: 254, endPoint x: 317, endPoint y: 256, distance: 474.2
click at [320, 258] on p "Every box will carry the same set of books. Boxes will be shipped on the 1st of…" at bounding box center [722, 272] width 805 height 29
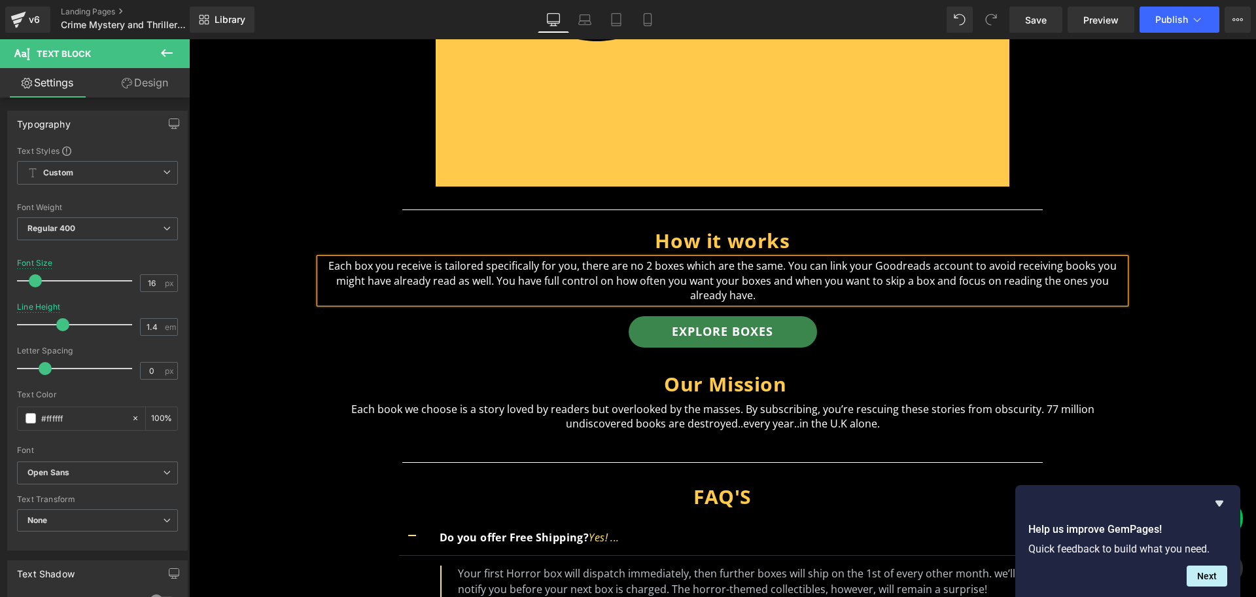
click at [753, 264] on p "Each box you receive is tailored specifically for you, there are no 2 boxes whi…" at bounding box center [722, 280] width 805 height 44
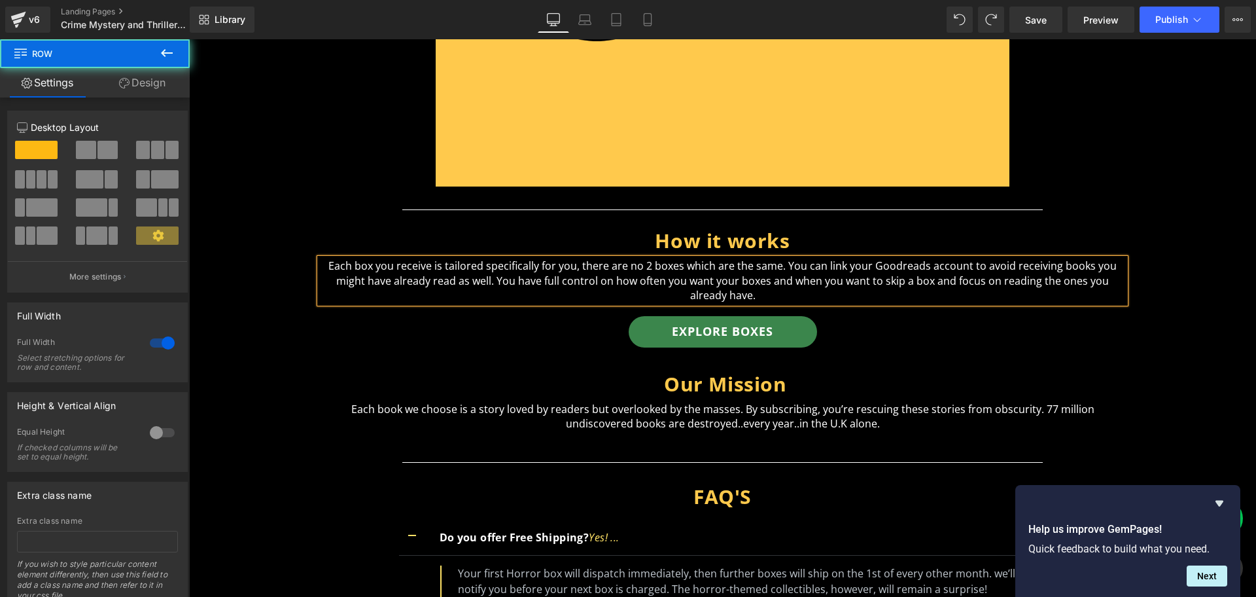
click at [854, 340] on div "How it works Heading Each box you receive is tailored specifically for you, the…" at bounding box center [722, 291] width 1067 height 149
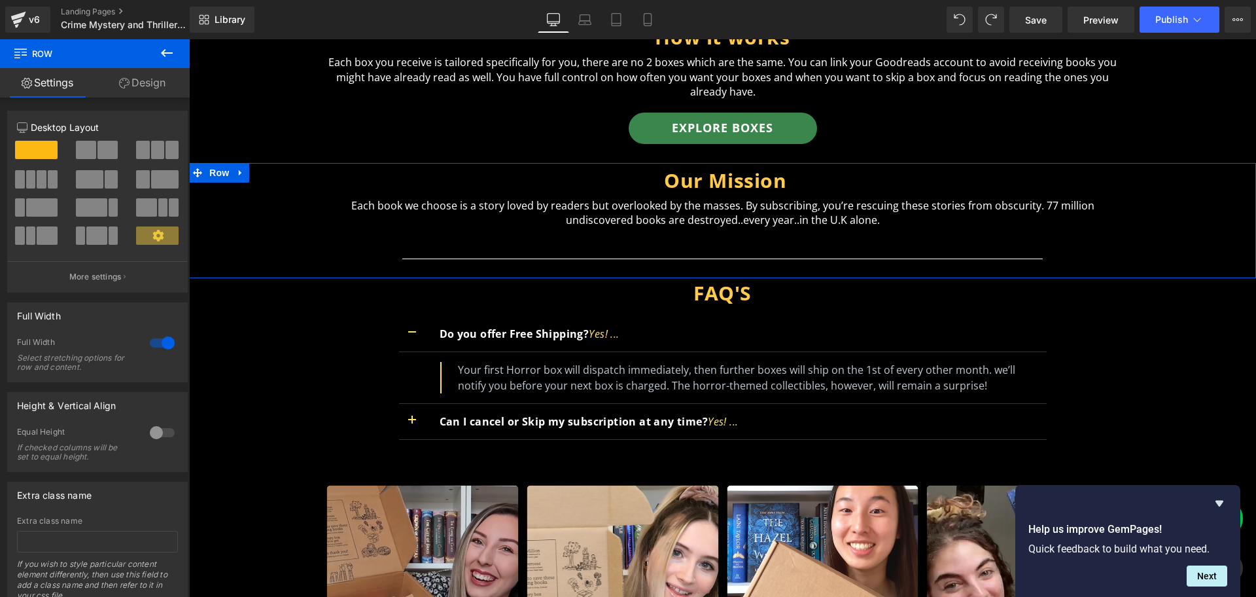
scroll to position [4619, 0]
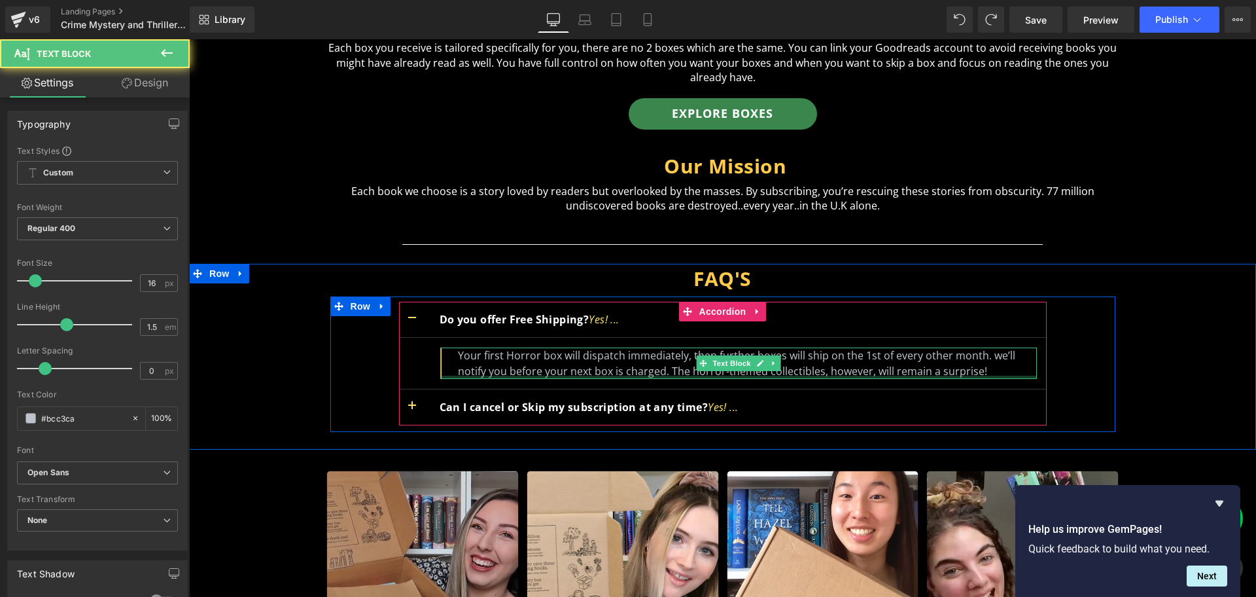
click at [485, 375] on div at bounding box center [738, 376] width 597 height 3
click at [485, 361] on p "Your first Horror box will dispatch immediately, then further boxes will ship o…" at bounding box center [747, 362] width 579 height 31
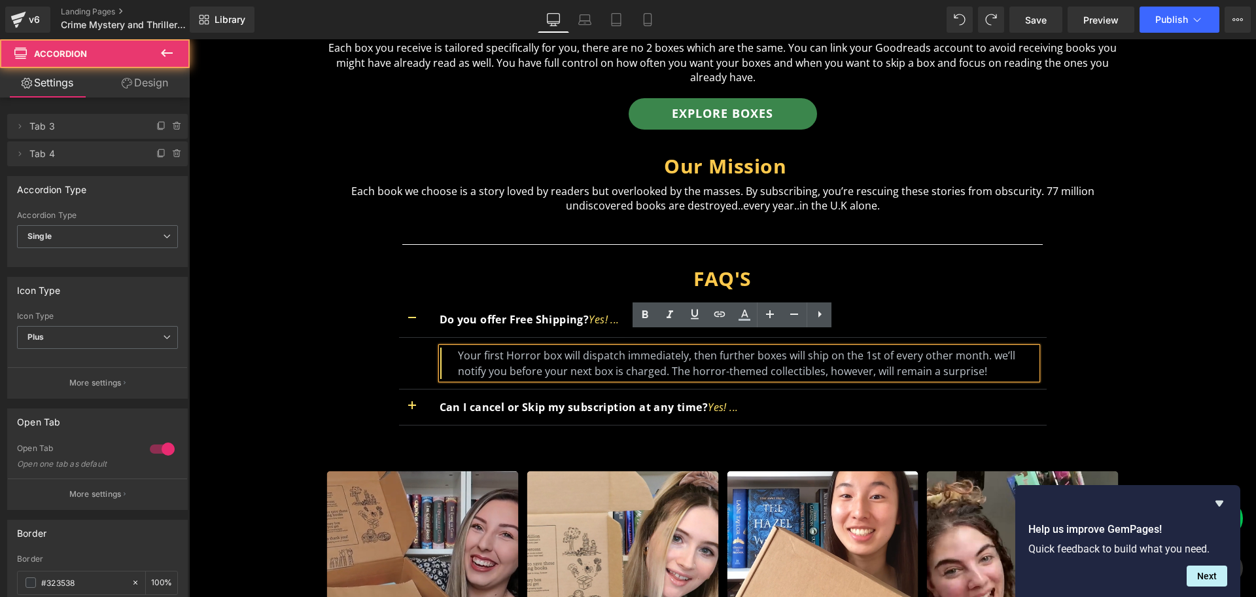
click at [517, 338] on article "Your first Horror box will dispatch immediately, then further boxes will ship o…" at bounding box center [723, 364] width 648 height 52
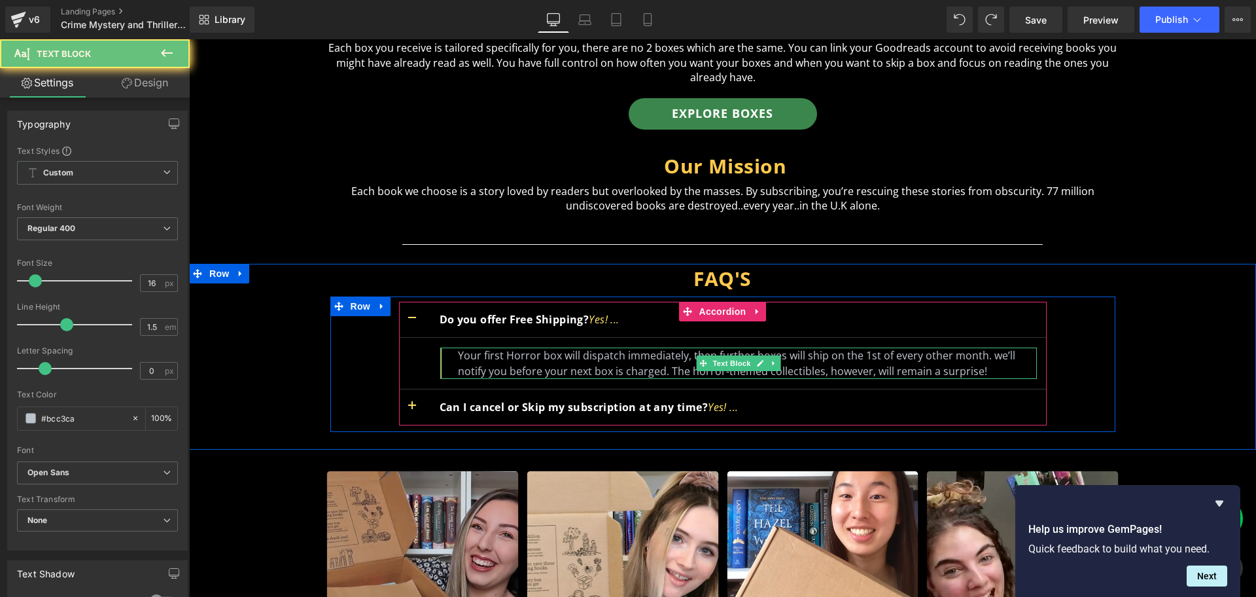
click at [528, 347] on p "Your first Horror box will dispatch immediately, then further boxes will ship o…" at bounding box center [747, 362] width 579 height 31
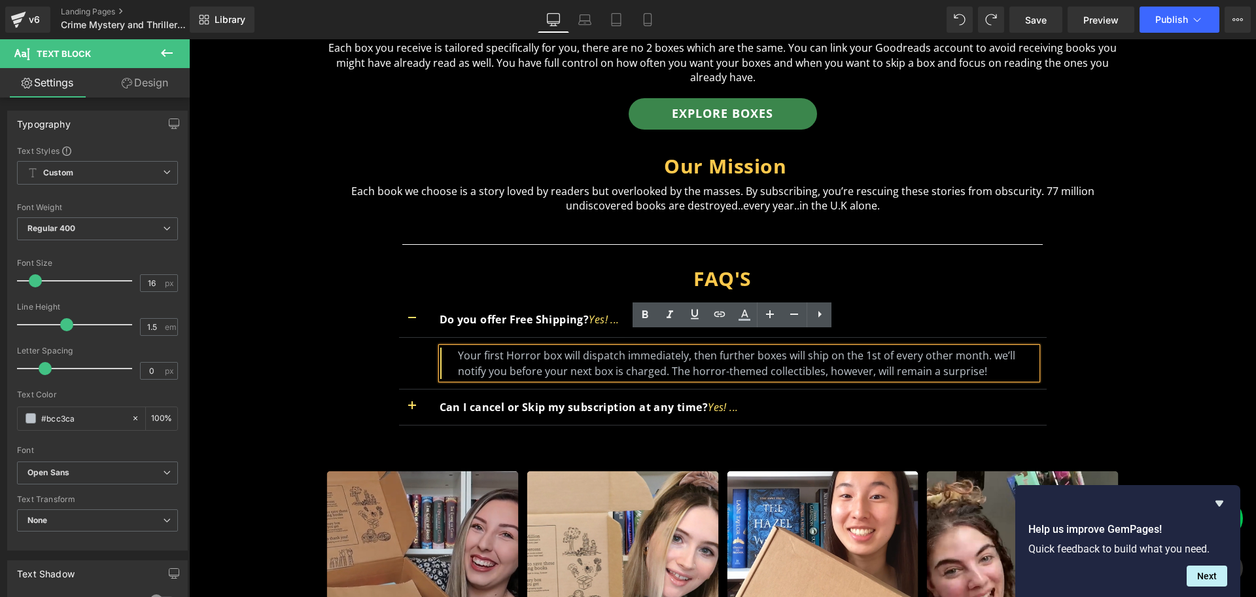
click at [608, 347] on p "Your first Horror box will dispatch immediately, then further boxes will ship o…" at bounding box center [747, 362] width 579 height 31
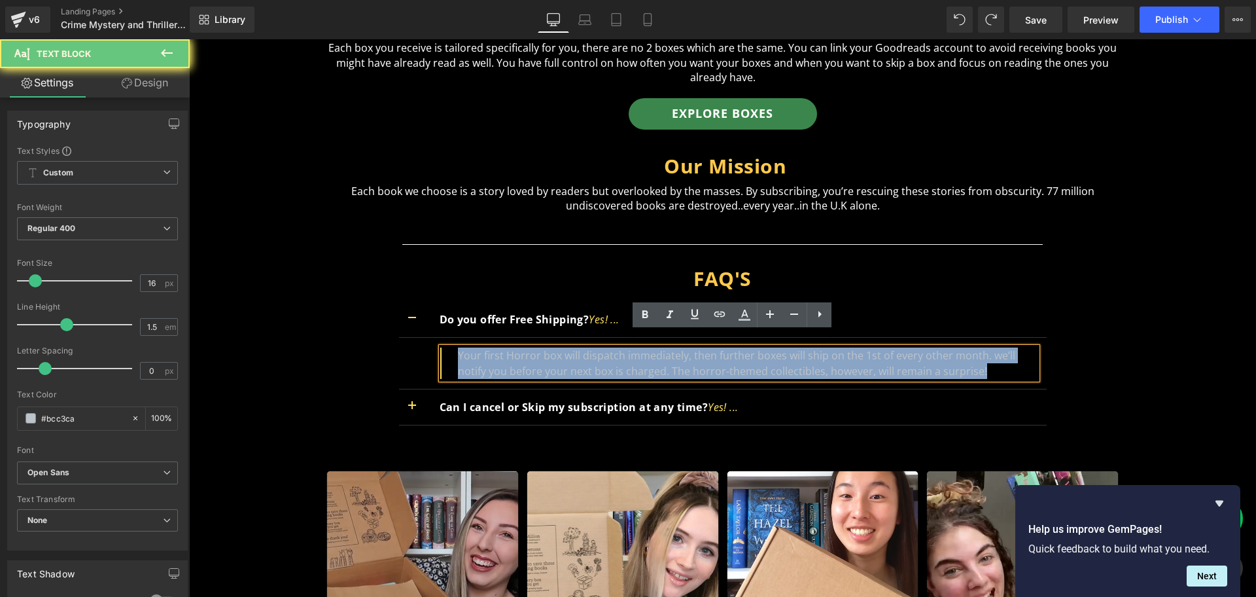
click at [608, 347] on p "Your first Horror box will dispatch immediately, then further boxes will ship o…" at bounding box center [747, 362] width 579 height 31
click at [621, 347] on p "Your first Horror box will dispatch immediately, then further boxes will ship o…" at bounding box center [747, 362] width 579 height 31
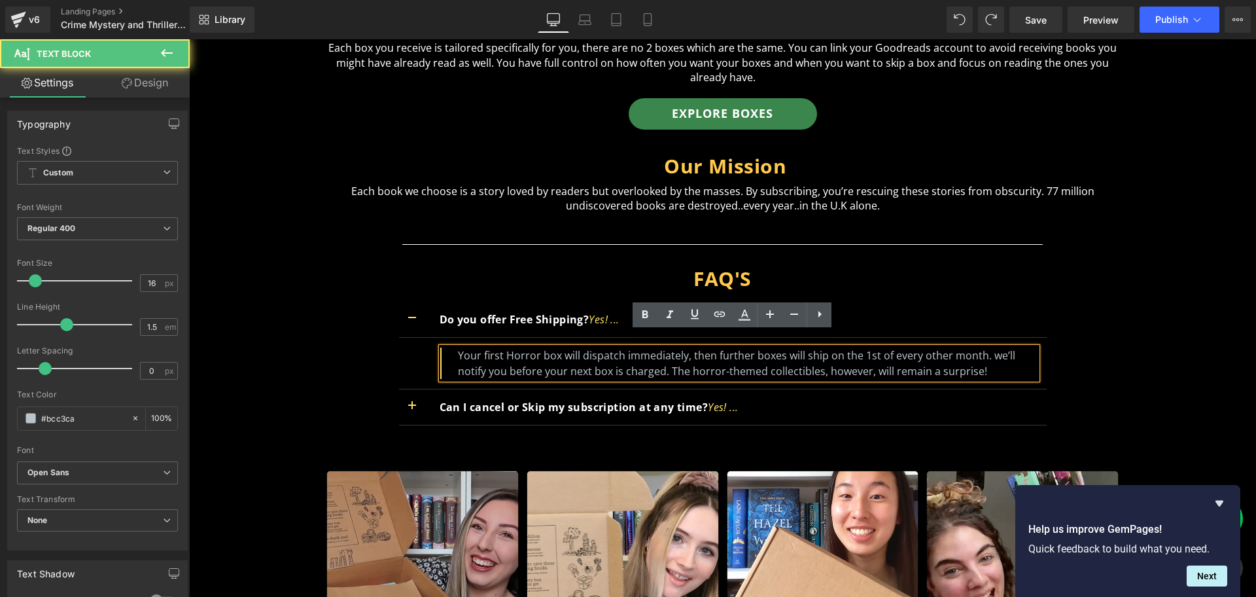
click at [837, 347] on p "Your first Horror box will dispatch immediately, then further boxes will ship o…" at bounding box center [747, 362] width 579 height 31
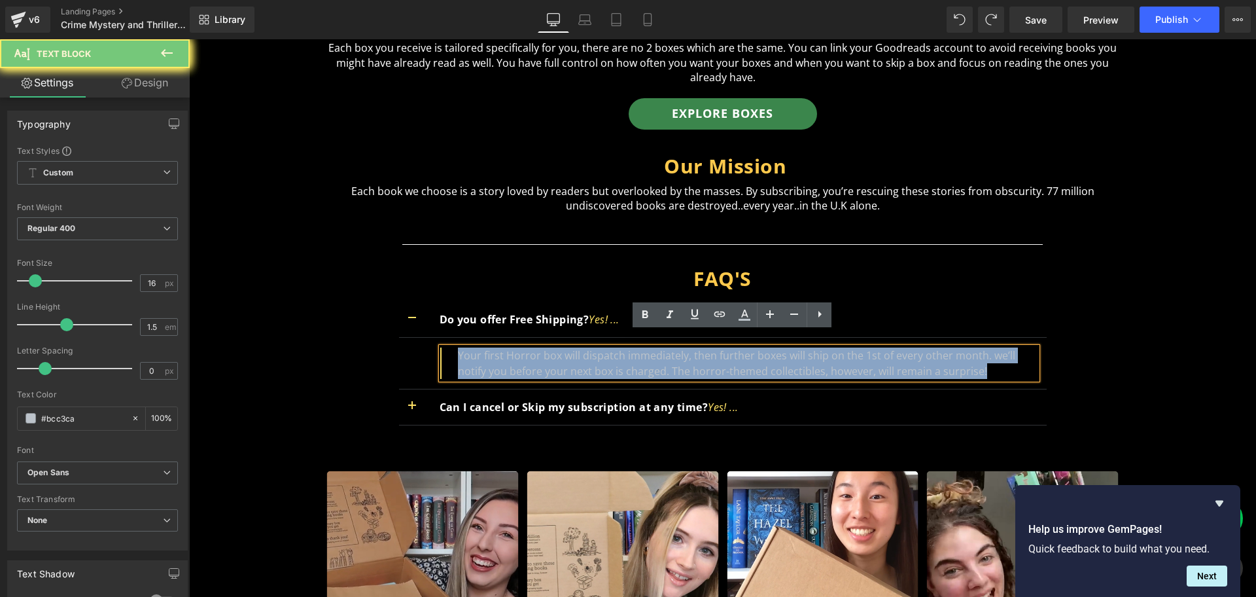
click at [837, 347] on p "Your first Horror box will dispatch immediately, then further boxes will ship o…" at bounding box center [747, 362] width 579 height 31
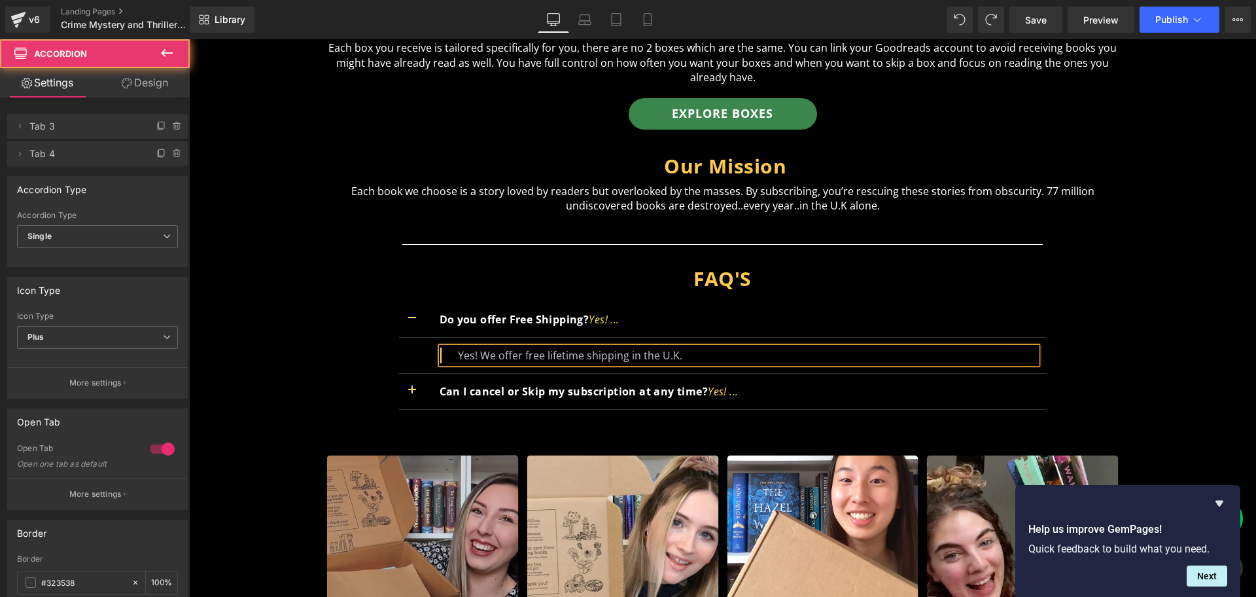
click at [404, 378] on button "button" at bounding box center [412, 390] width 26 height 35
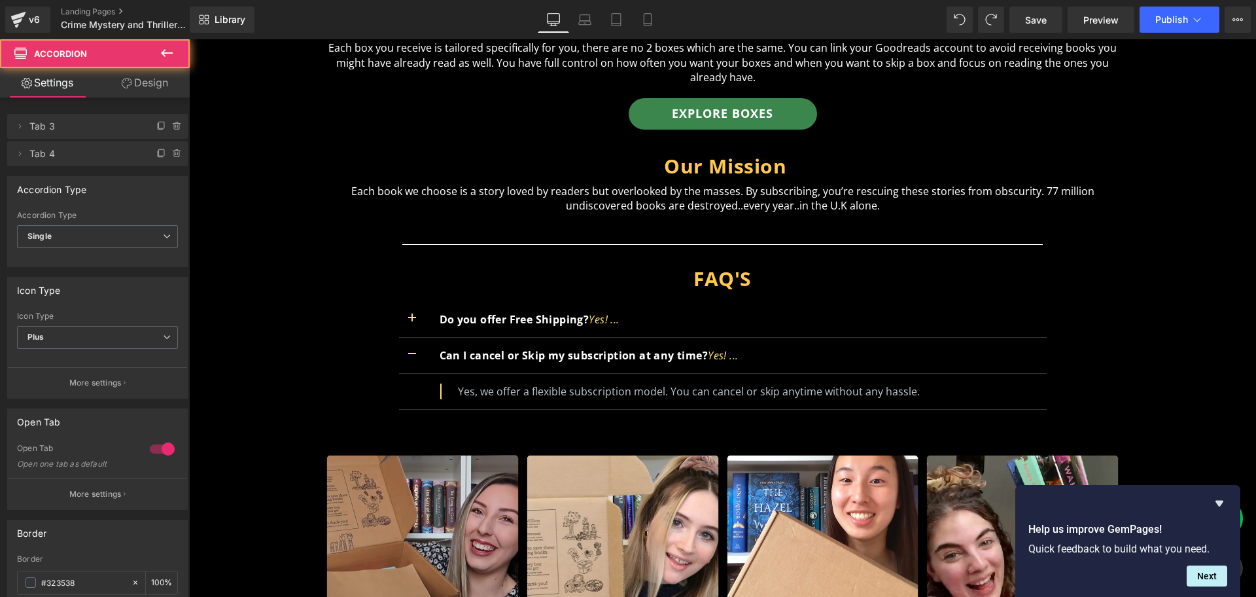
click at [406, 345] on button "button" at bounding box center [412, 355] width 26 height 35
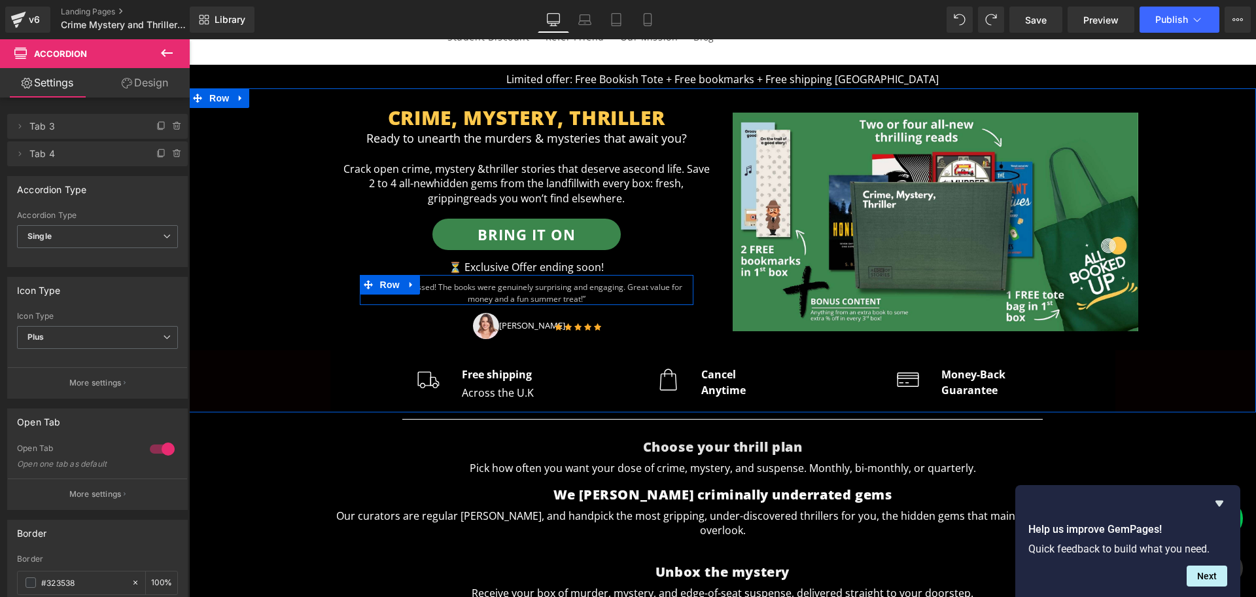
scroll to position [41, 0]
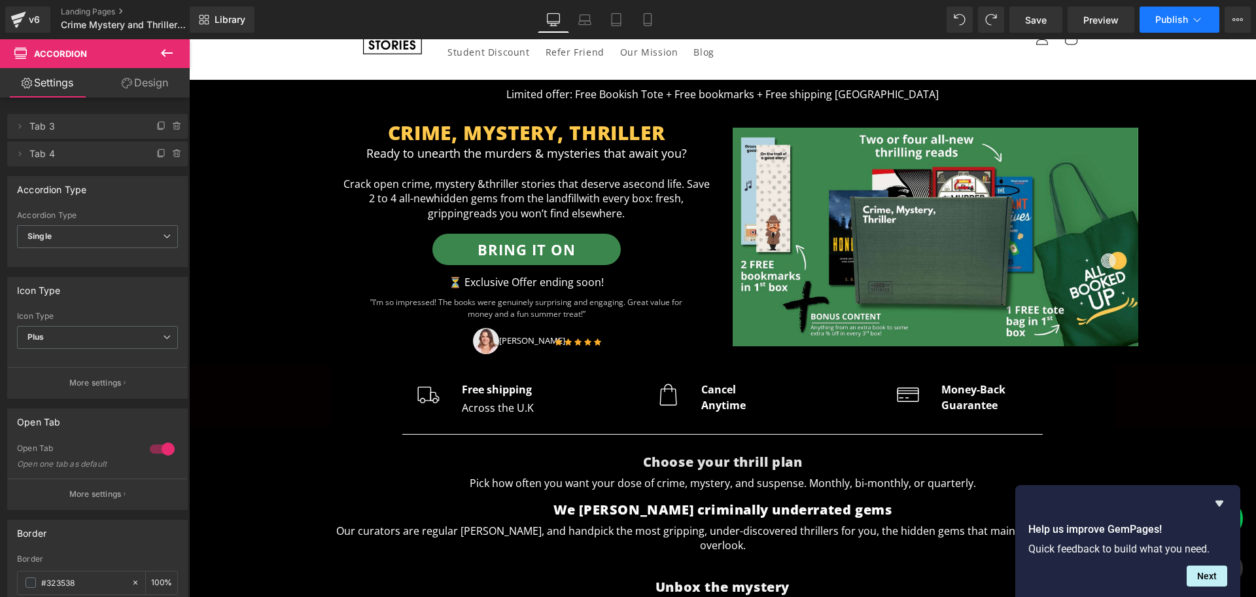
click at [1164, 24] on span "Publish" at bounding box center [1171, 19] width 33 height 10
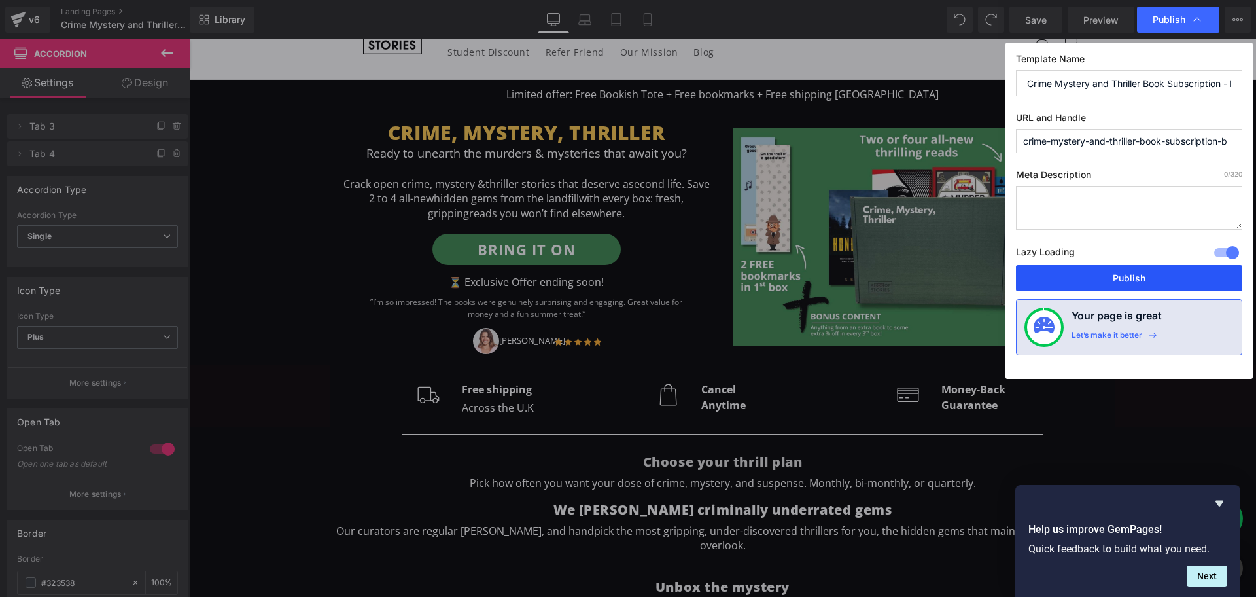
click at [1100, 275] on button "Publish" at bounding box center [1129, 278] width 226 height 26
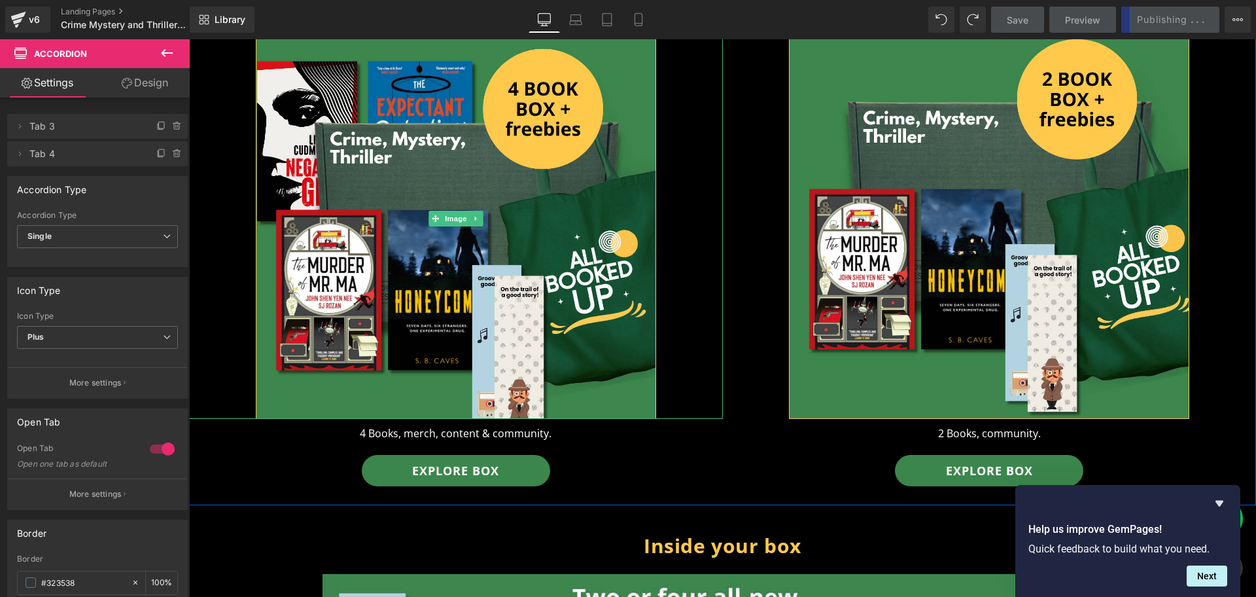
scroll to position [708, 0]
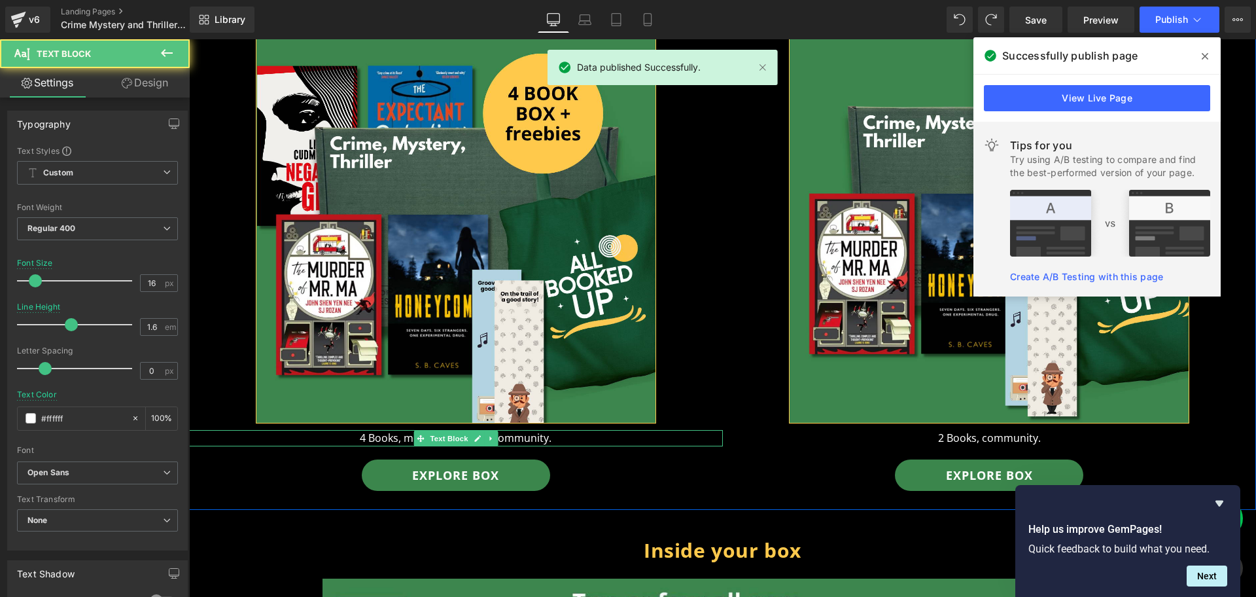
click at [549, 430] on p "4 Books, merch, content & community." at bounding box center [456, 438] width 534 height 17
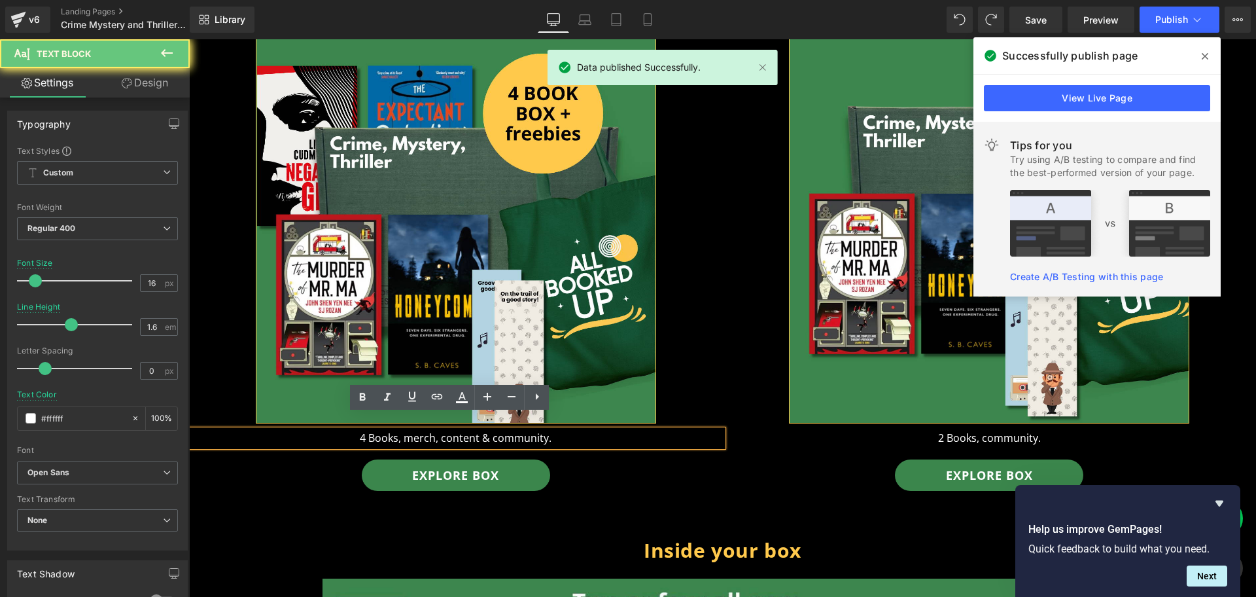
click at [549, 430] on p "4 Books, merch, content & community." at bounding box center [456, 438] width 534 height 17
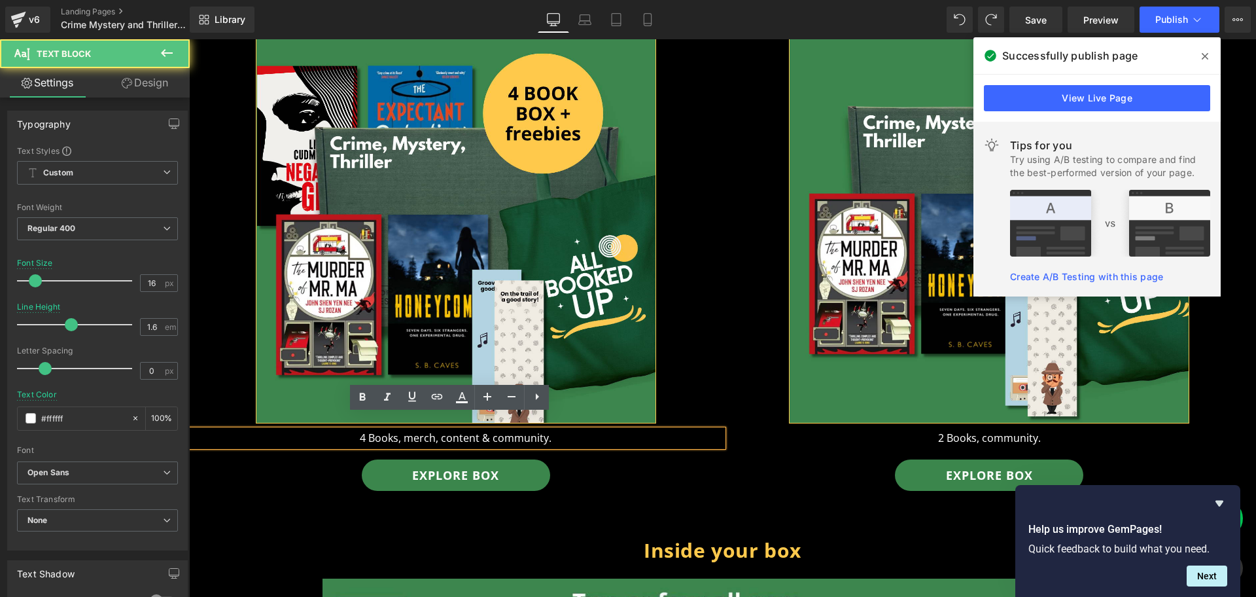
click at [416, 430] on p "4 Books, merch, content & community." at bounding box center [456, 438] width 534 height 17
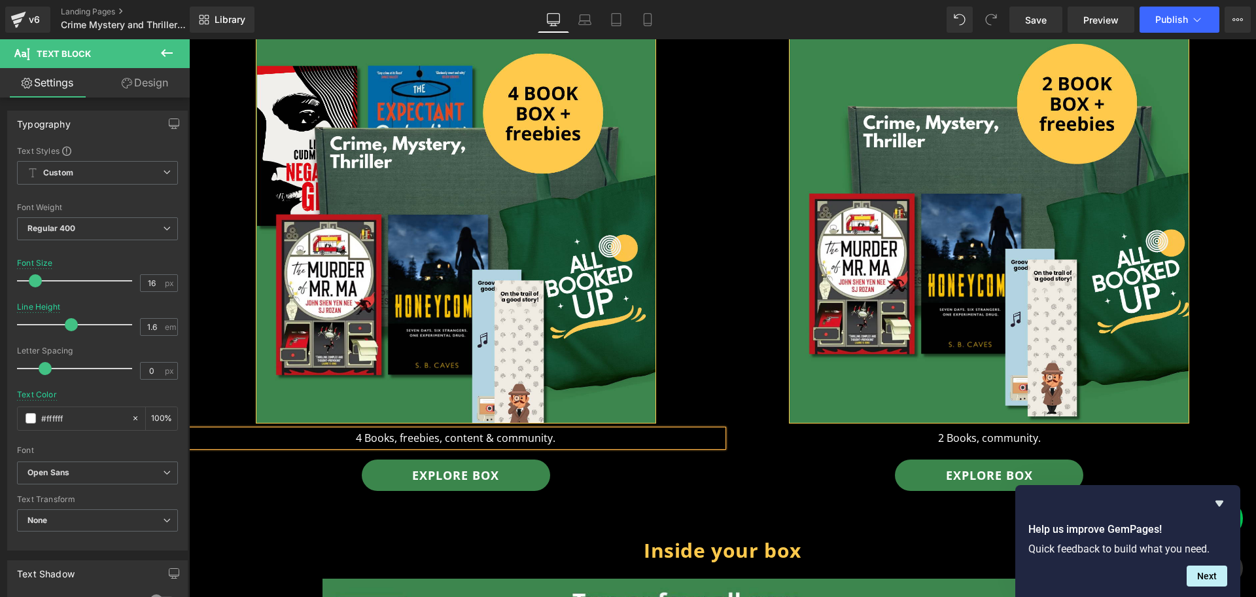
click at [459, 430] on p "4 Books, freebies, content & community." at bounding box center [456, 438] width 534 height 17
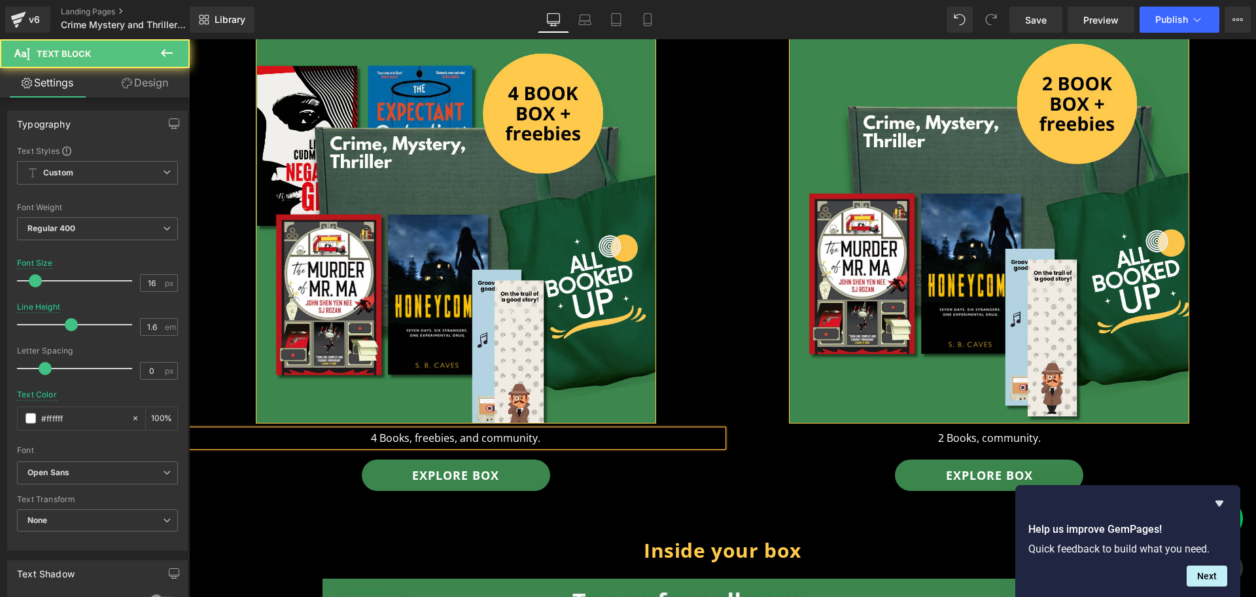
click at [577, 430] on p "4 Books, freebies, and community." at bounding box center [456, 438] width 534 height 17
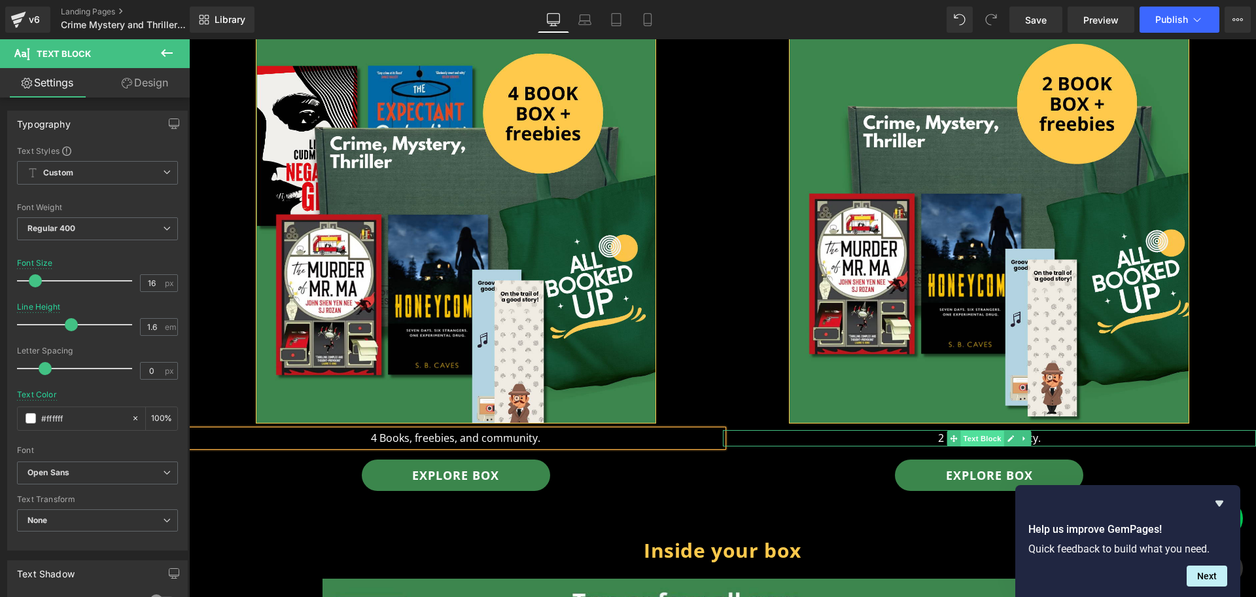
click at [976, 430] on span "Text Block" at bounding box center [982, 438] width 43 height 16
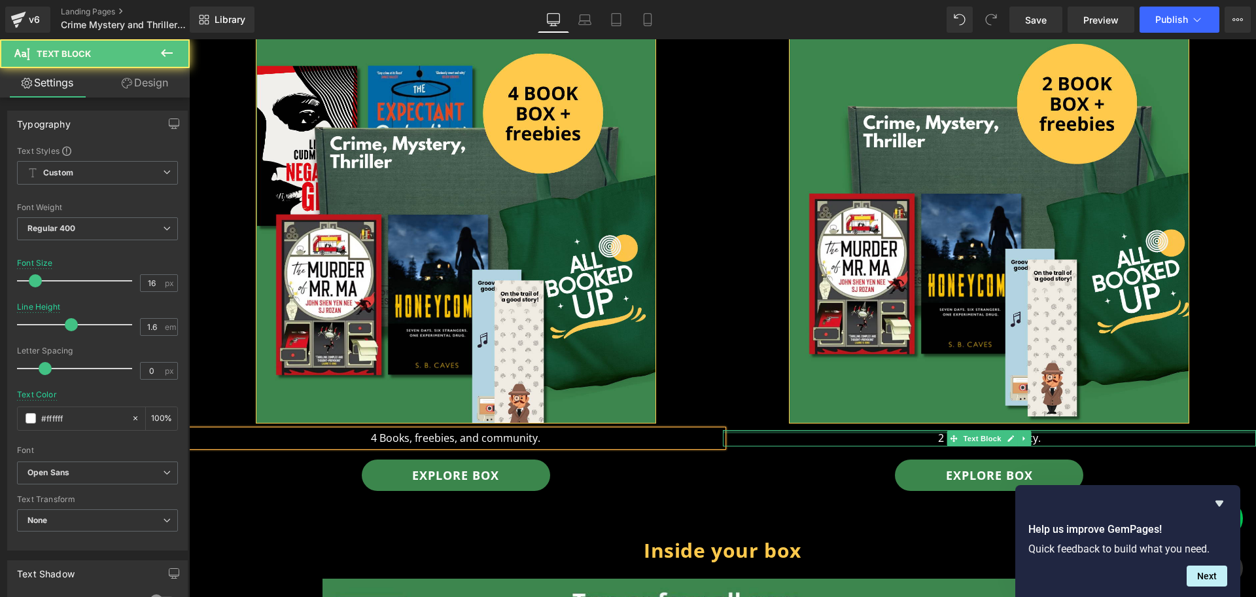
click at [1053, 430] on div at bounding box center [990, 431] width 534 height 3
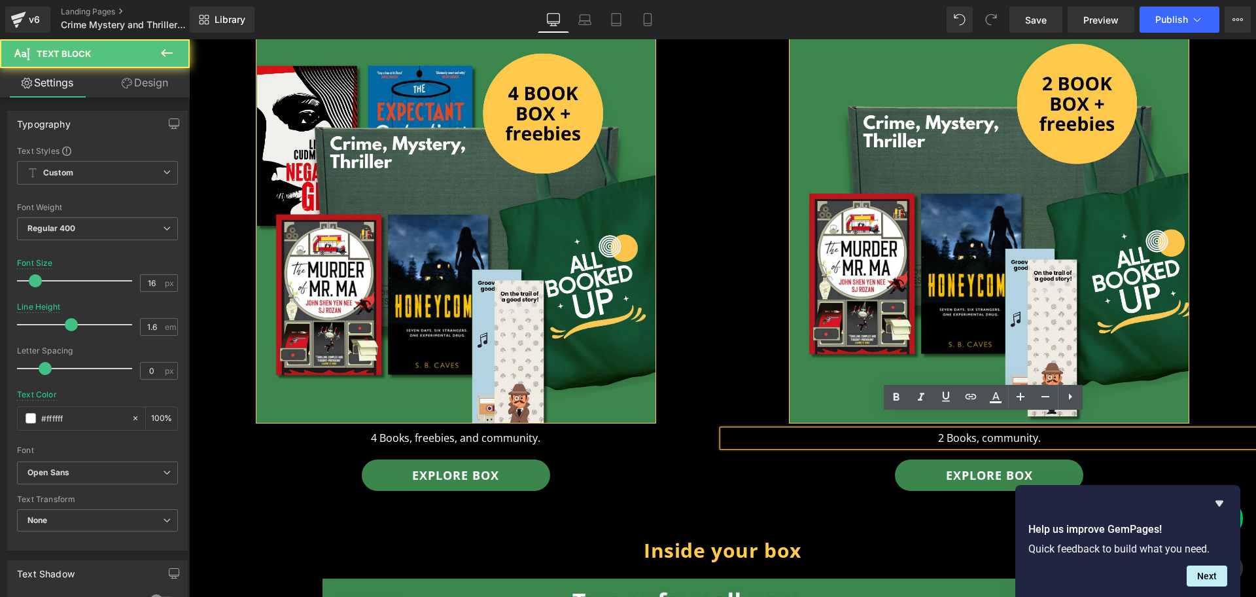
click at [965, 430] on p "2 Books, community." at bounding box center [990, 438] width 534 height 17
click at [968, 430] on p "2 Books, community." at bounding box center [990, 438] width 534 height 17
click at [975, 430] on p "2 Books, community." at bounding box center [990, 438] width 534 height 17
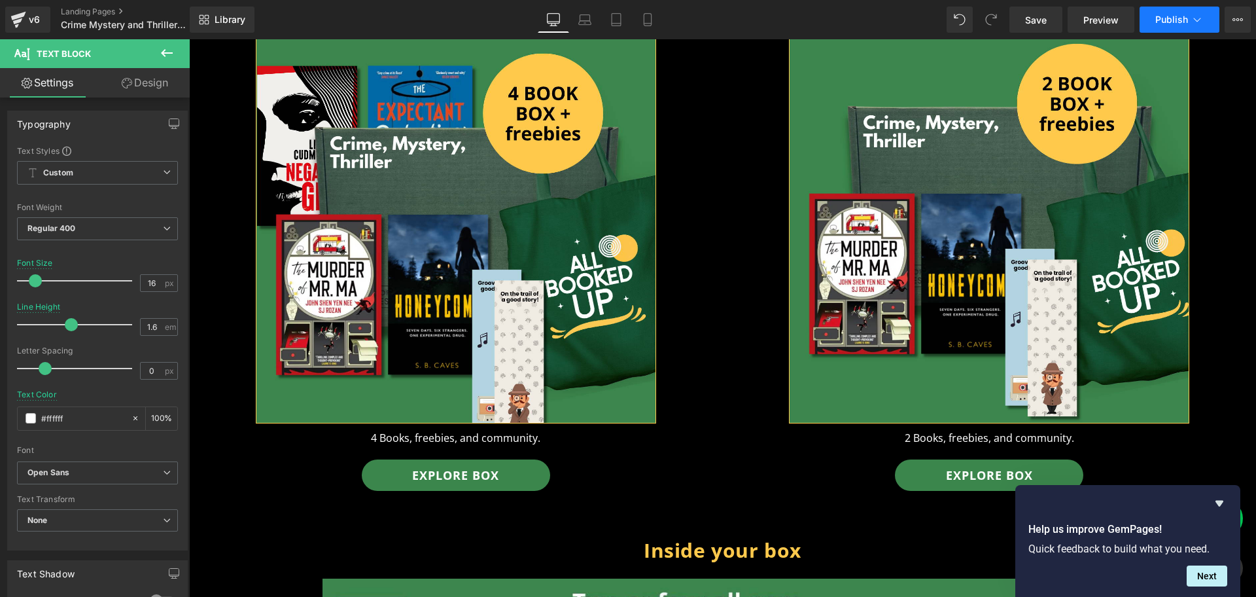
click at [1169, 20] on span "Publish" at bounding box center [1171, 19] width 33 height 10
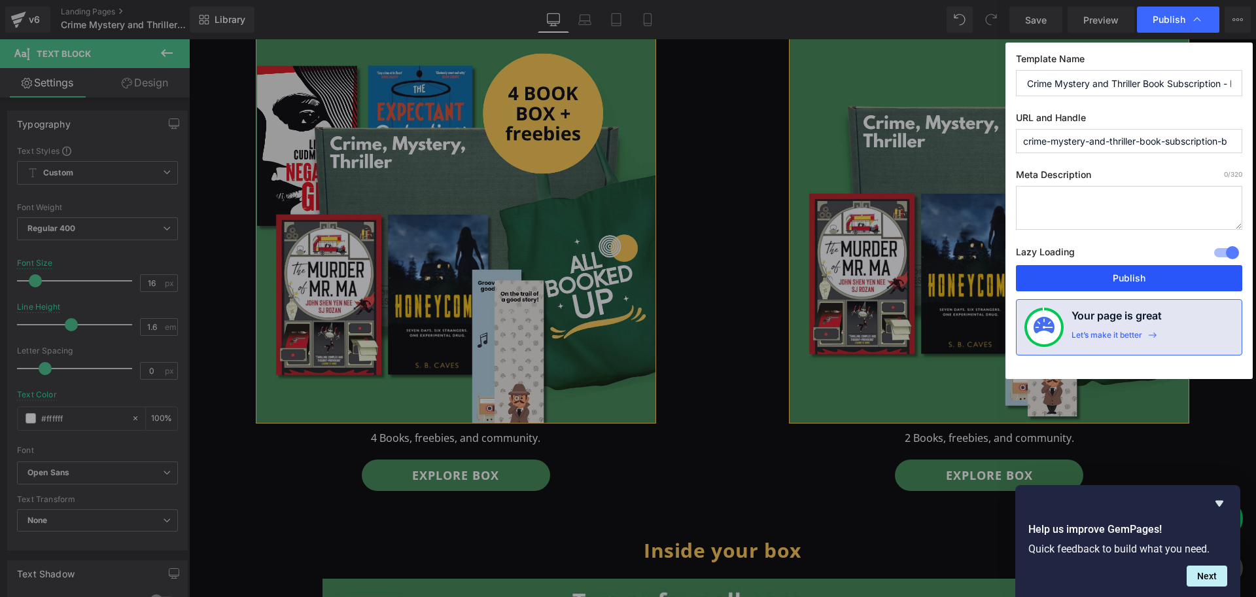
drag, startPoint x: 1120, startPoint y: 282, endPoint x: 524, endPoint y: 273, distance: 596.6
click at [1120, 282] on button "Publish" at bounding box center [1129, 278] width 226 height 26
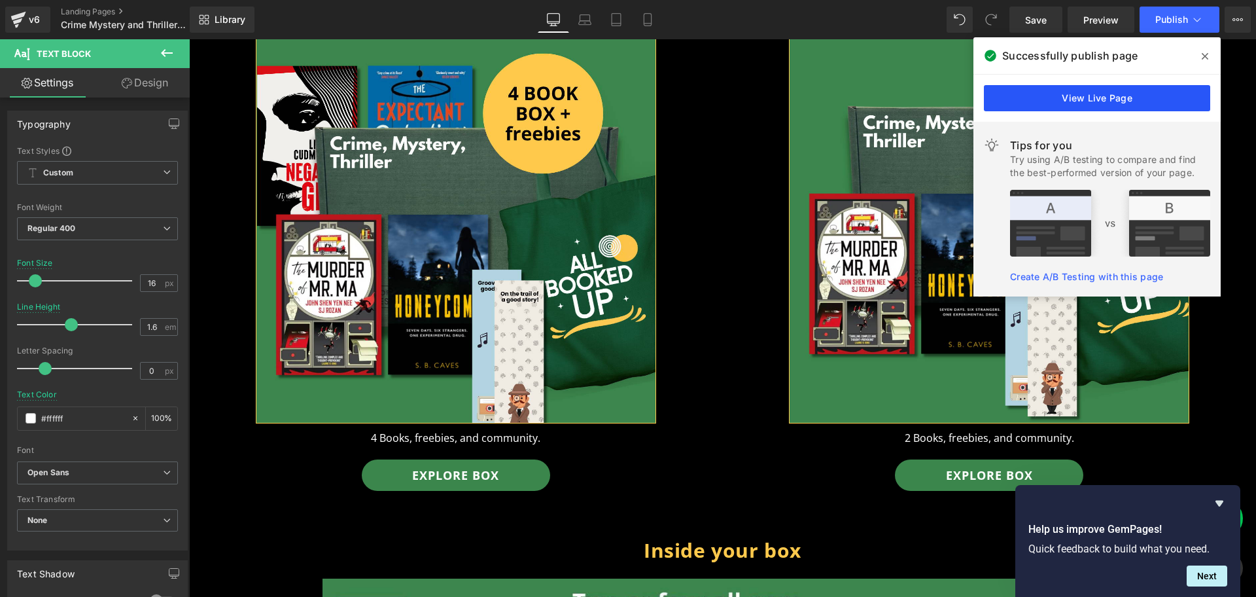
click at [1105, 96] on link "View Live Page" at bounding box center [1097, 98] width 226 height 26
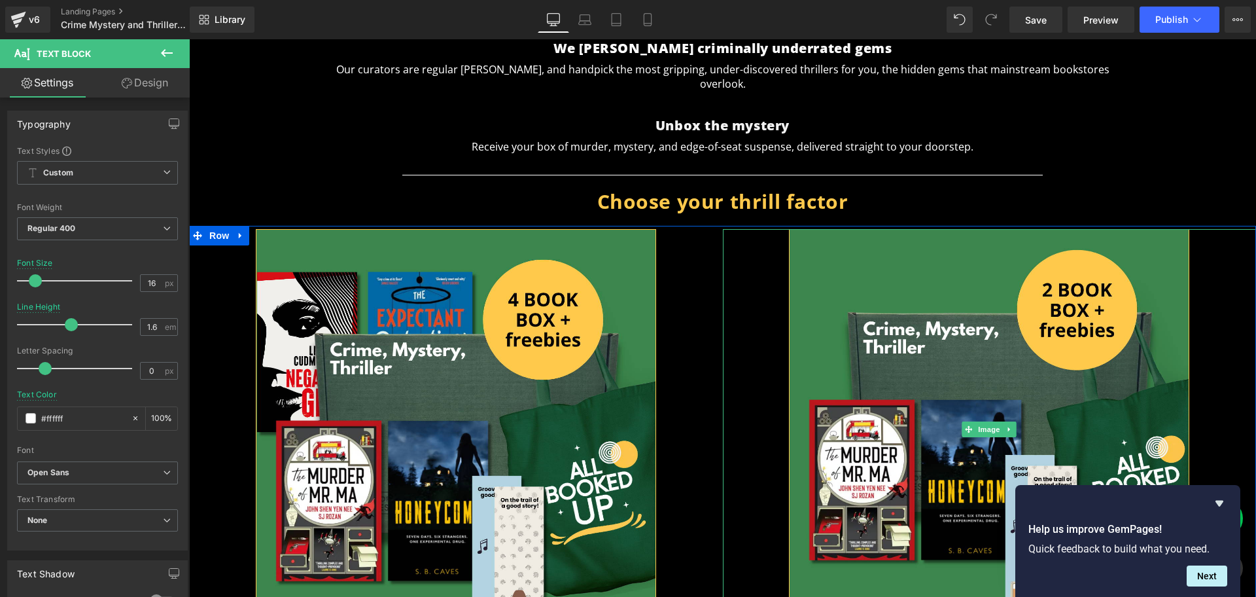
scroll to position [0, 0]
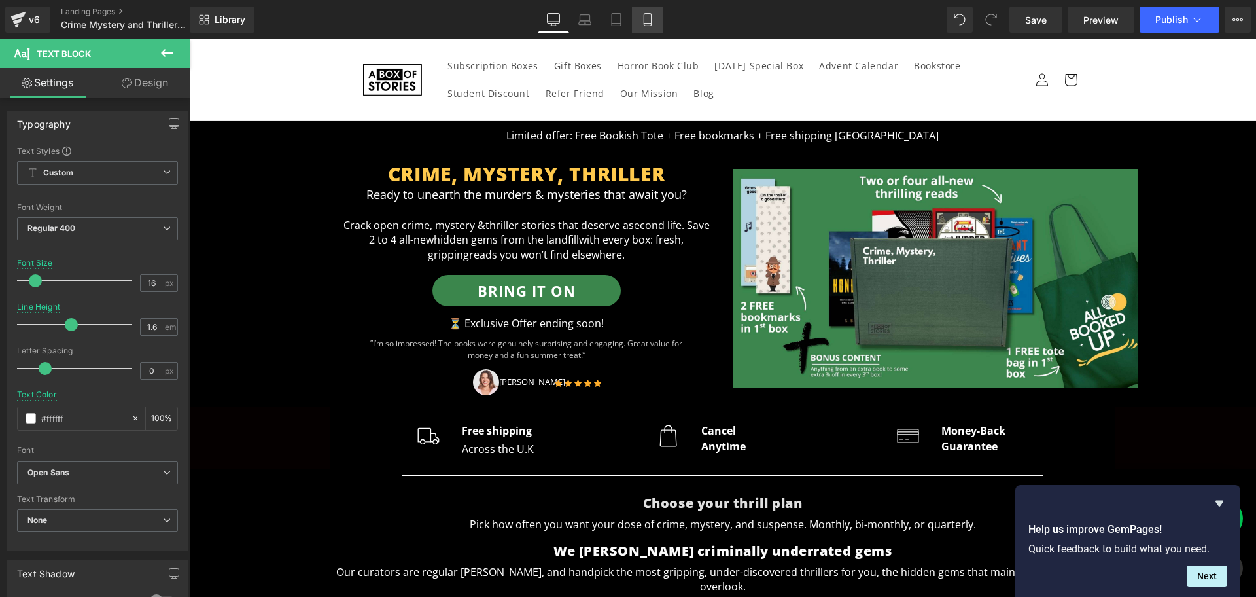
click at [639, 22] on link "Mobile" at bounding box center [647, 20] width 31 height 26
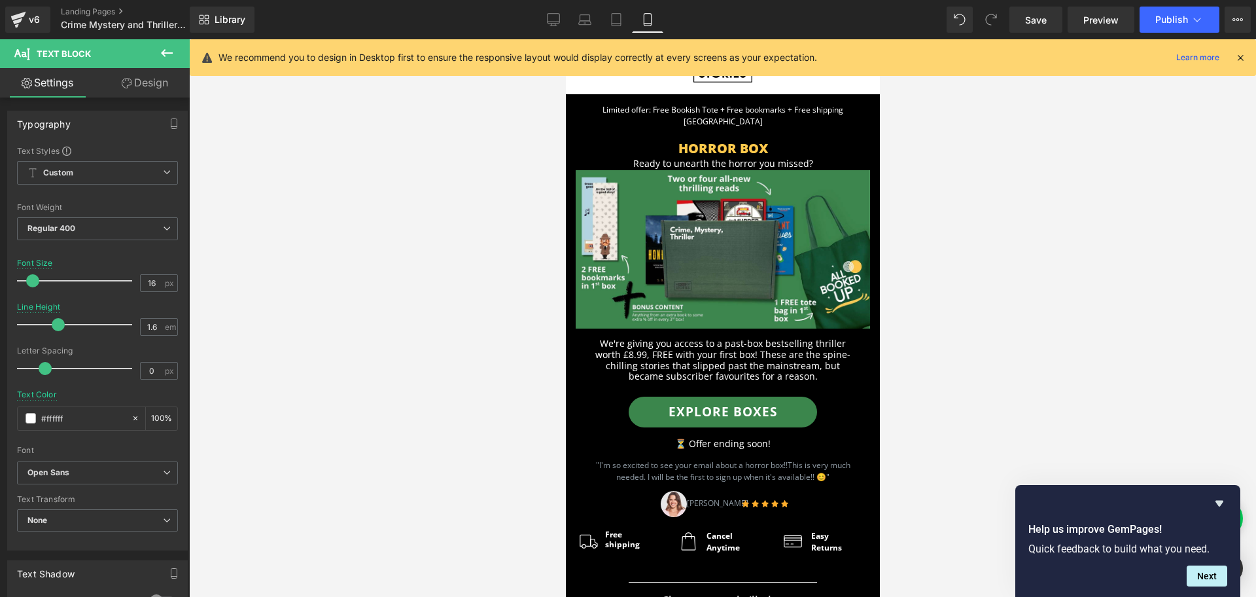
click at [546, 5] on div "Library Mobile Desktop Laptop Tablet Mobile Save Preview Publish Scheduled View…" at bounding box center [723, 19] width 1066 height 39
click at [553, 10] on link "Desktop" at bounding box center [553, 20] width 31 height 26
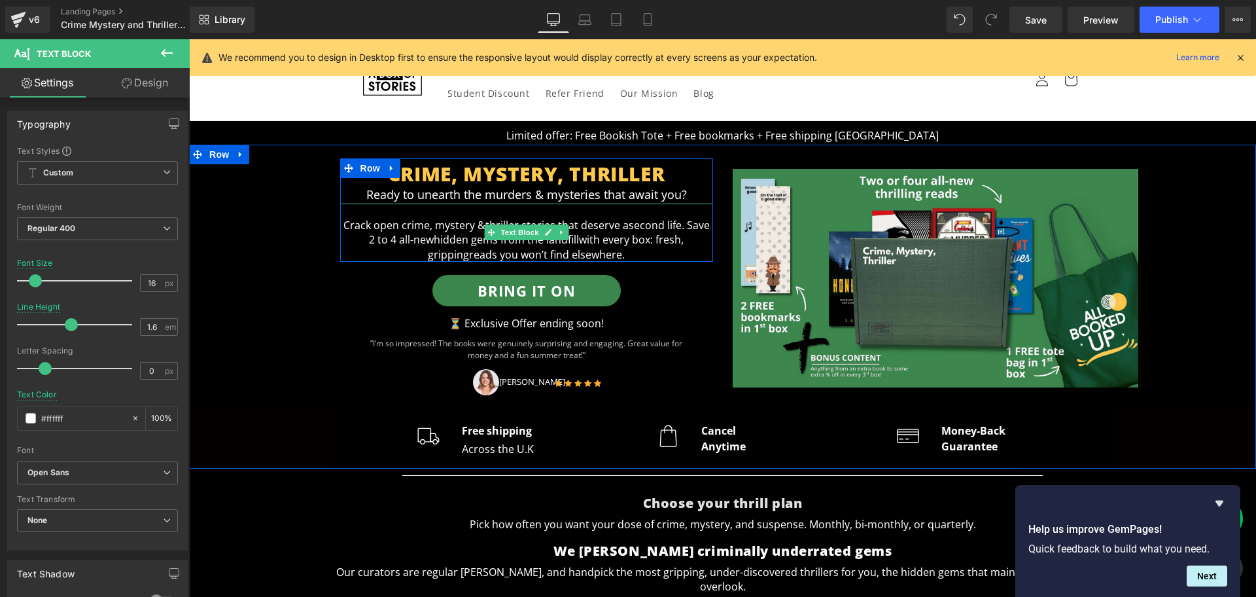
click at [599, 242] on span "with every box: fresh, gripping" at bounding box center [556, 246] width 256 height 29
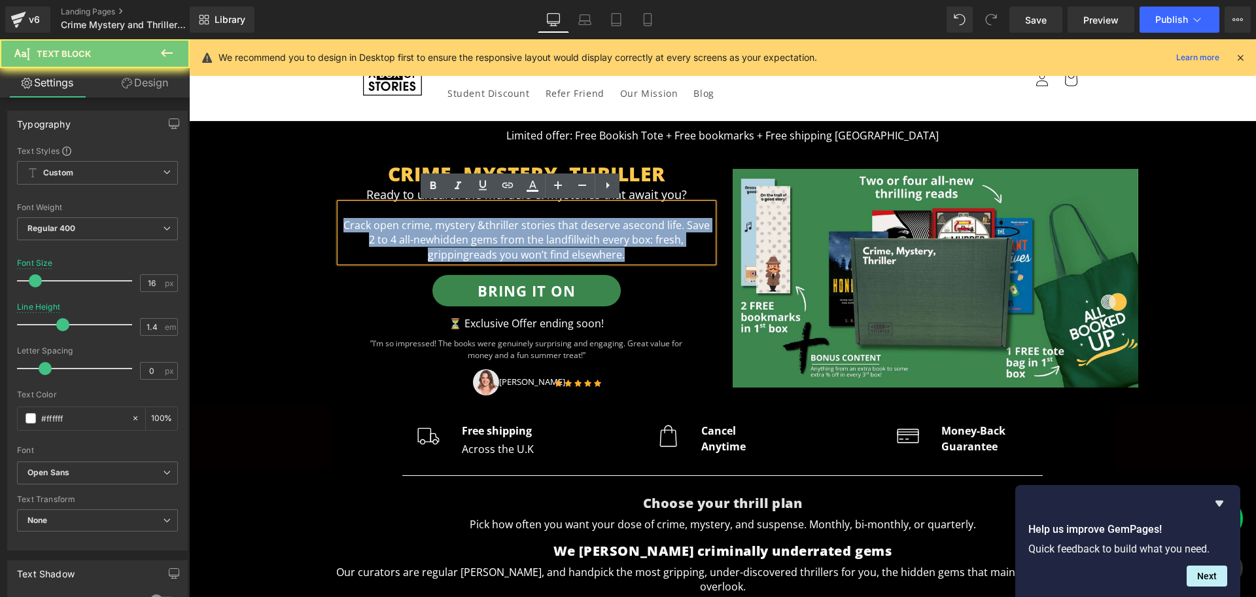
click at [599, 242] on span "with every box: fresh, gripping" at bounding box center [556, 246] width 256 height 29
copy p "Crack open crime, mystery & thriller stories that deserve a second life. Save 2…"
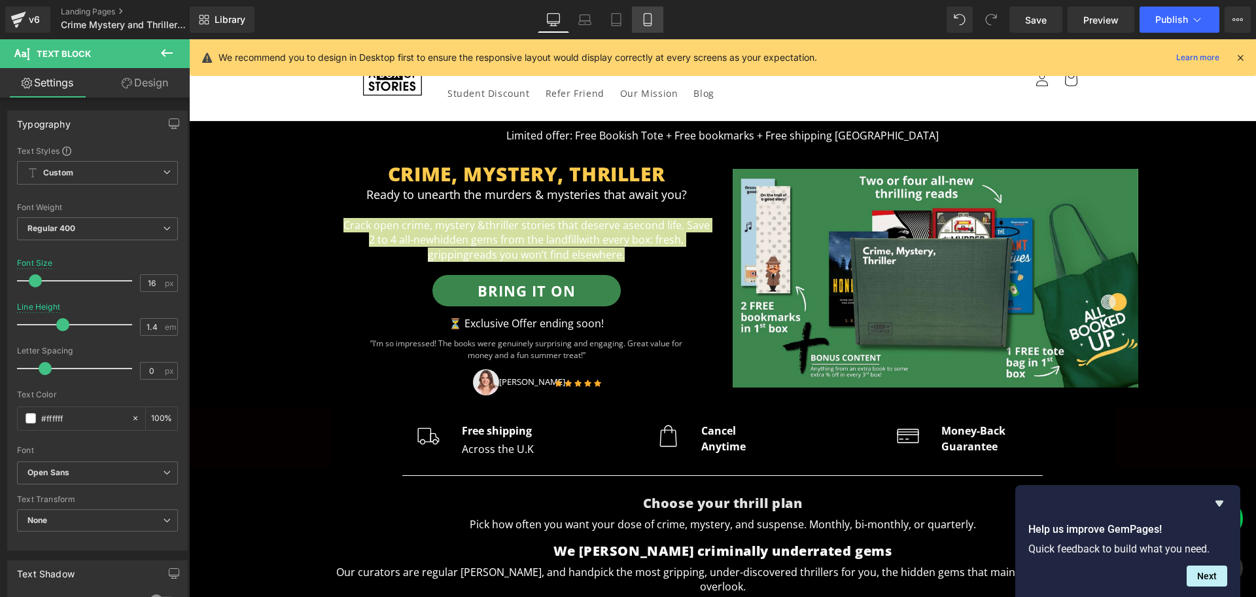
click at [645, 22] on icon at bounding box center [647, 19] width 13 height 13
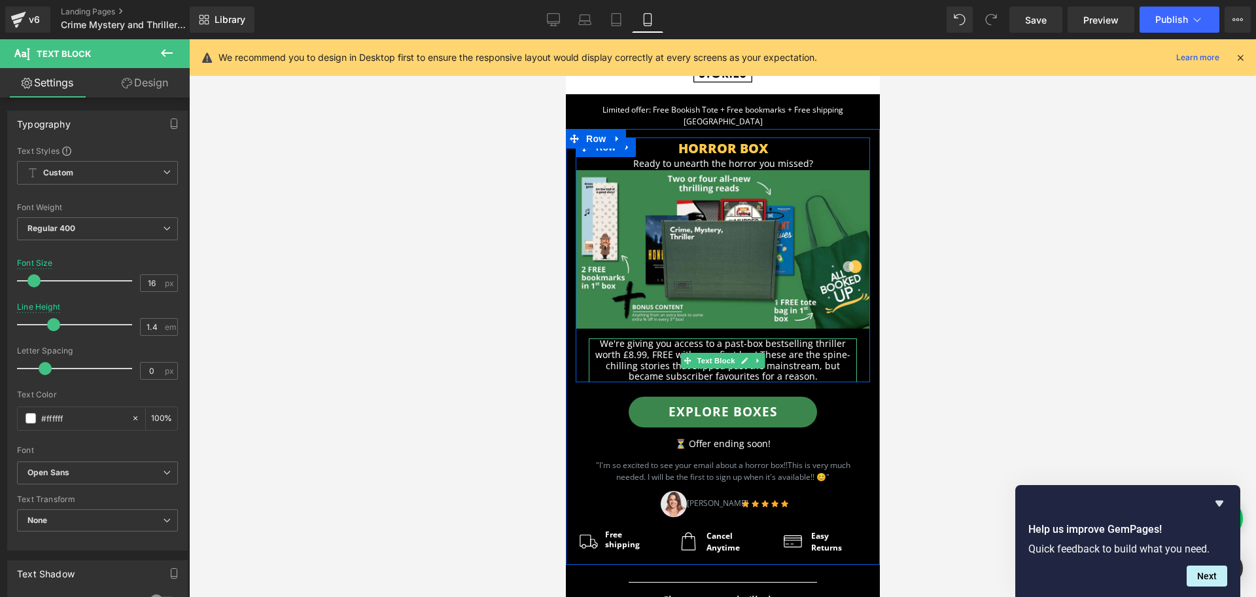
click at [771, 350] on p "We're giving you access to a past-box bestselling thriller worth £8.99, FREE wi…" at bounding box center [722, 360] width 268 height 44
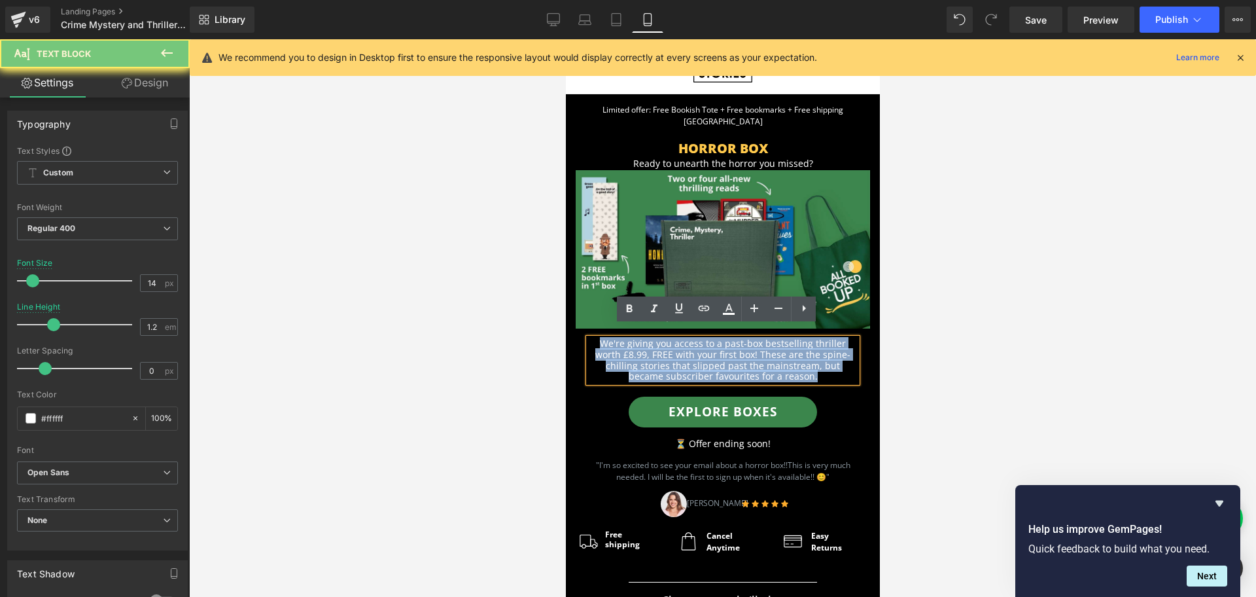
click at [771, 350] on p "We're giving you access to a past-box bestselling thriller worth £8.99, FREE wi…" at bounding box center [722, 360] width 268 height 44
paste div
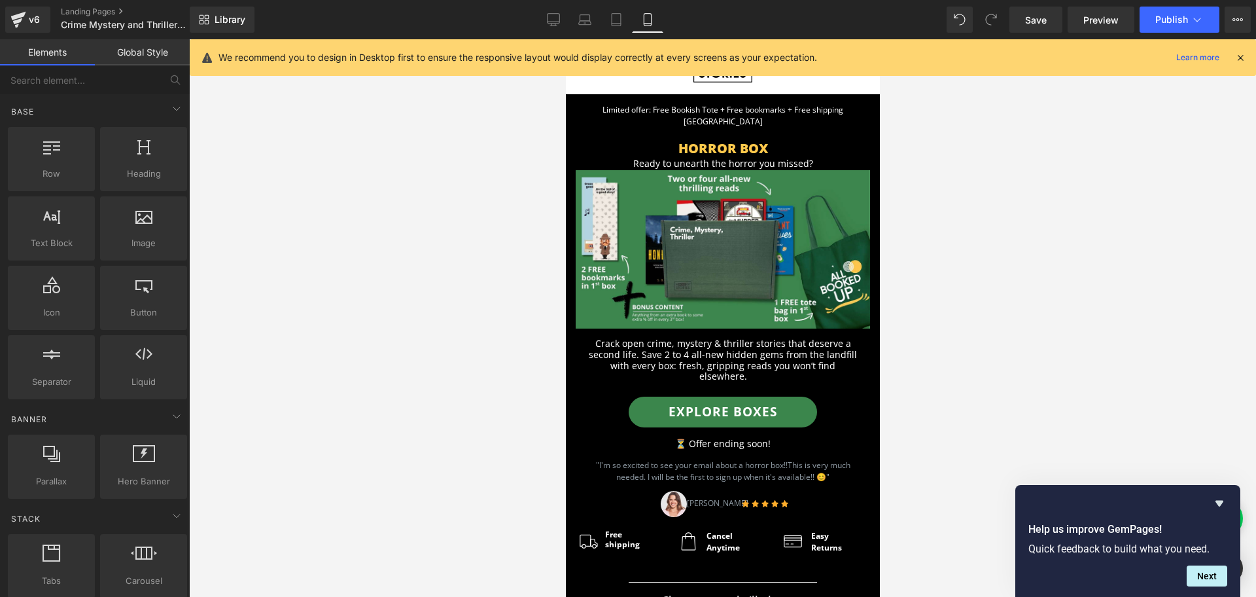
click at [980, 390] on div at bounding box center [722, 317] width 1067 height 557
click at [548, 20] on icon at bounding box center [553, 19] width 12 height 10
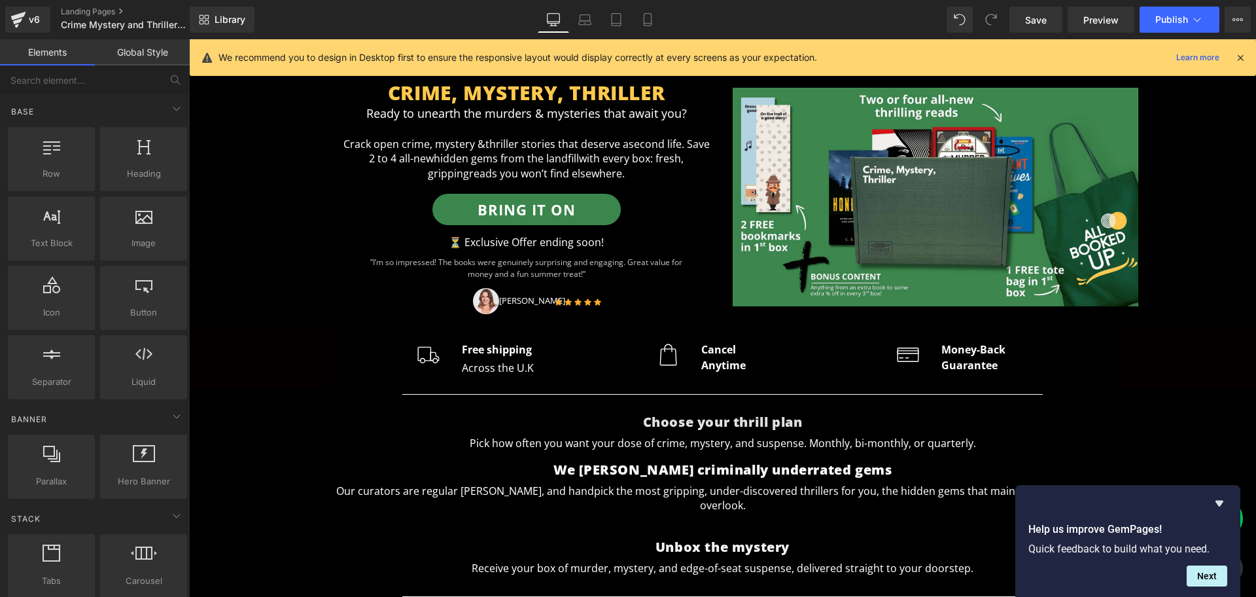
scroll to position [82, 0]
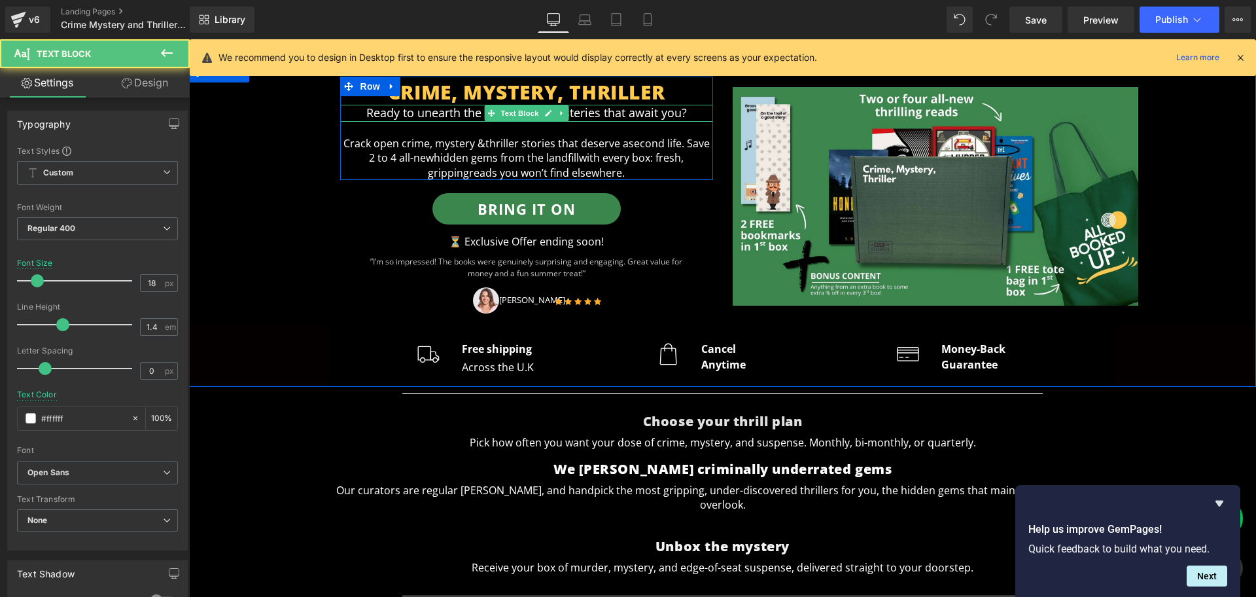
click at [649, 115] on p "Ready to unearth the murders & mysteries that await you?" at bounding box center [526, 113] width 373 height 16
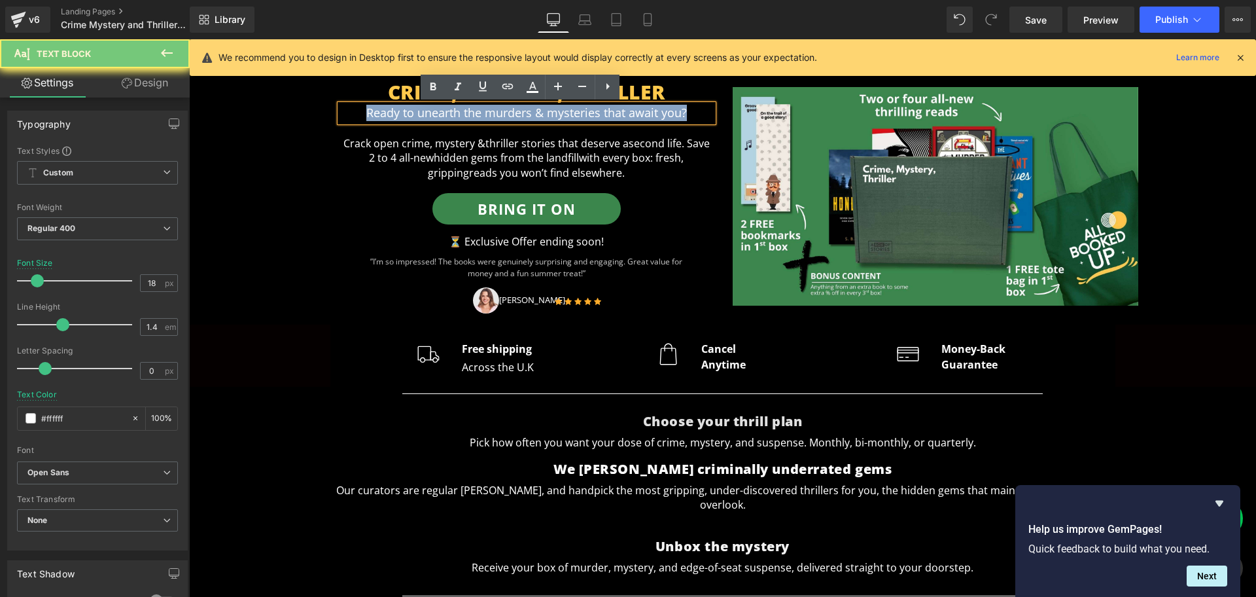
click at [649, 115] on p "Ready to unearth the murders & mysteries that await you?" at bounding box center [526, 113] width 373 height 16
copy p "Ready to unearth the murders & mysteries that await you?"
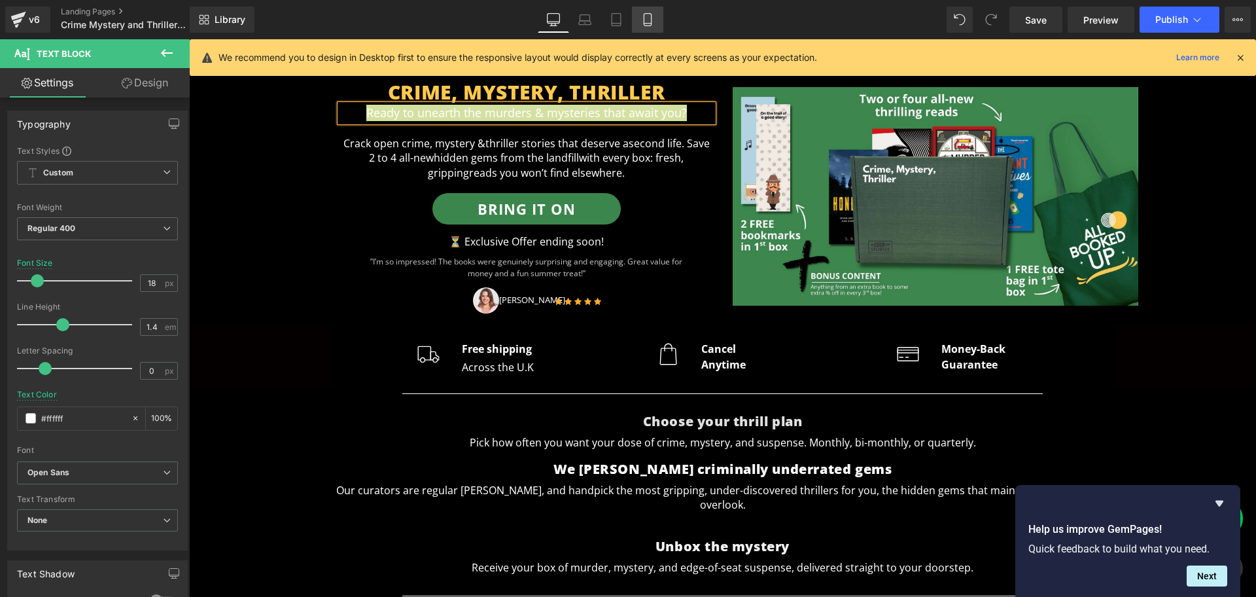
click at [644, 24] on icon at bounding box center [647, 20] width 7 height 12
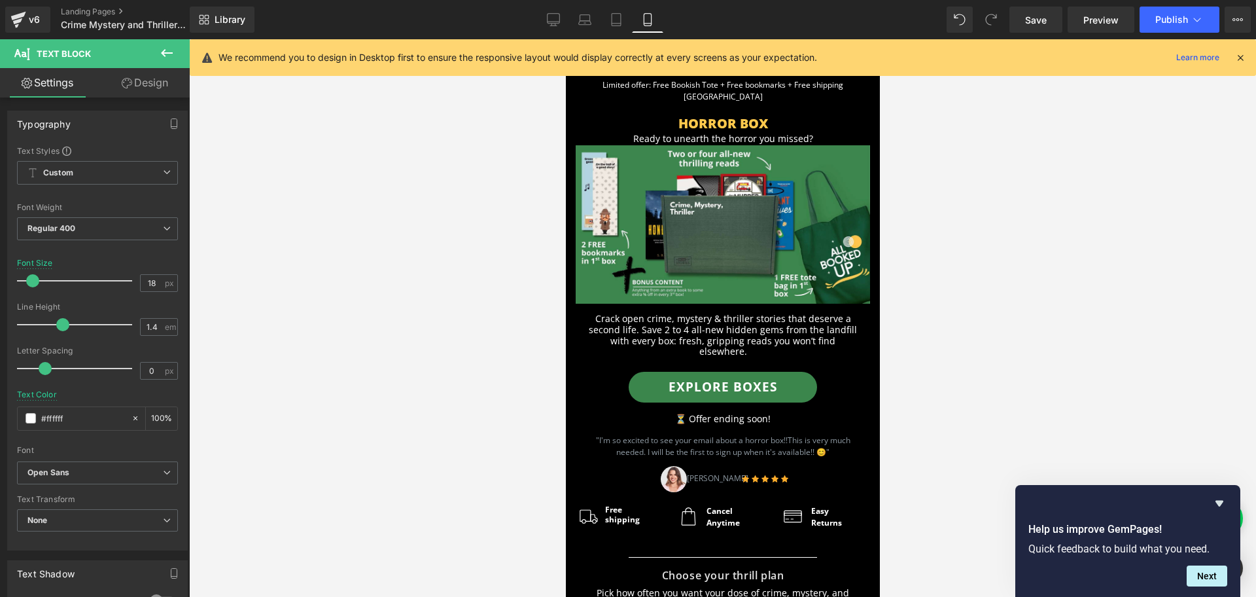
scroll to position [0, 0]
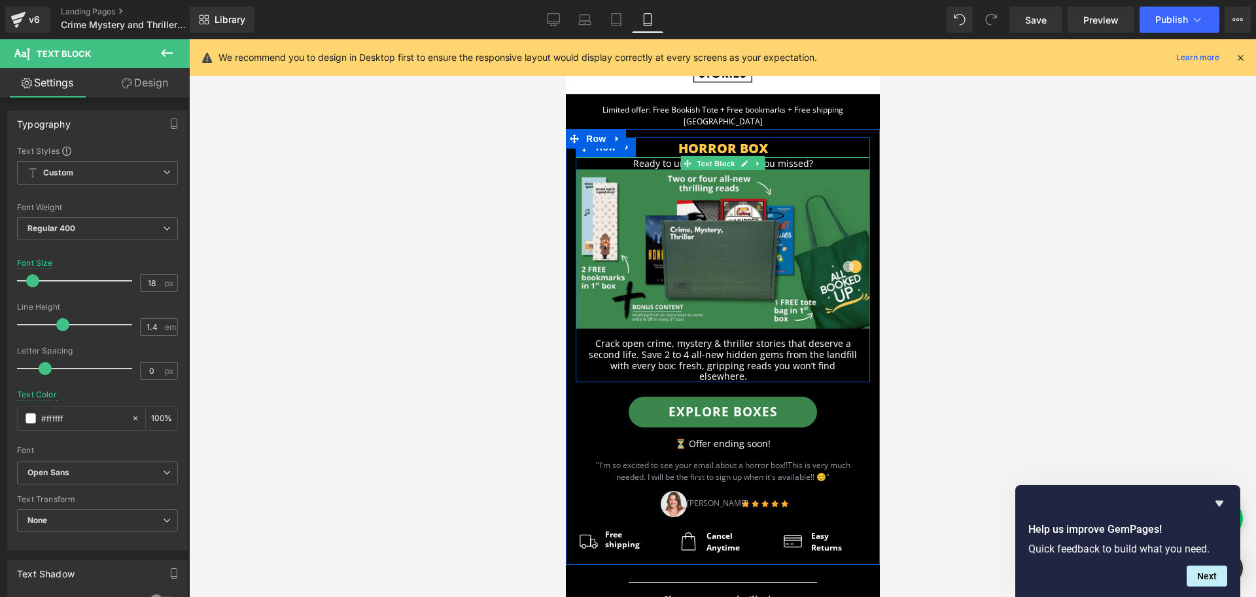
click at [788, 157] on p "Ready to unearth the horror you missed?" at bounding box center [722, 163] width 294 height 13
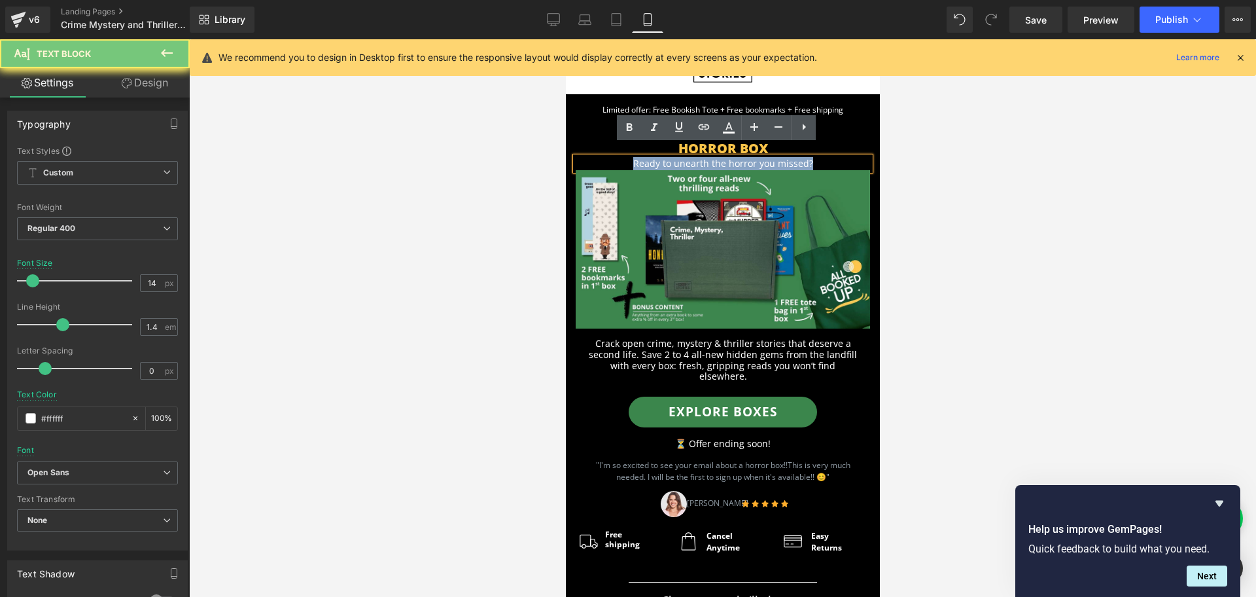
click at [788, 157] on p "Ready to unearth the horror you missed?" at bounding box center [722, 163] width 294 height 13
paste div
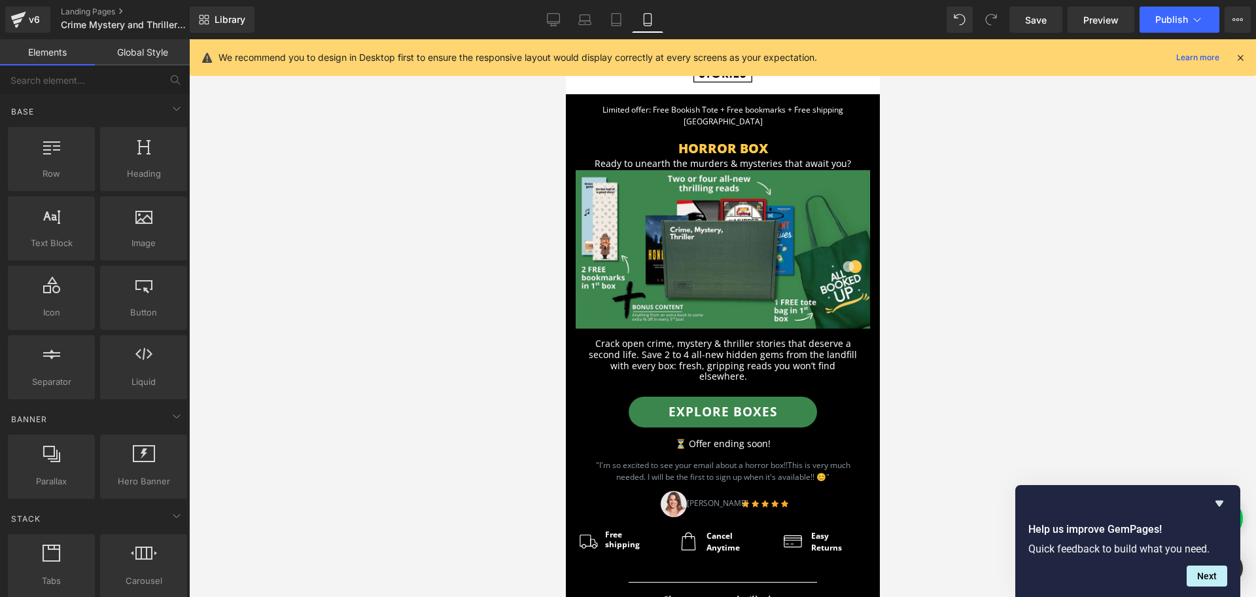
click at [901, 198] on div at bounding box center [722, 317] width 1067 height 557
click at [554, 14] on icon at bounding box center [553, 19] width 13 height 13
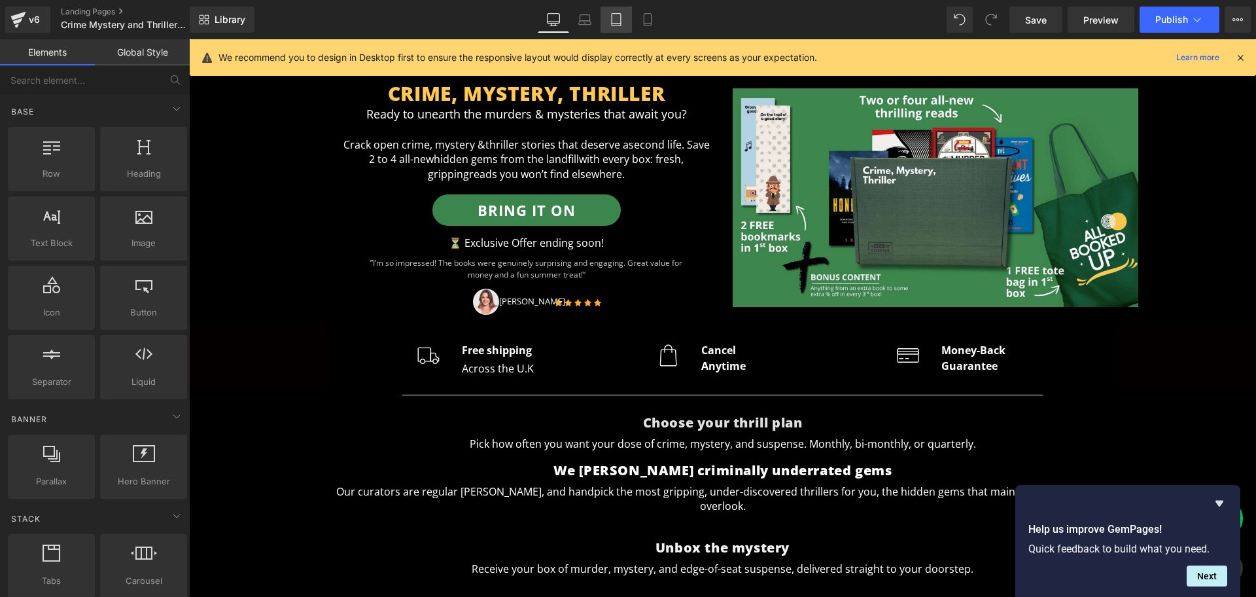
scroll to position [82, 0]
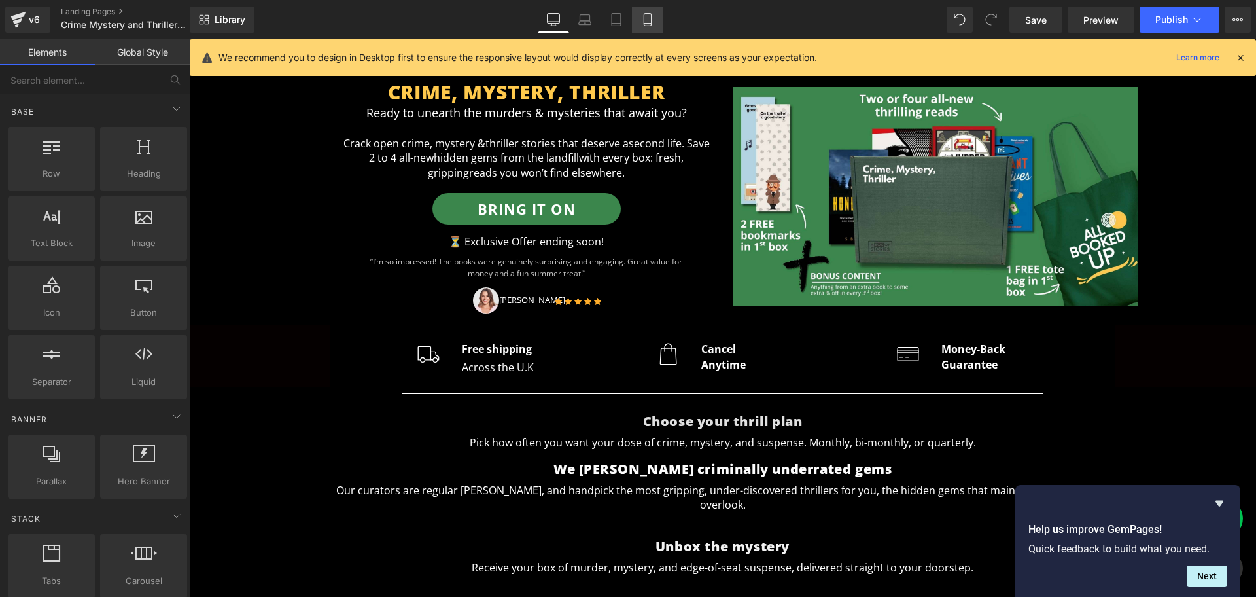
click at [648, 27] on link "Mobile" at bounding box center [647, 20] width 31 height 26
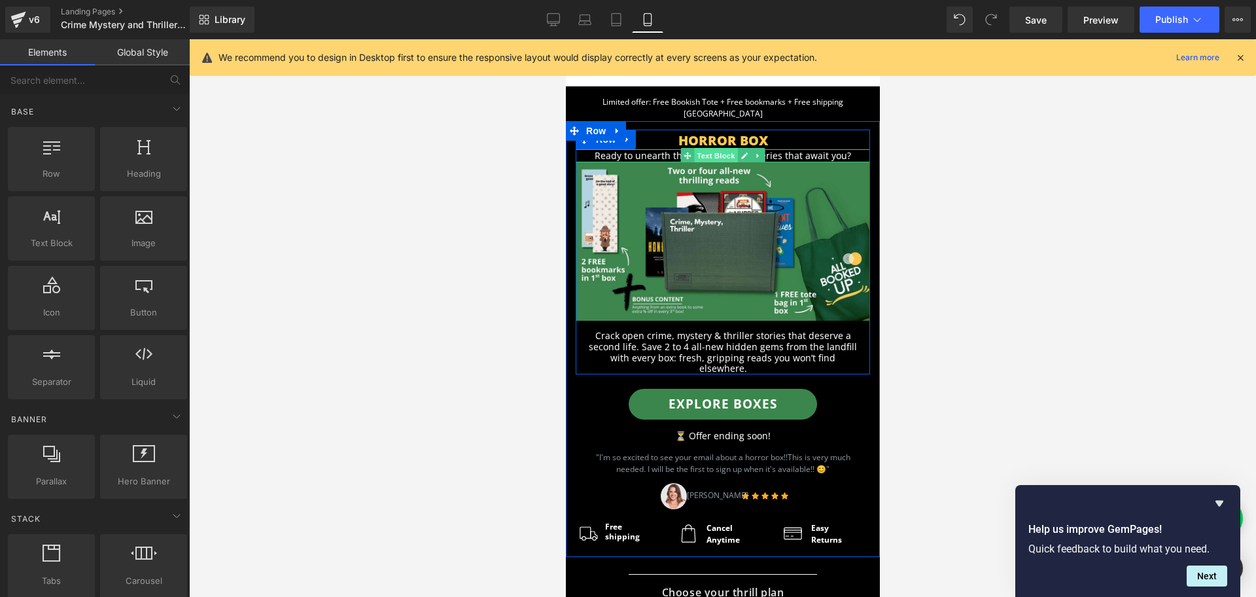
scroll to position [0, 0]
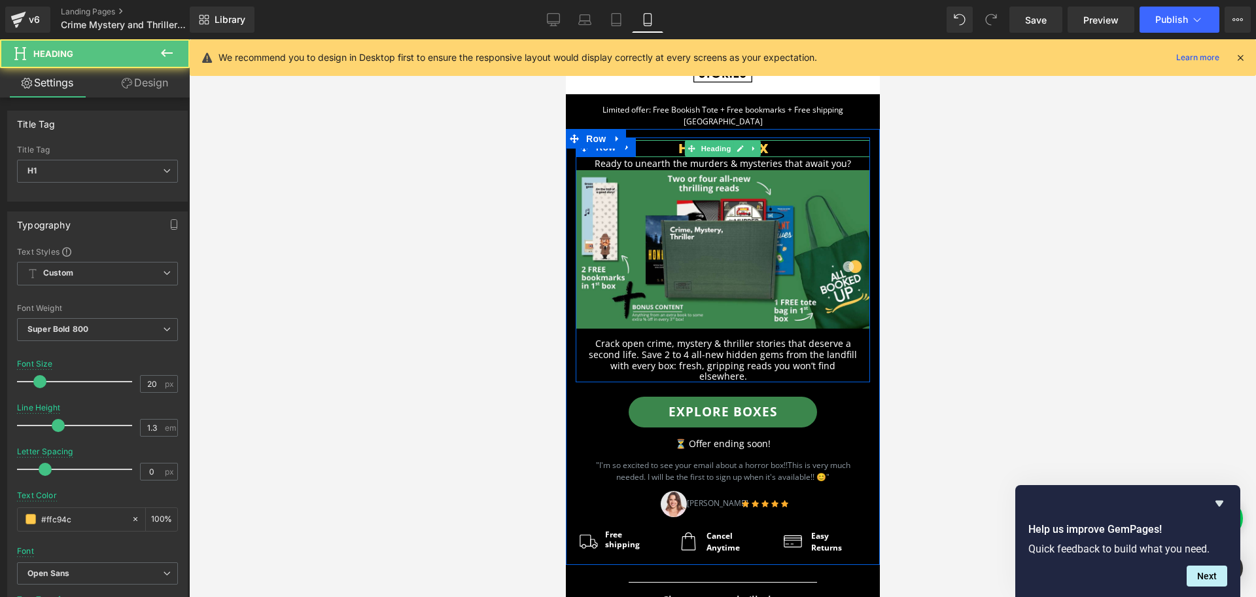
click at [769, 140] on h1 "HORROR BOX" at bounding box center [722, 148] width 294 height 17
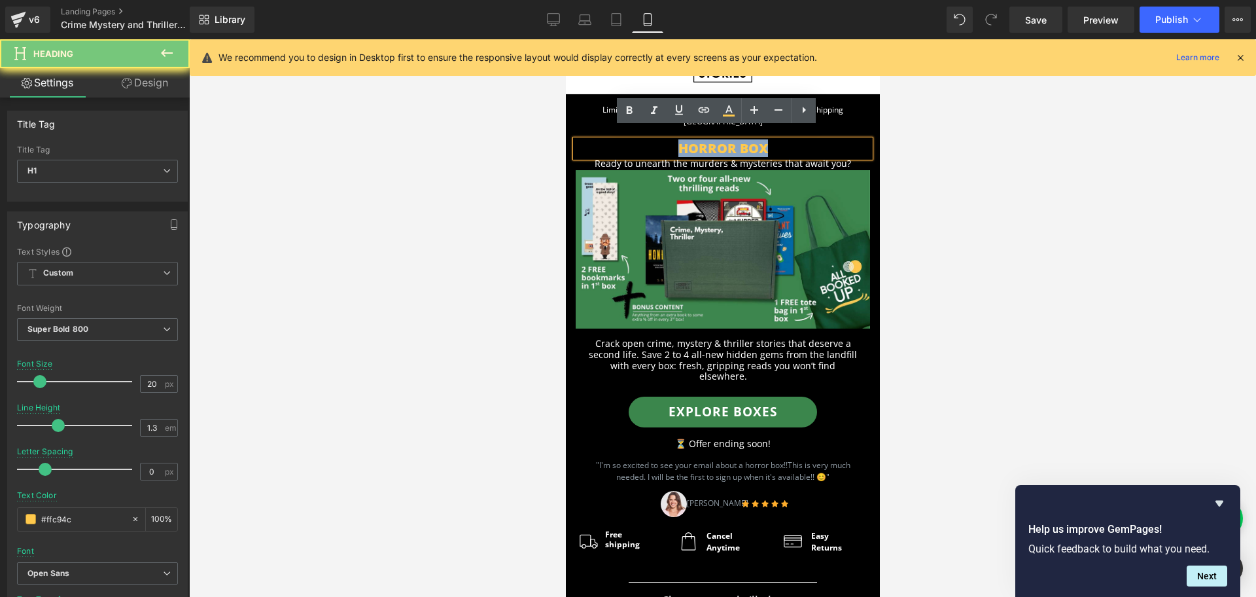
click at [769, 140] on h1 "HORROR BOX" at bounding box center [722, 148] width 294 height 17
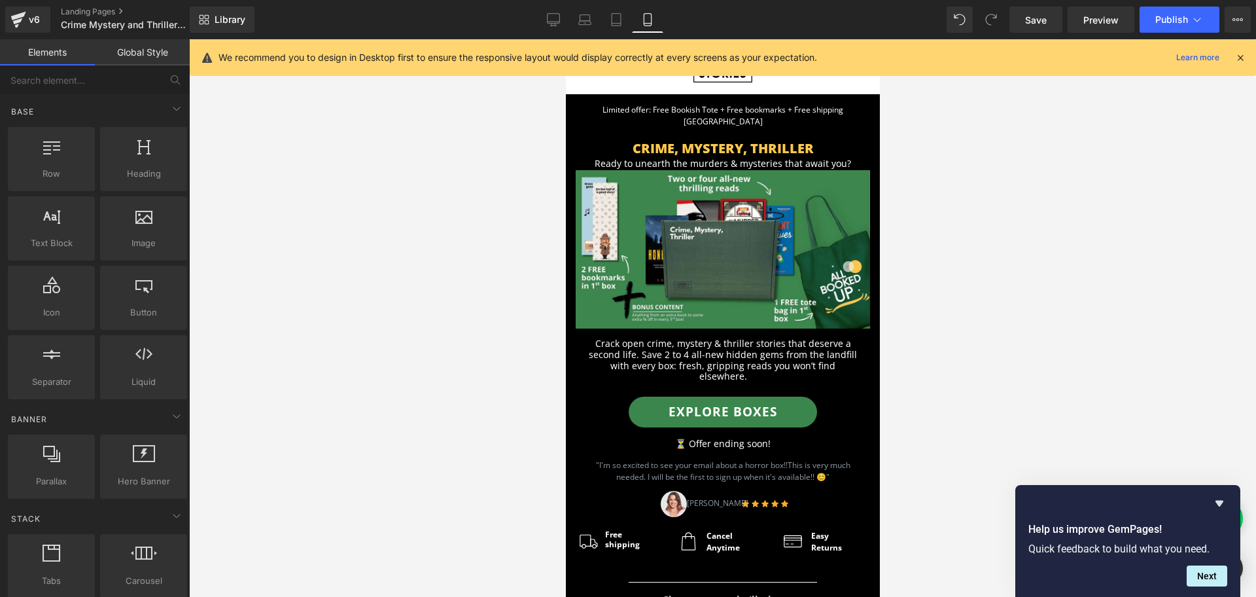
click at [901, 190] on div at bounding box center [722, 317] width 1067 height 557
click at [565, 23] on link "Desktop" at bounding box center [553, 20] width 31 height 26
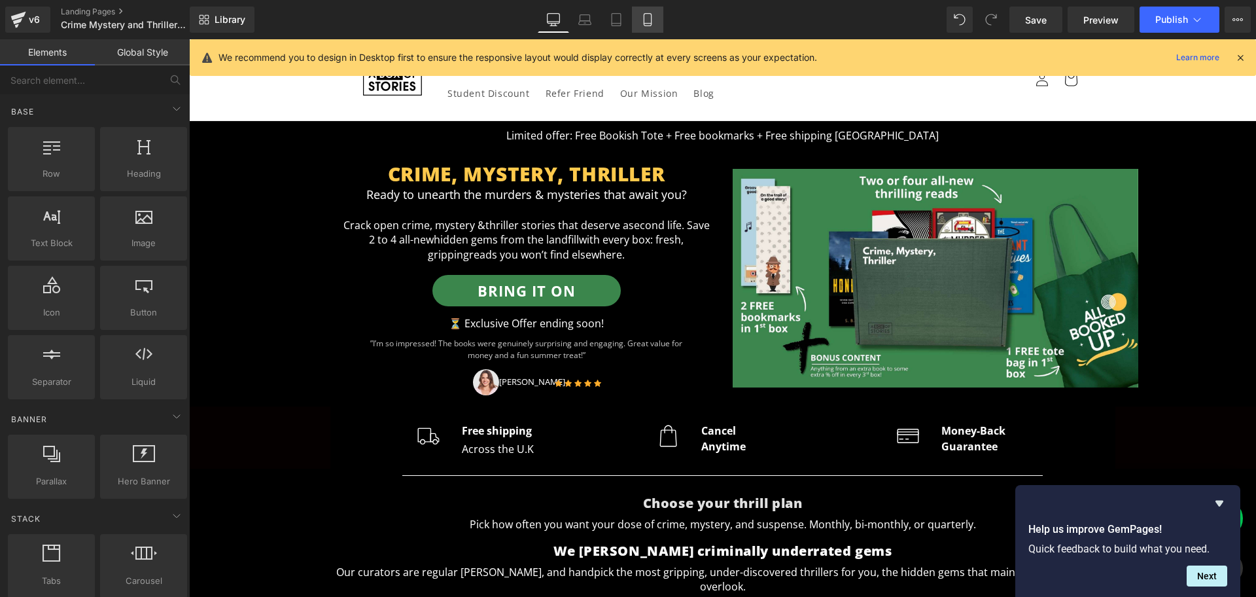
click at [651, 24] on icon at bounding box center [647, 24] width 7 height 0
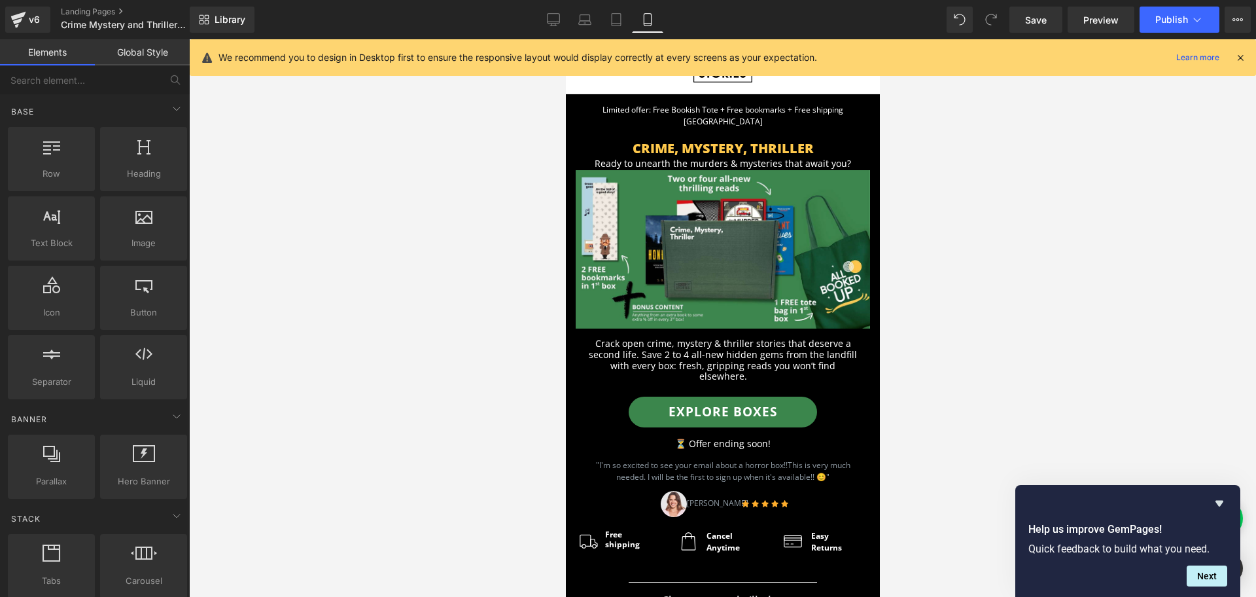
scroll to position [55, 0]
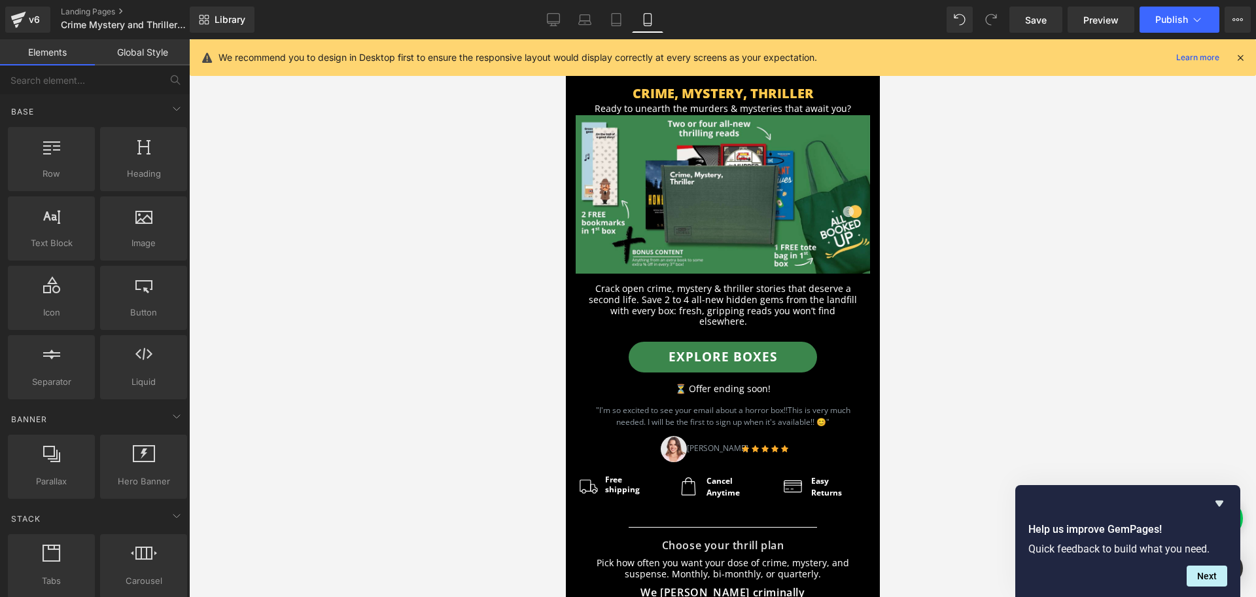
click at [536, 23] on div "Library Mobile Desktop Laptop Tablet Mobile Save Preview Publish Scheduled View…" at bounding box center [723, 20] width 1066 height 26
click at [555, 22] on icon at bounding box center [553, 22] width 12 height 0
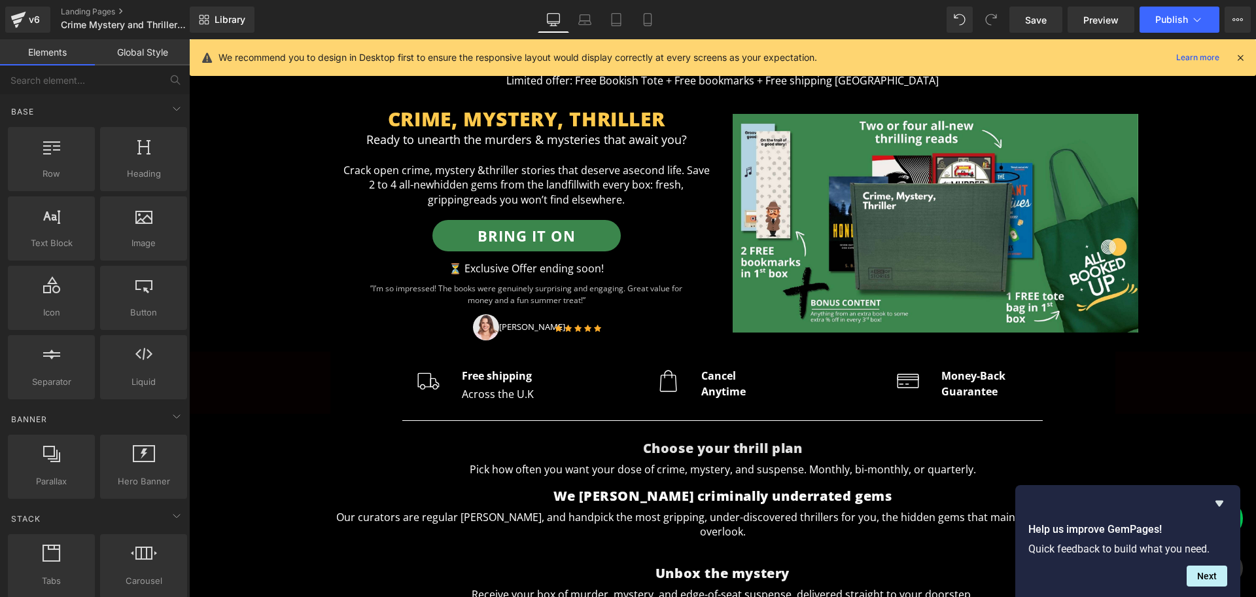
scroll to position [82, 0]
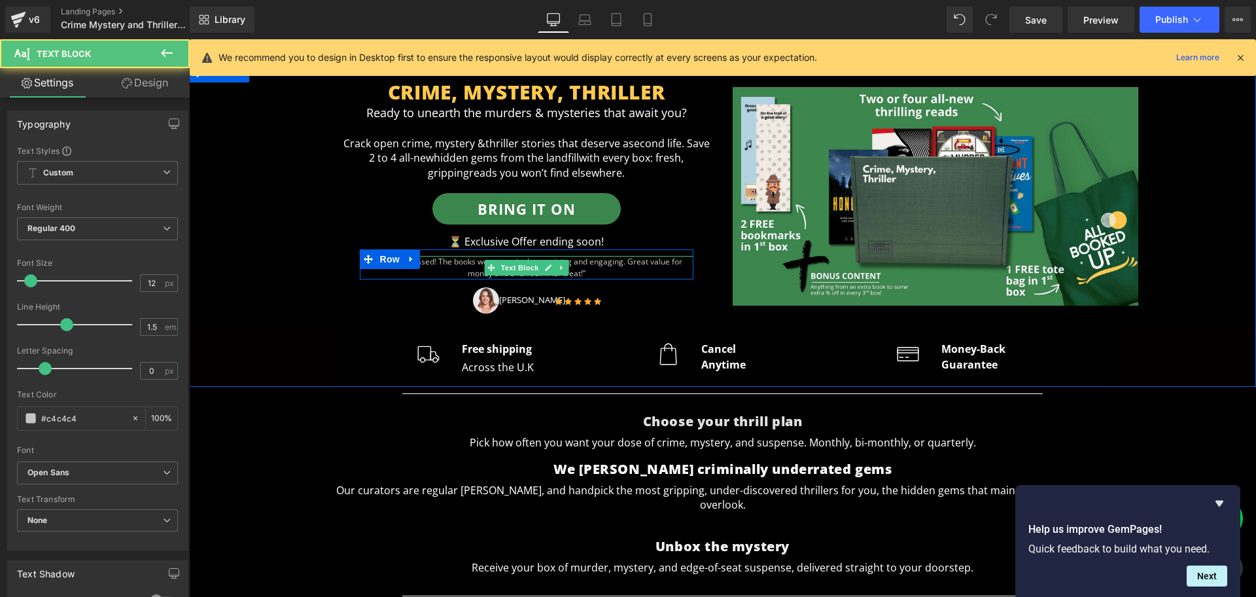
click at [597, 266] on p "”I’m so impressed! The books were genuinely surprising and engaging. Great valu…" at bounding box center [527, 268] width 334 height 24
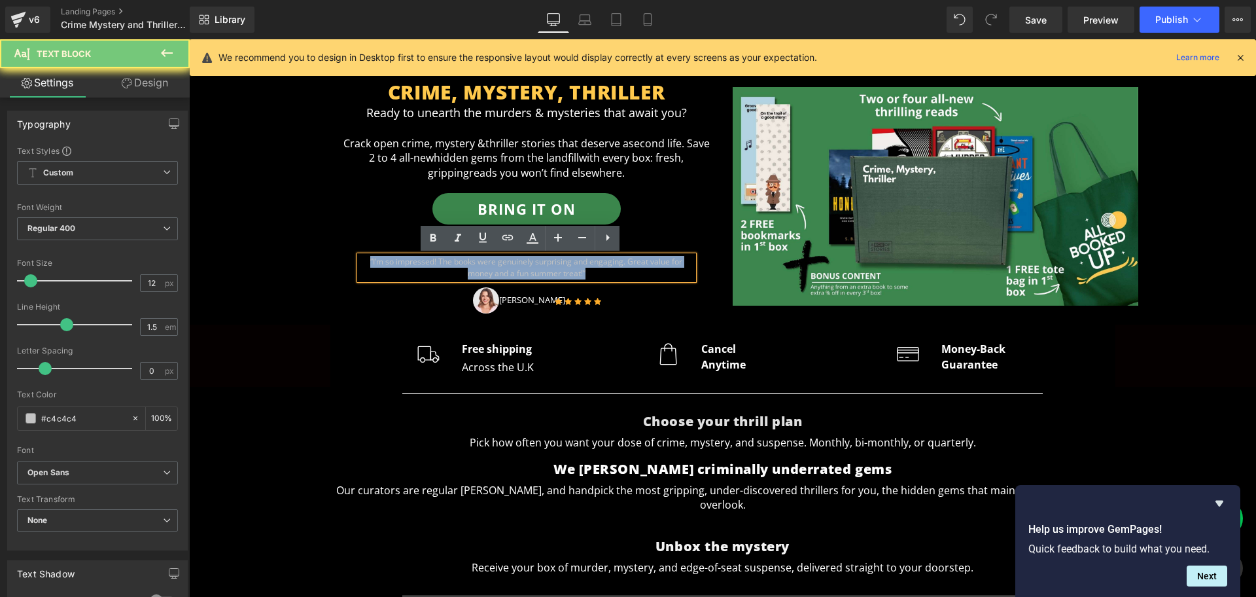
click at [597, 266] on p "”I’m so impressed! The books were genuinely surprising and engaging. Great valu…" at bounding box center [527, 268] width 334 height 24
copy p "”I’m so impressed! The books were genuinely surprising and engaging. Great valu…"
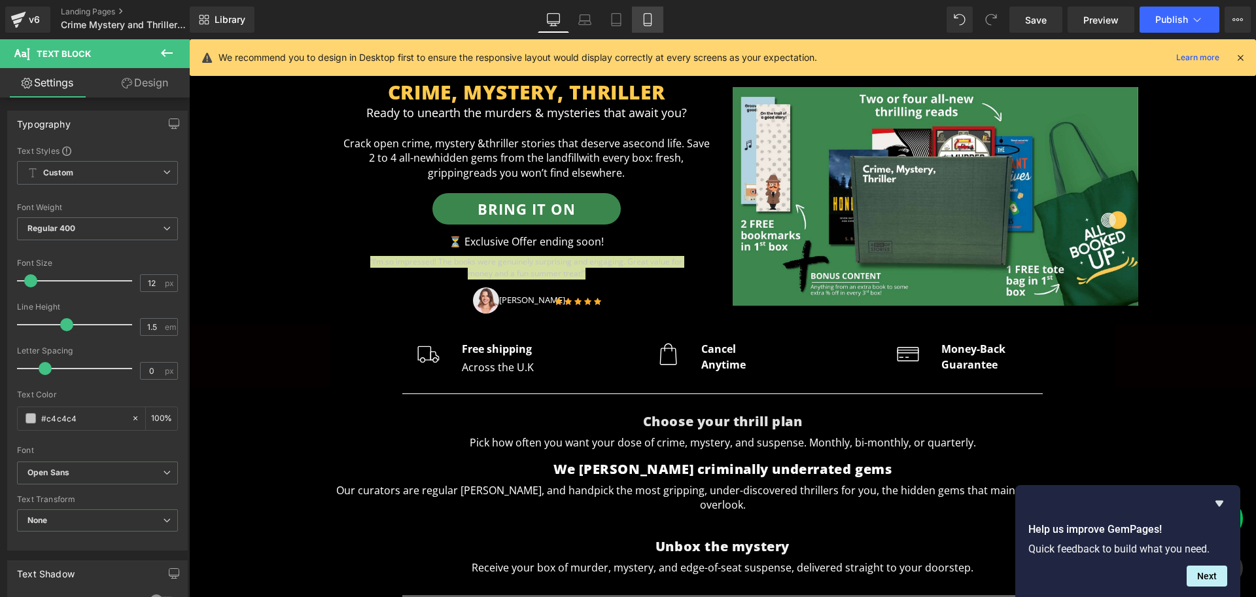
click at [645, 26] on icon at bounding box center [647, 20] width 7 height 12
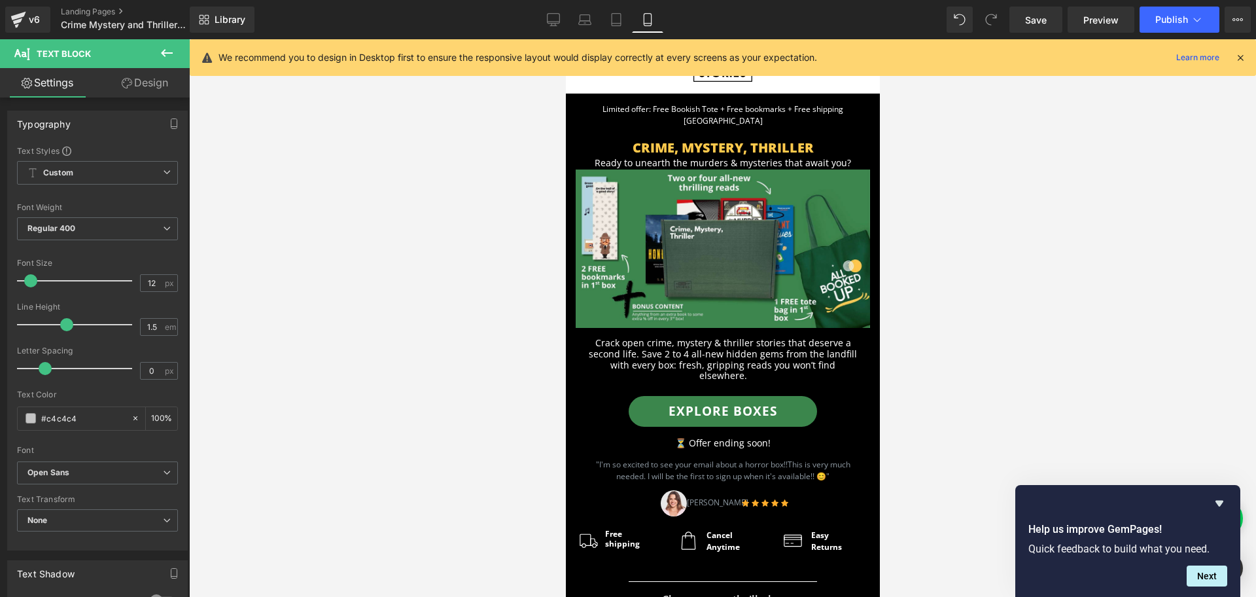
scroll to position [0, 0]
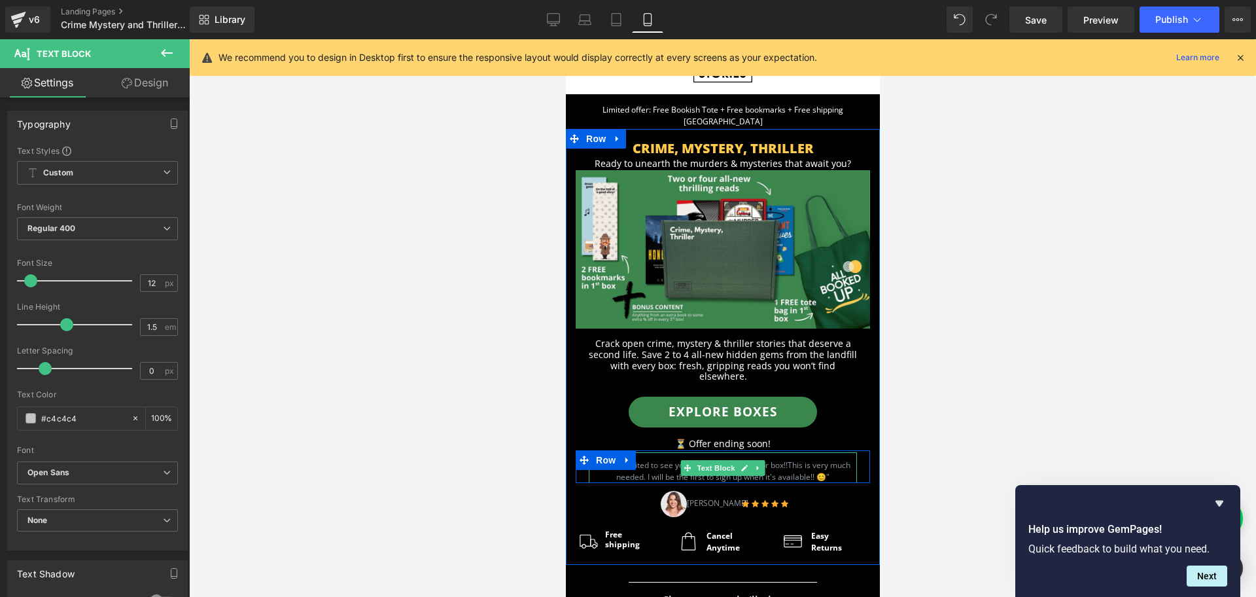
click at [799, 459] on span "This is very much needed. I will be the first to sign up when it's available!! …" at bounding box center [733, 470] width 234 height 23
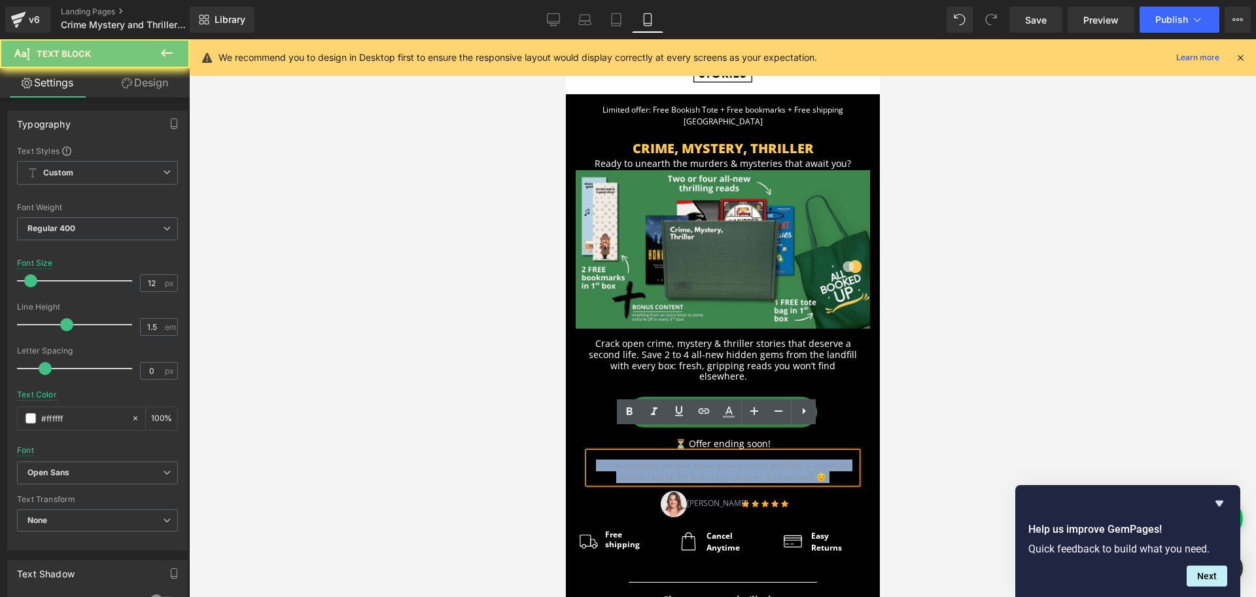
click at [799, 459] on span "This is very much needed. I will be the first to sign up when it's available!! …" at bounding box center [733, 470] width 234 height 23
paste div
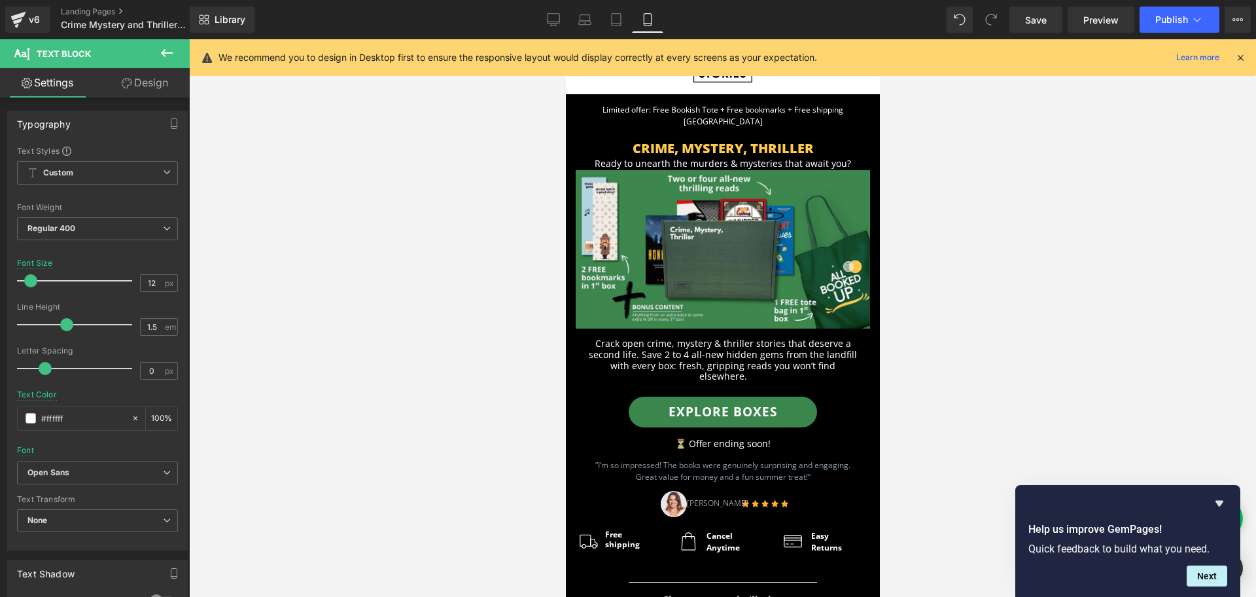
click at [944, 507] on div at bounding box center [722, 317] width 1067 height 557
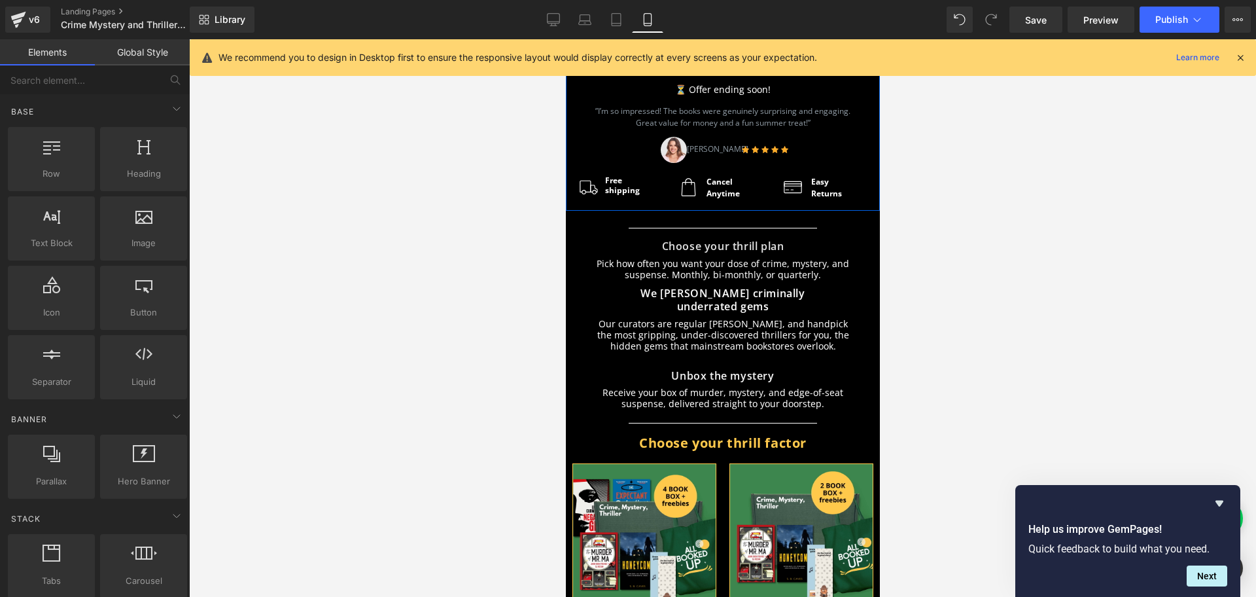
scroll to position [373, 0]
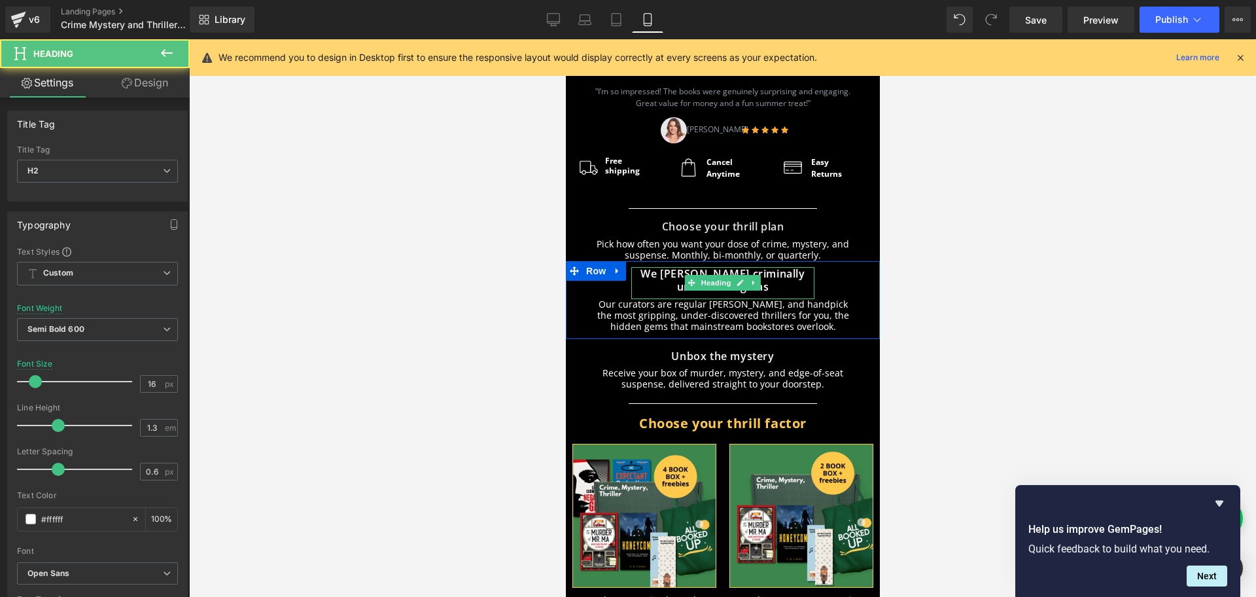
click at [663, 267] on h2 "We hunt criminally underrated gems" at bounding box center [722, 280] width 183 height 27
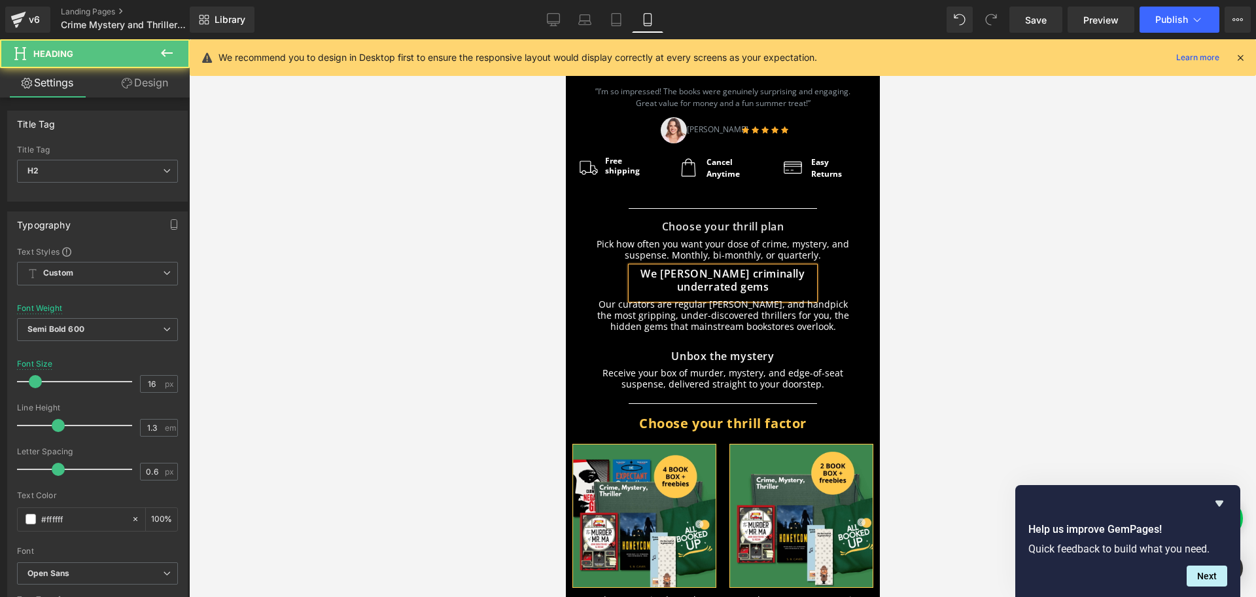
click at [750, 266] on span "We hunt criminally underrated gems" at bounding box center [722, 280] width 164 height 28
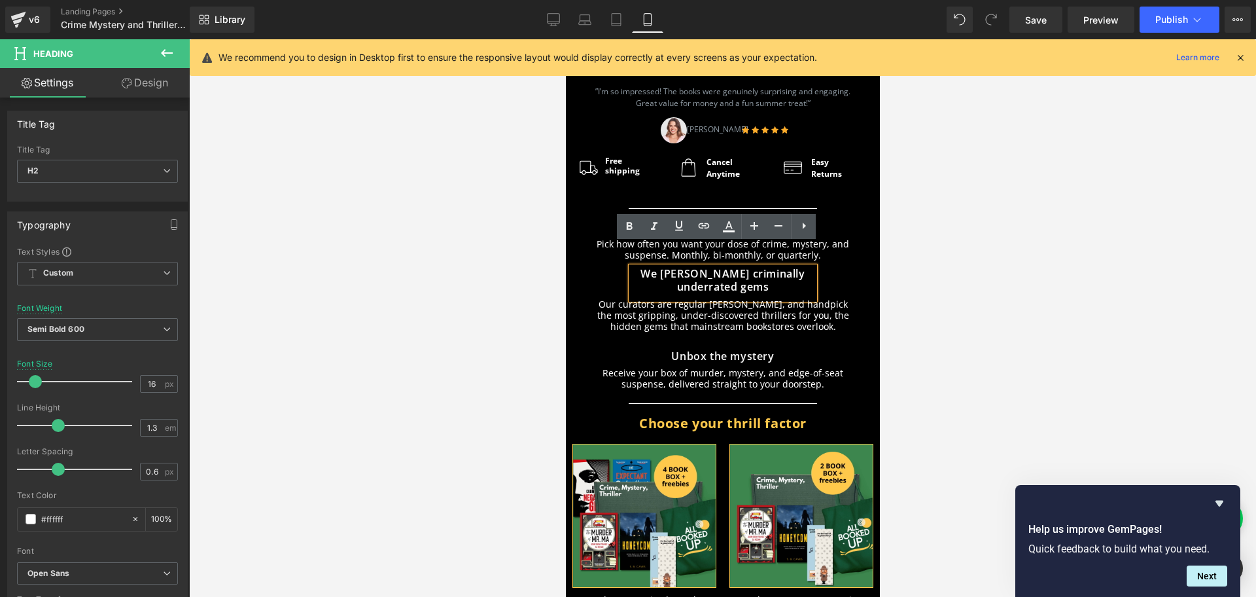
click at [710, 266] on span "We hunt criminally underrated gems" at bounding box center [722, 280] width 164 height 28
click at [729, 266] on span "We hunt underrated gems" at bounding box center [722, 280] width 173 height 28
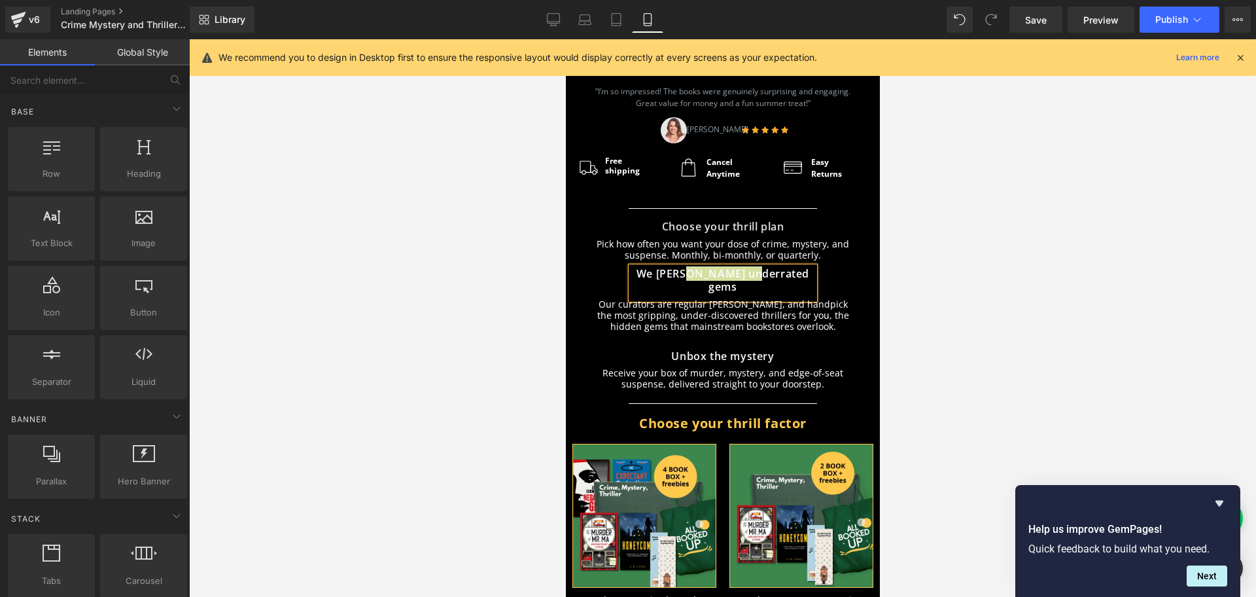
click at [1043, 372] on div at bounding box center [722, 317] width 1067 height 557
click at [934, 343] on div at bounding box center [722, 317] width 1067 height 557
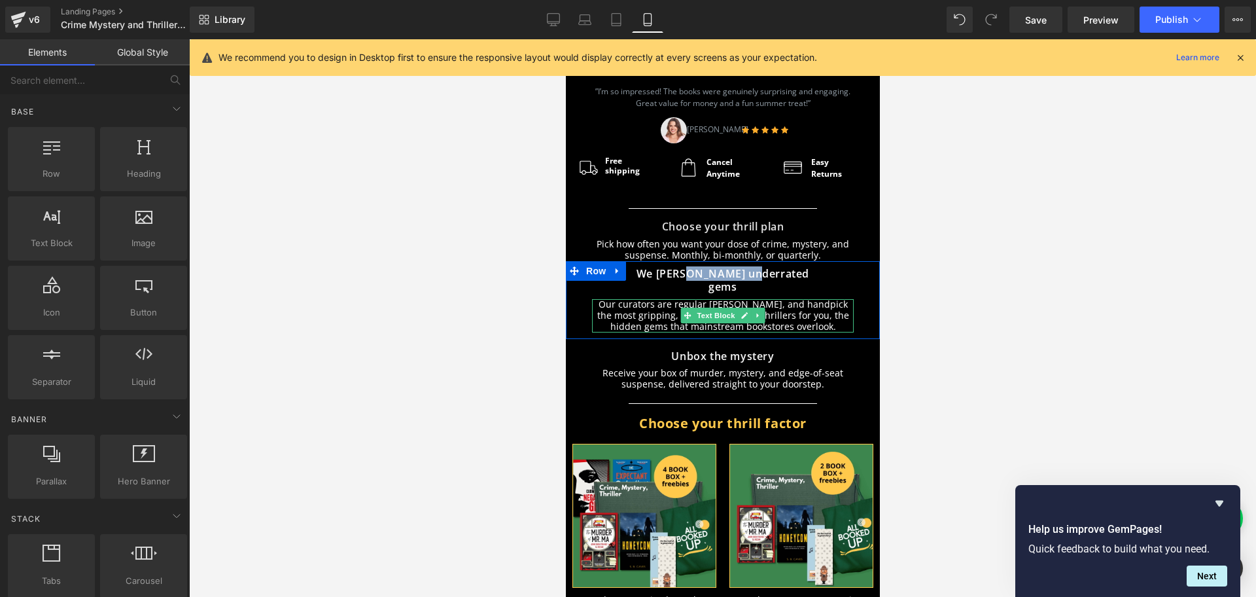
click at [719, 299] on p "Our curators are regular Nancy Drews, and handpick the most gripping, under-dis…" at bounding box center [722, 315] width 262 height 33
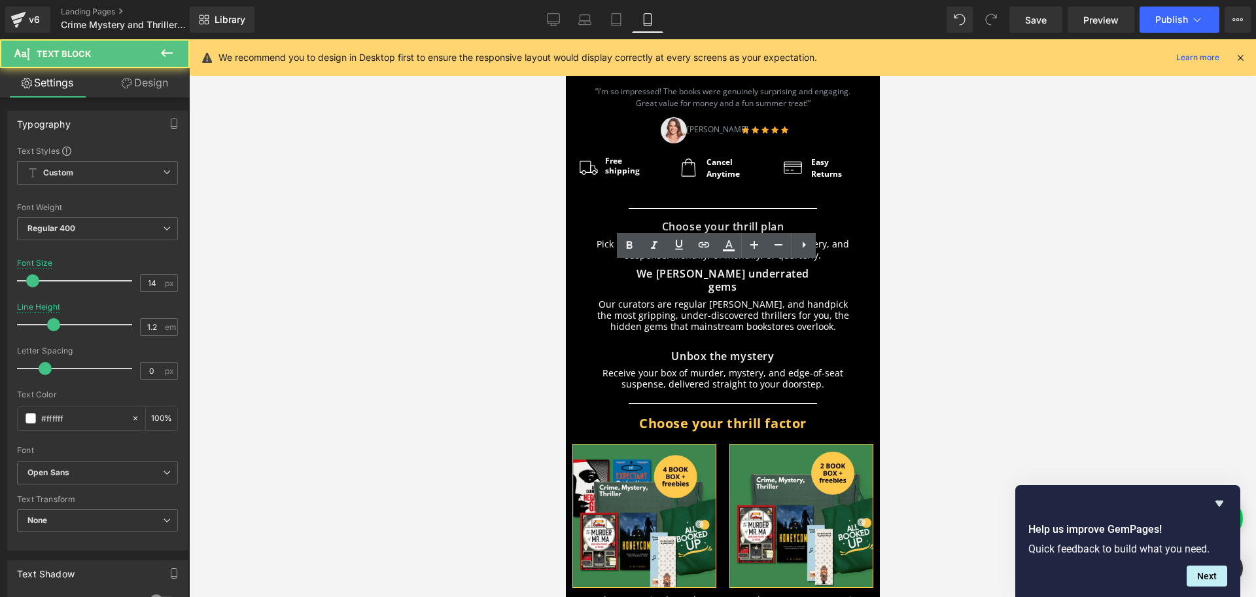
click at [415, 266] on div at bounding box center [722, 317] width 1067 height 557
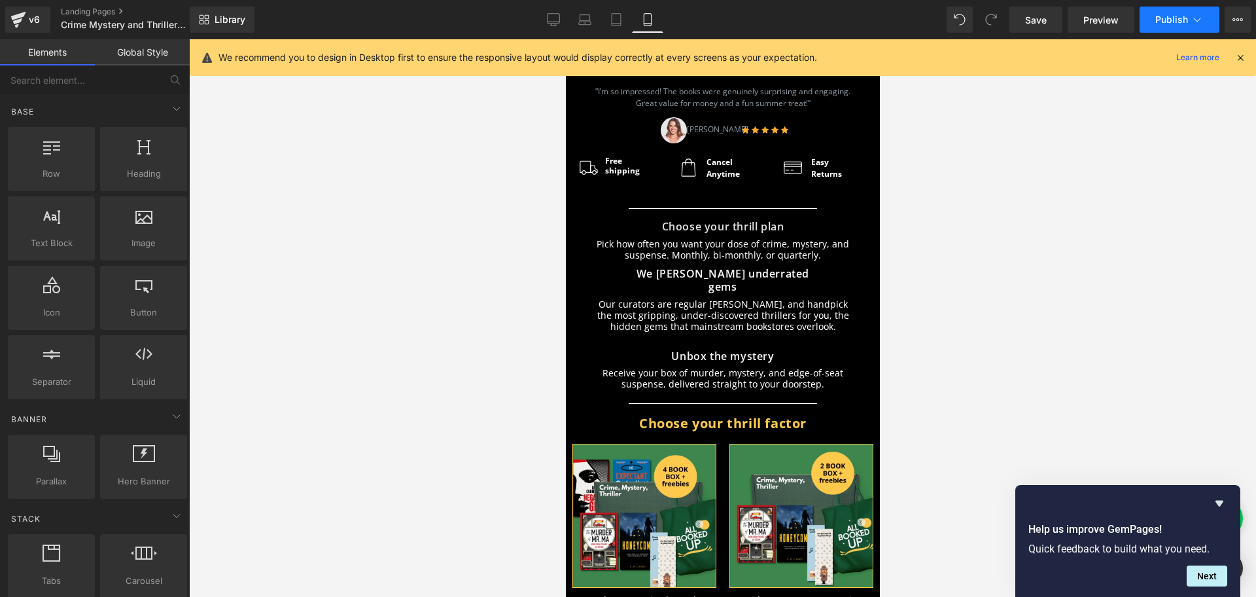
click at [1161, 17] on span "Publish" at bounding box center [1171, 19] width 33 height 10
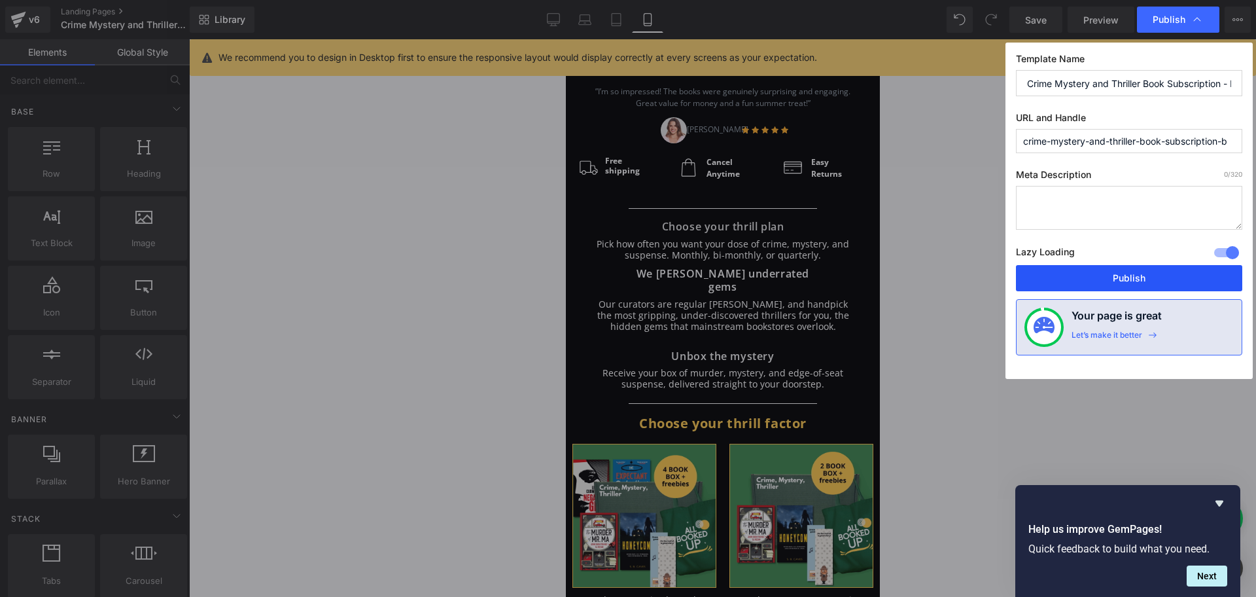
click at [1064, 278] on button "Publish" at bounding box center [1129, 278] width 226 height 26
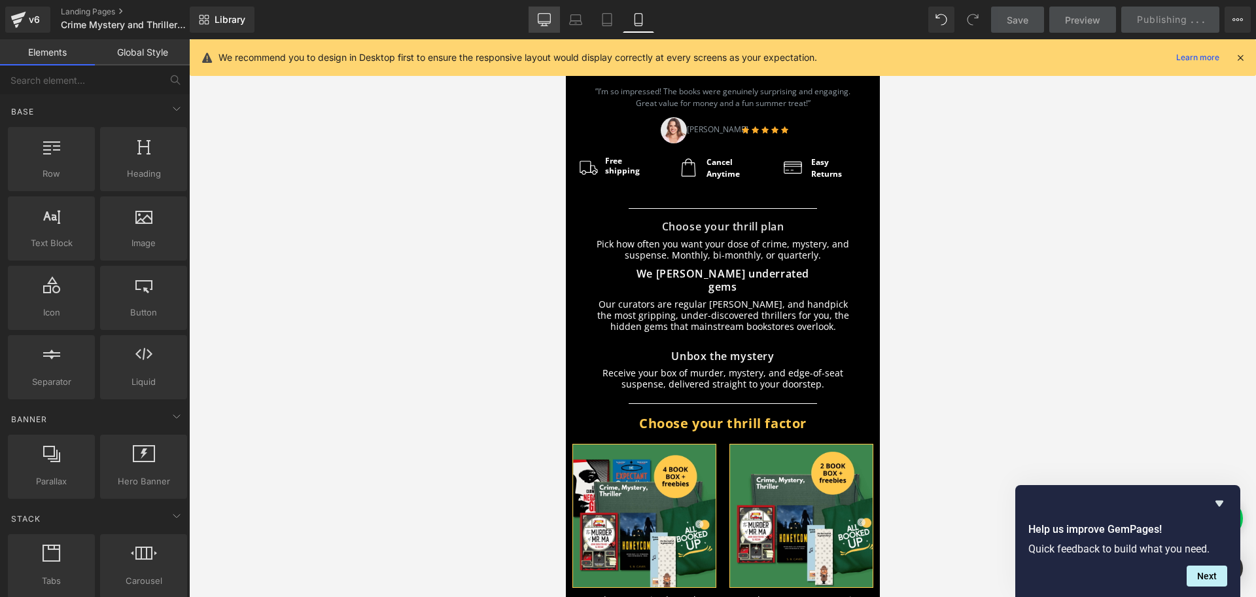
click at [534, 27] on link "Desktop" at bounding box center [544, 20] width 31 height 26
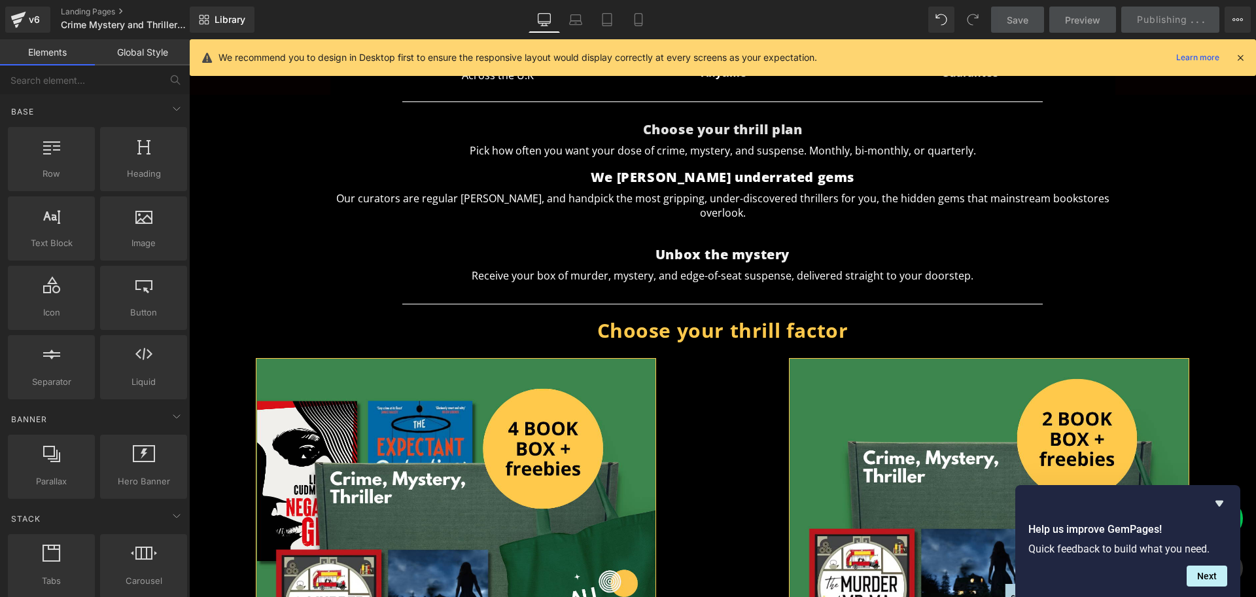
scroll to position [429, 0]
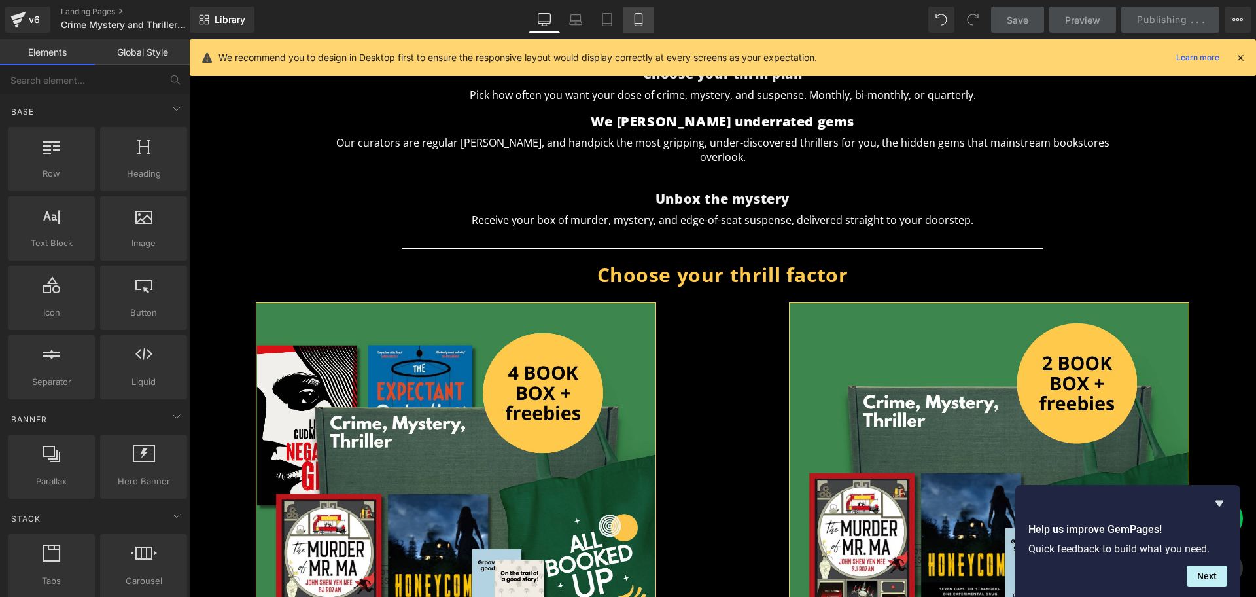
click at [640, 10] on link "Mobile" at bounding box center [638, 20] width 31 height 26
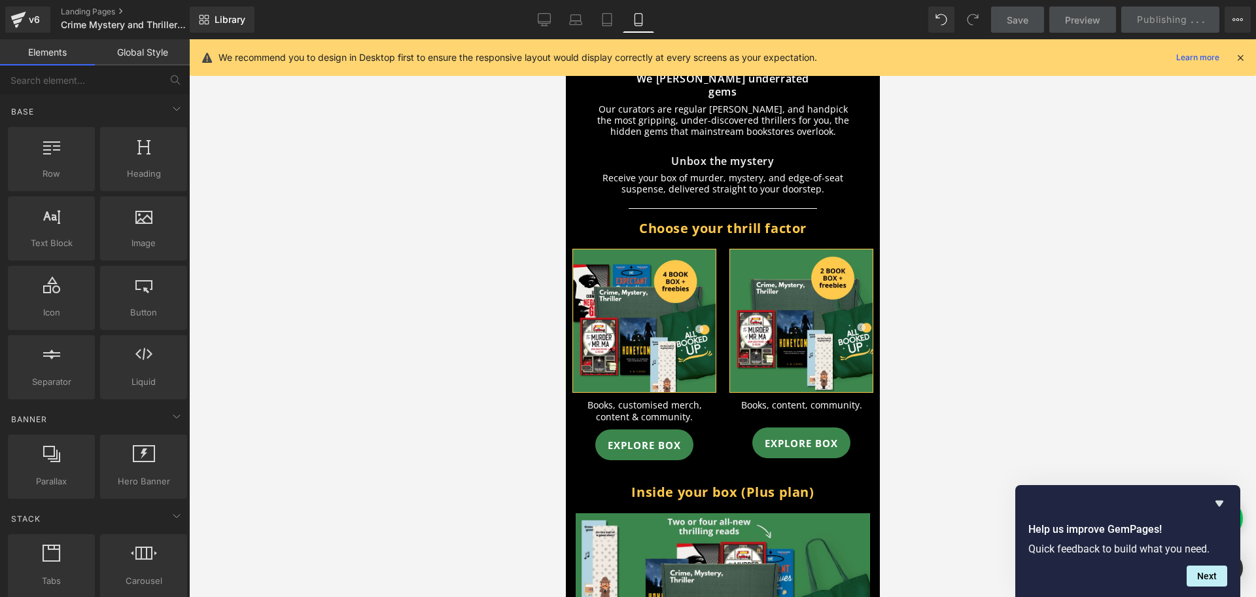
scroll to position [572, 0]
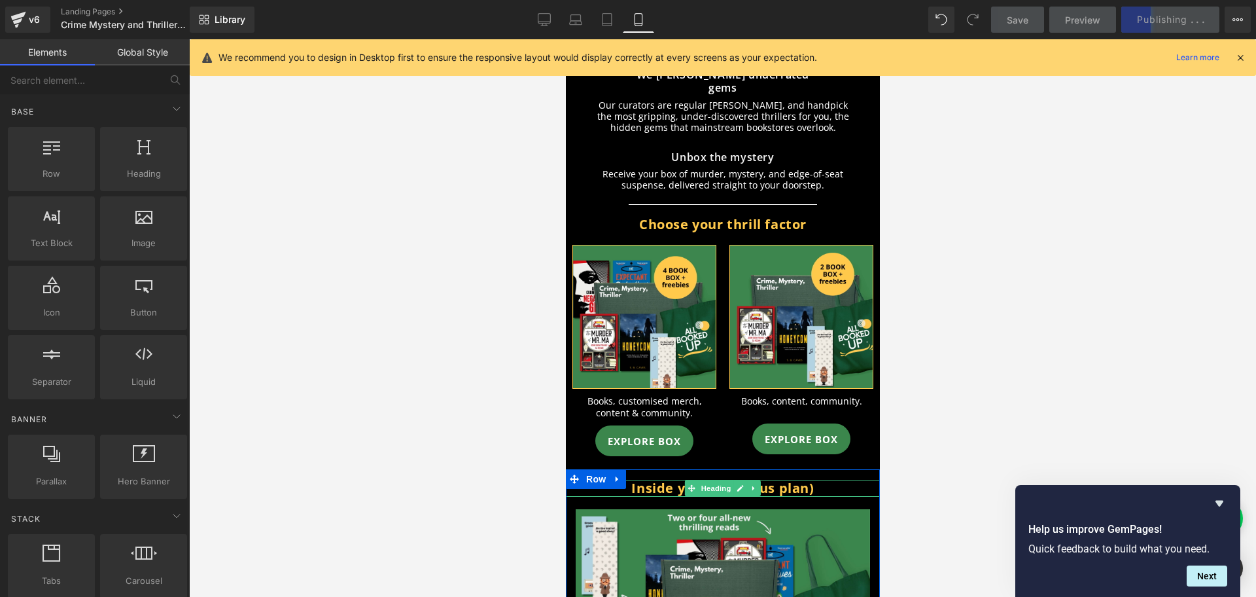
click at [793, 479] on font "Inside your box (Plus plan)" at bounding box center [722, 488] width 182 height 18
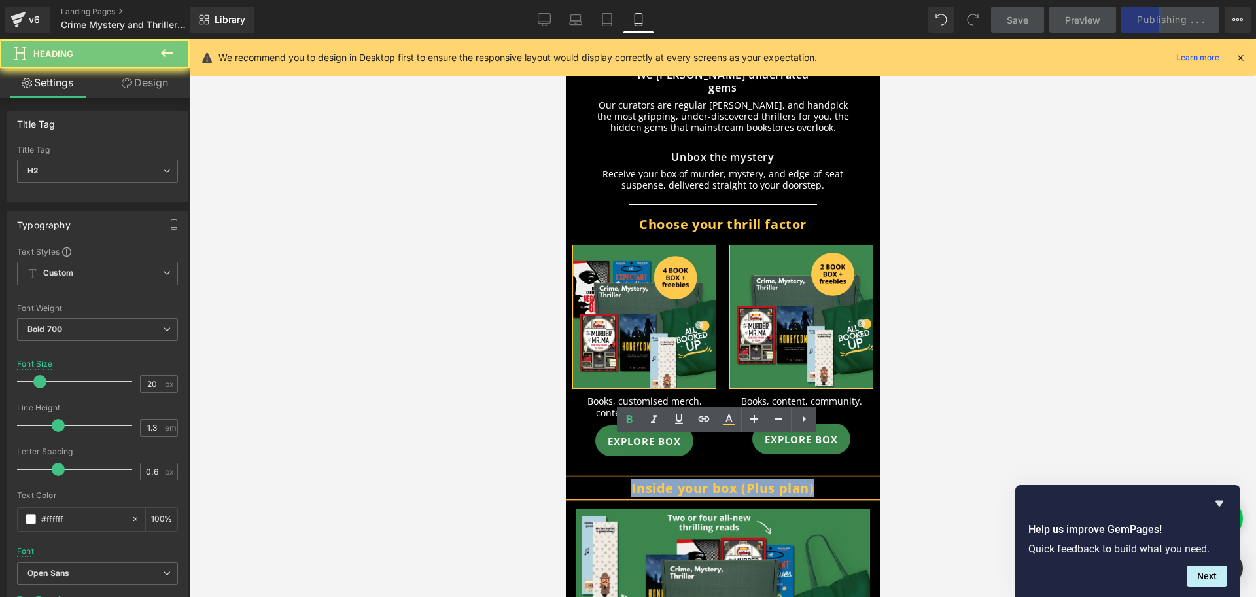
click at [793, 479] on font "Inside your box (Plus plan)" at bounding box center [722, 488] width 182 height 18
click at [836, 479] on h2 "Inside your box (Plus plan)" at bounding box center [722, 487] width 314 height 17
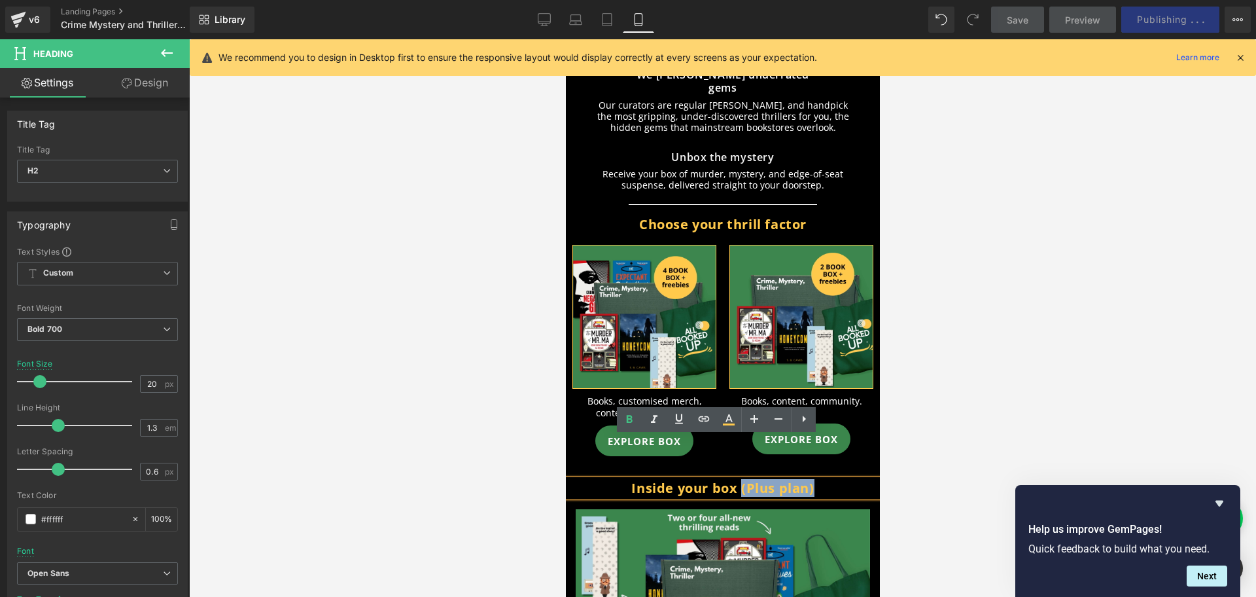
drag, startPoint x: 836, startPoint y: 445, endPoint x: 737, endPoint y: 447, distance: 99.4
click at [737, 479] on h2 "Inside your box (Plus plan)" at bounding box center [722, 487] width 314 height 17
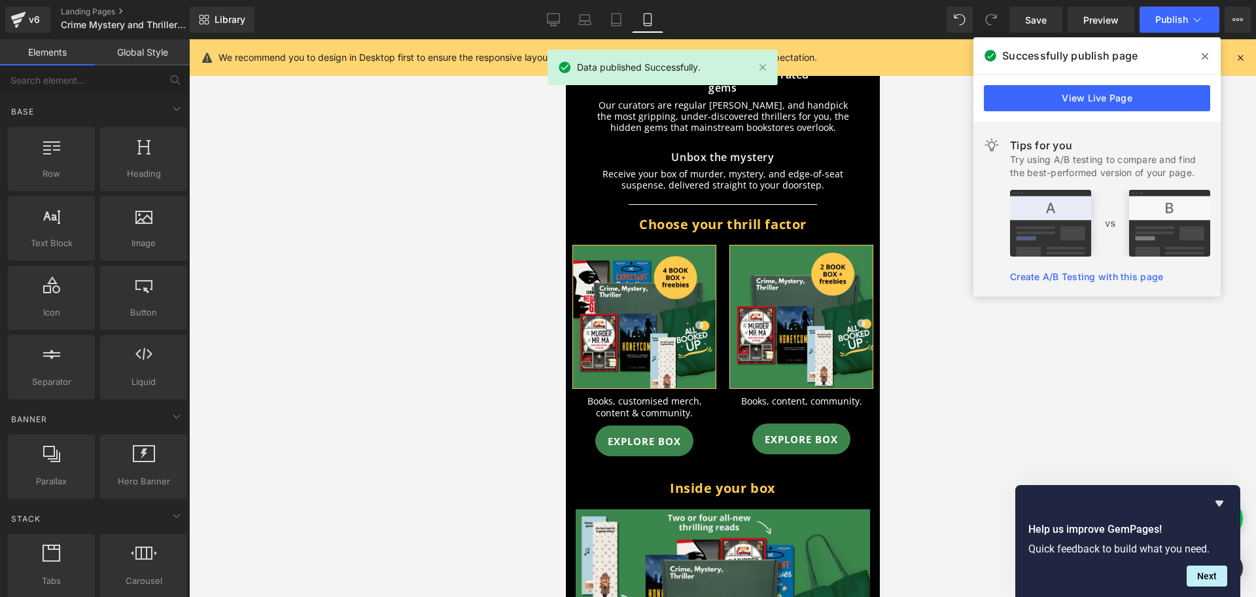
click at [994, 311] on div at bounding box center [722, 317] width 1067 height 557
click at [1162, 25] on button "Publish" at bounding box center [1179, 20] width 80 height 26
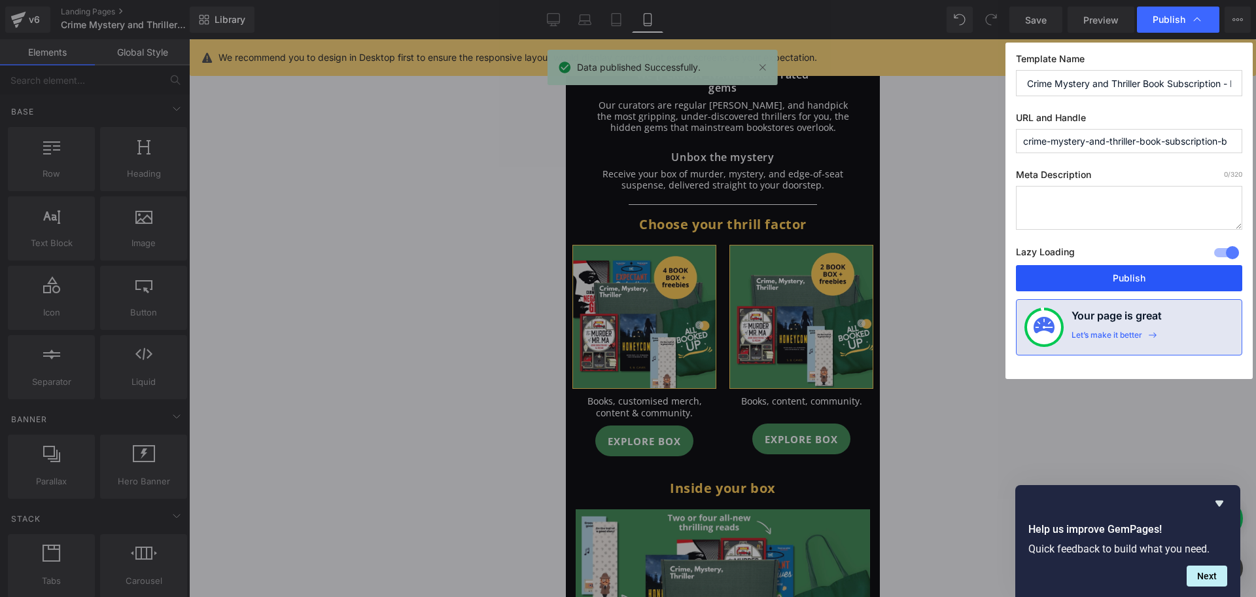
click at [1171, 278] on button "Publish" at bounding box center [1129, 278] width 226 height 26
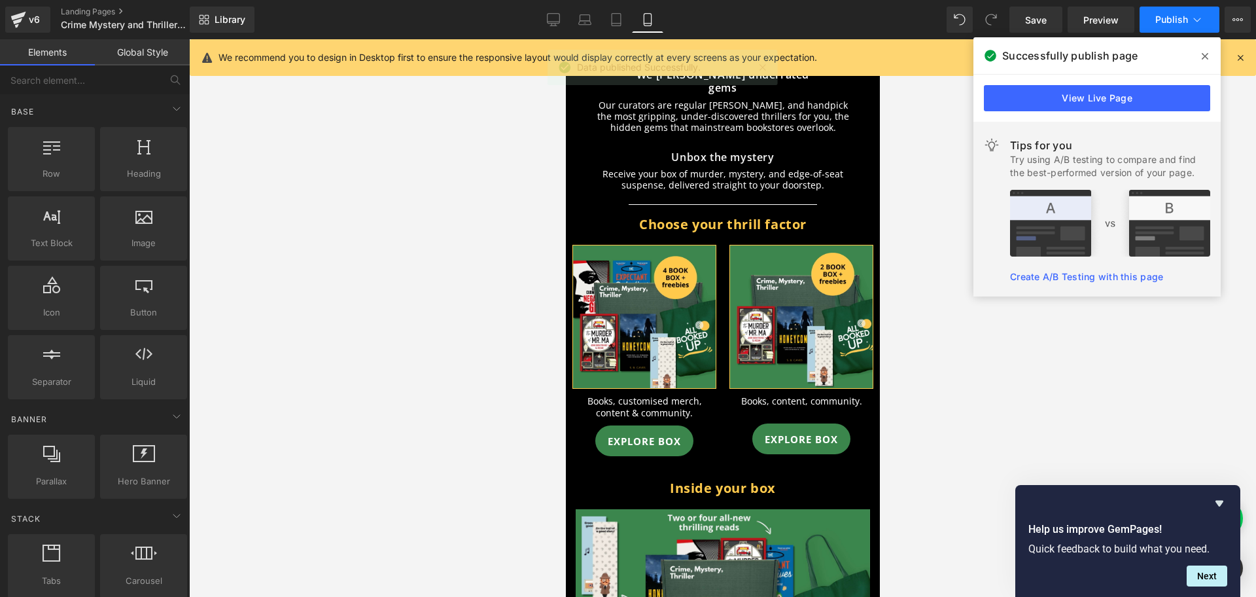
click at [1164, 24] on span "Publish" at bounding box center [1171, 19] width 33 height 10
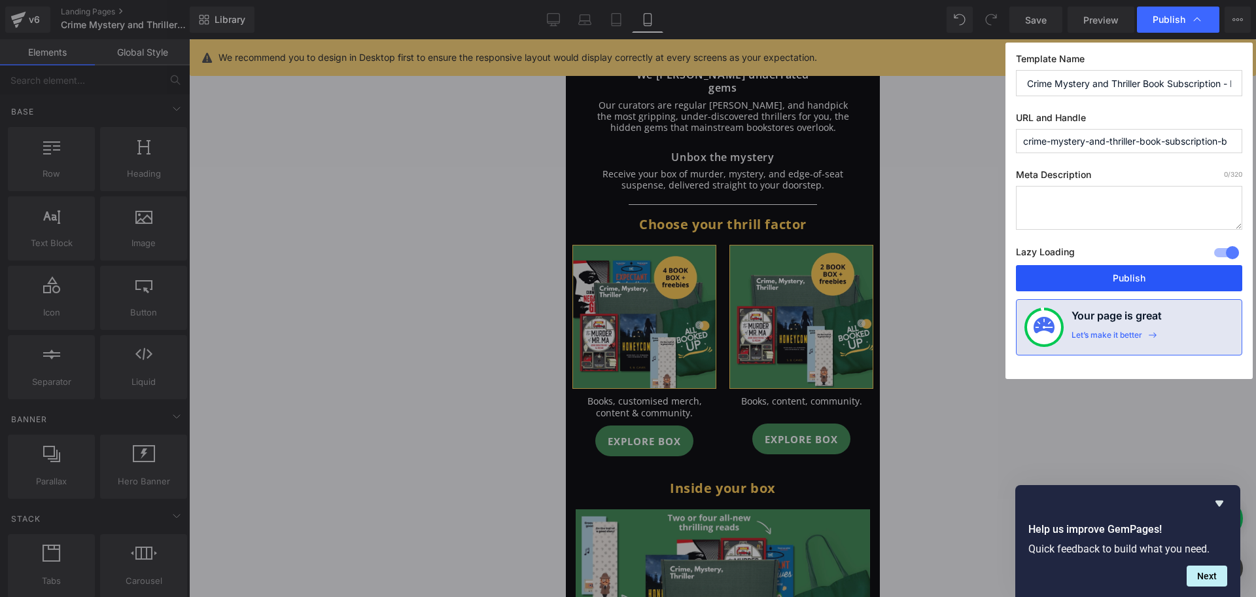
click at [1140, 281] on button "Publish" at bounding box center [1129, 278] width 226 height 26
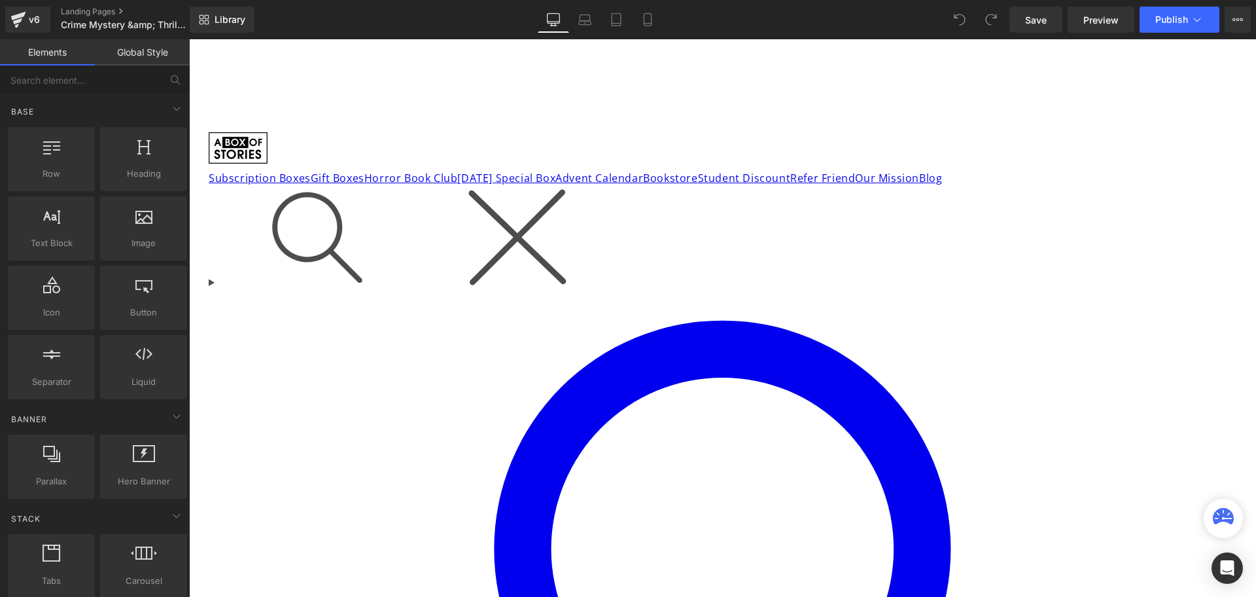
scroll to position [44, 0]
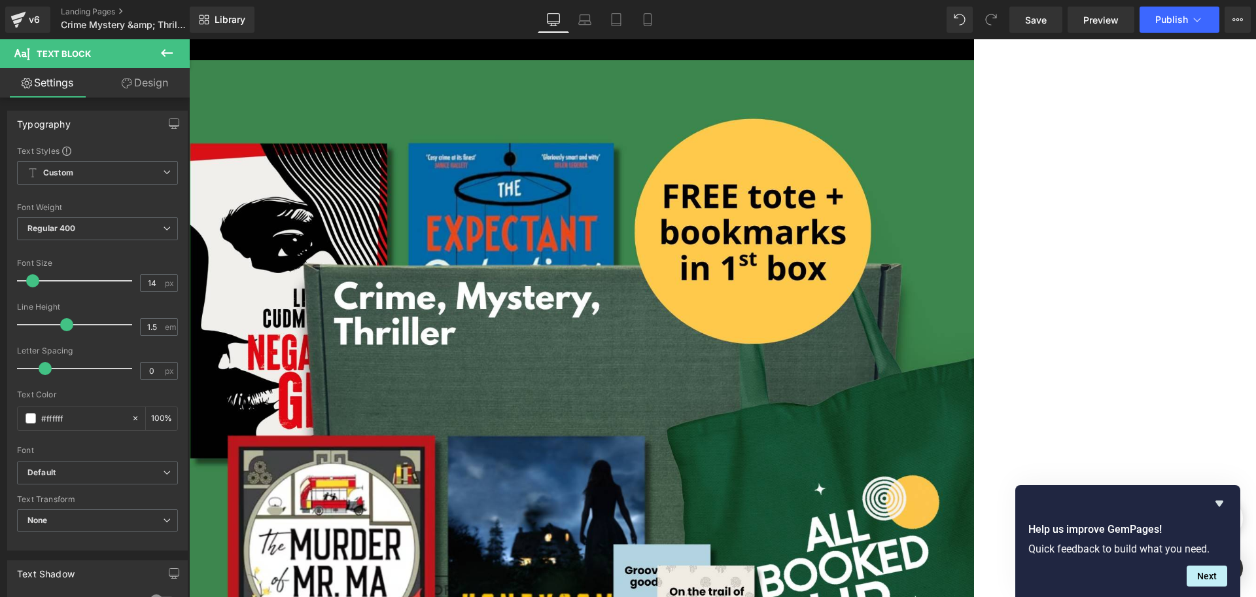
scroll to position [2952, 0]
